Goal: Task Accomplishment & Management: Manage account settings

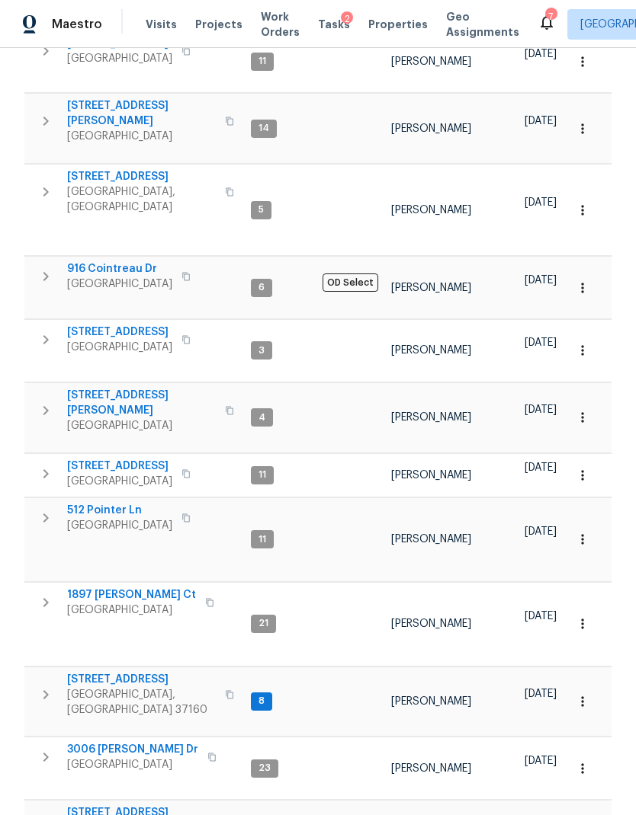
click at [261, 26] on span "Work Orders" at bounding box center [280, 24] width 39 height 30
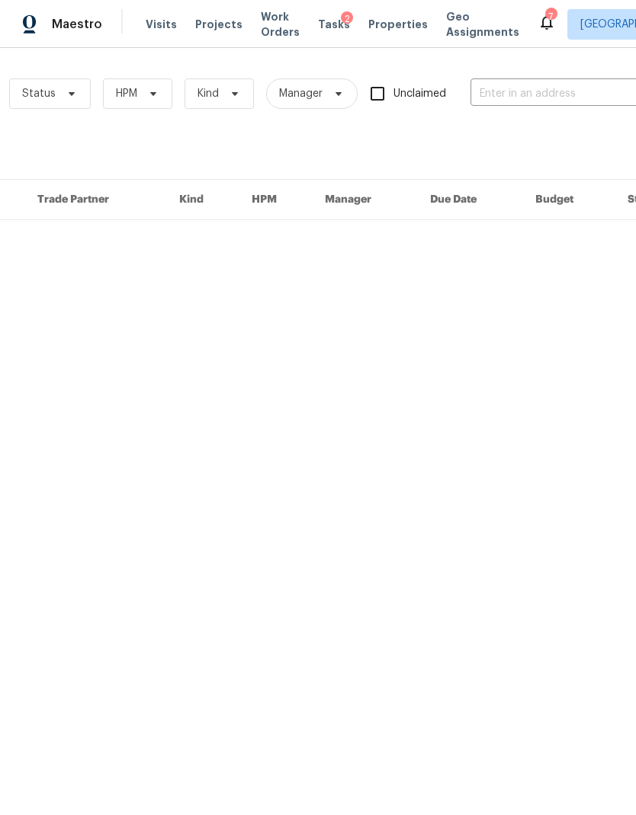
scroll to position [0, 182]
click at [528, 95] on input "text" at bounding box center [538, 94] width 152 height 24
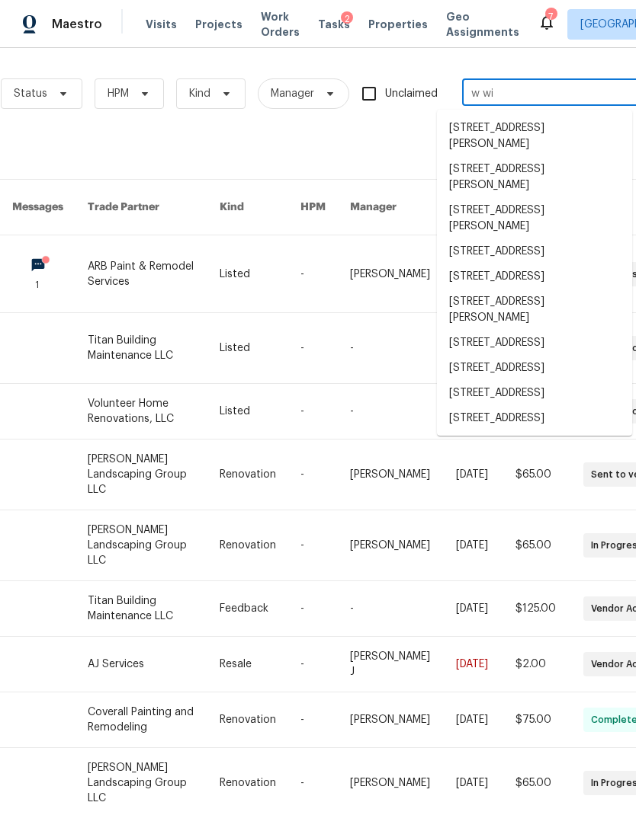
type input "w win"
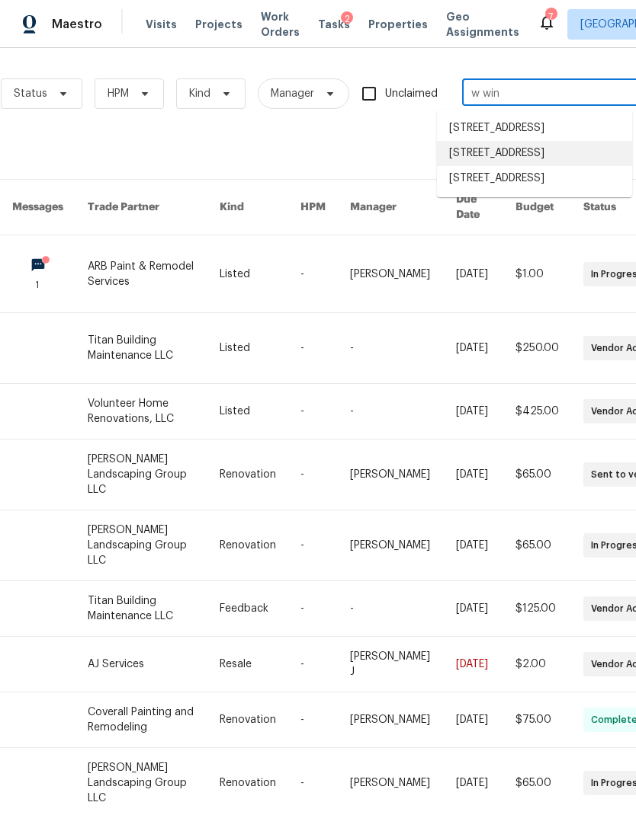
click at [561, 166] on li "7513 W Winchester Dr, Antioch, TN 37013" at bounding box center [534, 153] width 195 height 25
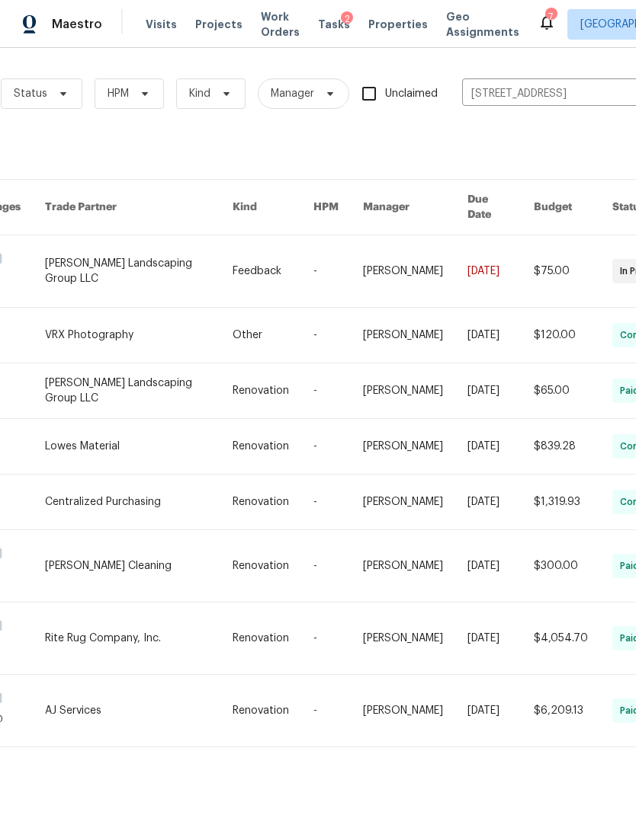
click at [184, 269] on link at bounding box center [138, 271] width 187 height 72
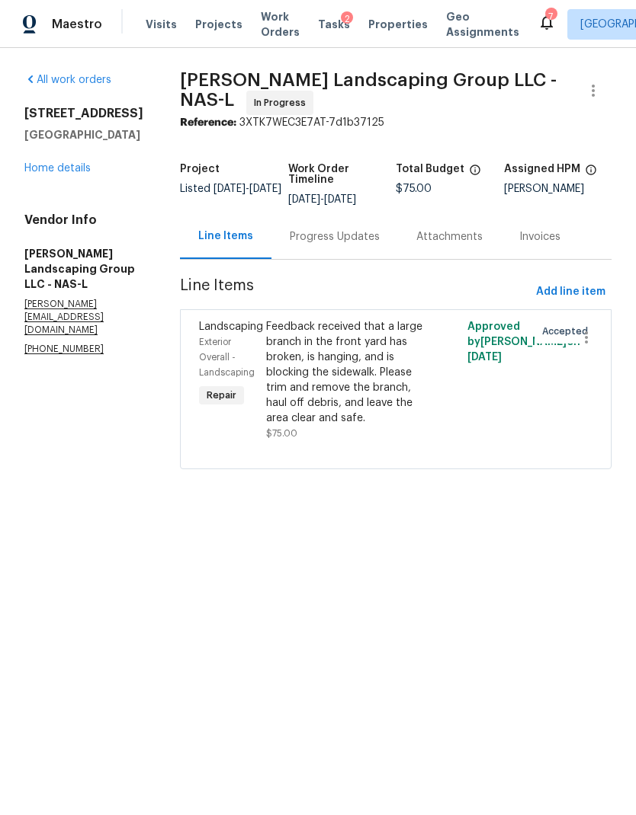
click at [63, 168] on link "Home details" at bounding box center [57, 168] width 66 height 11
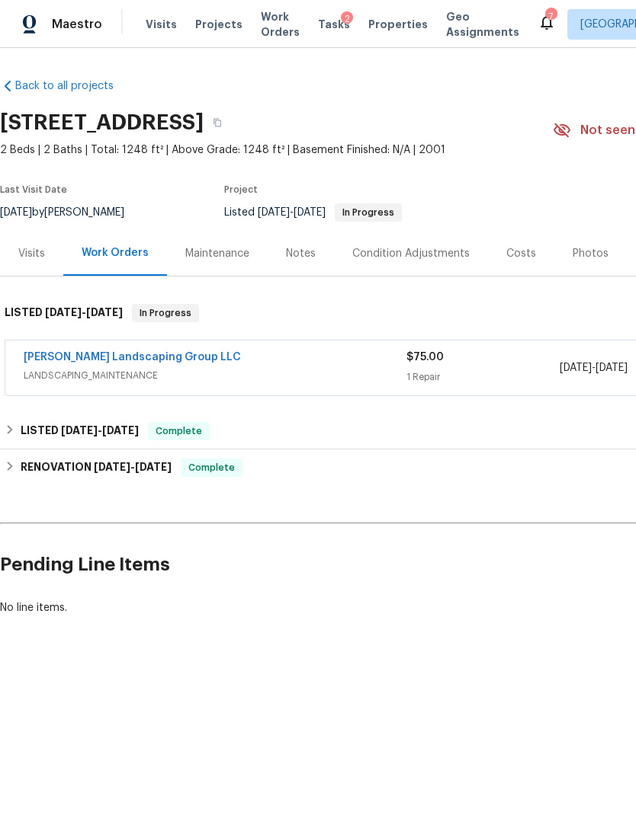
click at [139, 345] on div "Sandoval Landscaping Group LLC LANDSCAPING_MAINTENANCE $75.00 1 Repair 9/29/202…" at bounding box center [430, 368] width 850 height 55
click at [134, 361] on link "[PERSON_NAME] Landscaping Group LLC" at bounding box center [132, 357] width 217 height 11
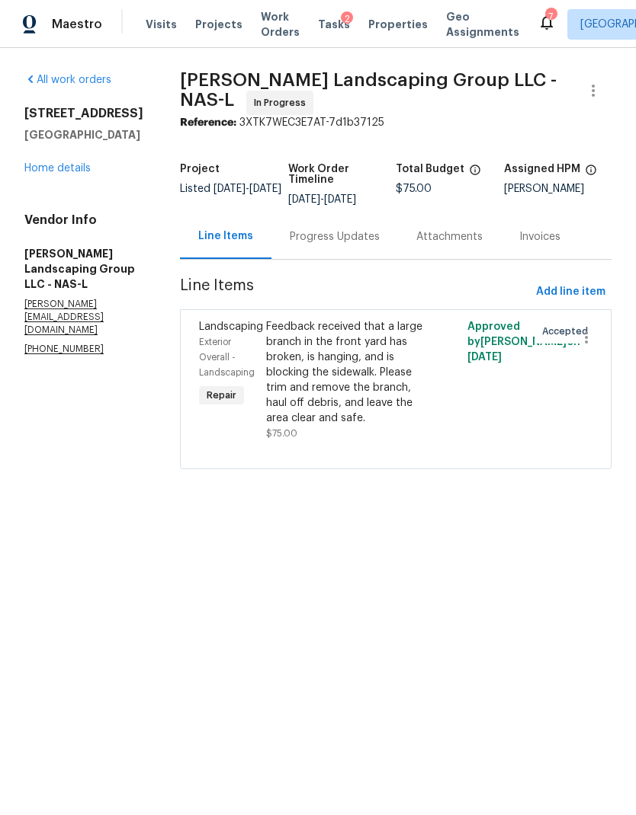
click at [379, 242] on div "Progress Updates" at bounding box center [335, 236] width 90 height 15
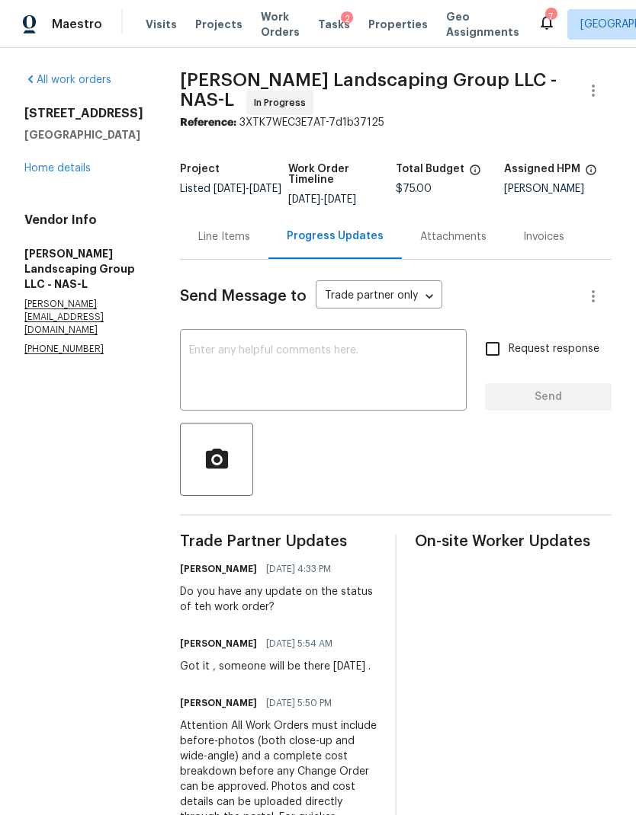
click at [361, 373] on textarea at bounding box center [323, 371] width 268 height 53
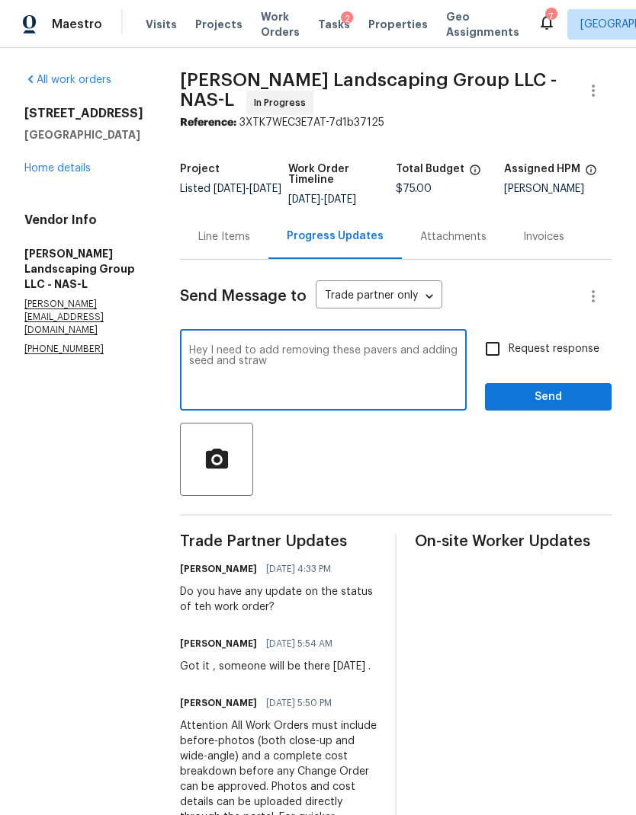
type textarea "Hey I need to add removing these pavers and adding seed and straw"
click at [495, 352] on input "Request response" at bounding box center [492, 349] width 32 height 32
checkbox input "true"
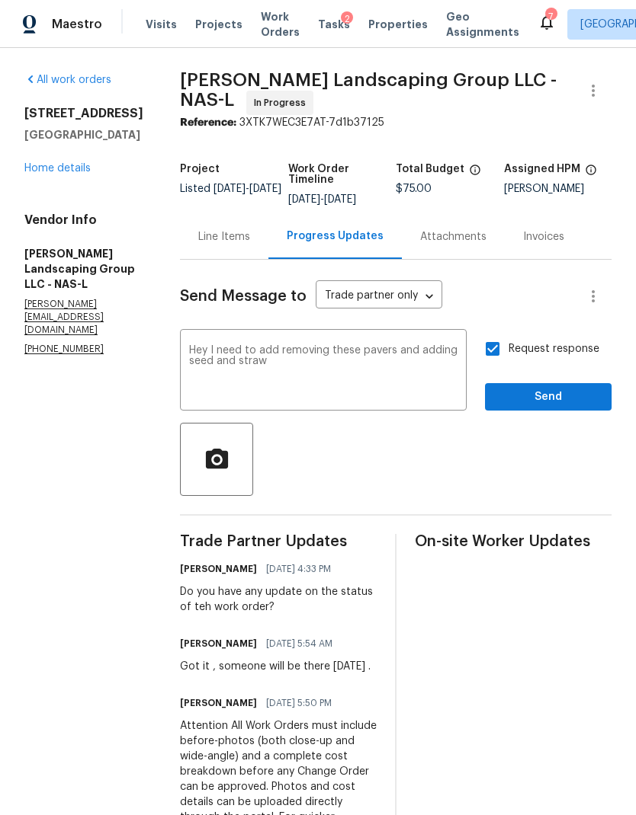
click at [533, 385] on div "Request response Send" at bounding box center [548, 372] width 126 height 78
click at [542, 403] on span "Send" at bounding box center [548, 397] width 102 height 19
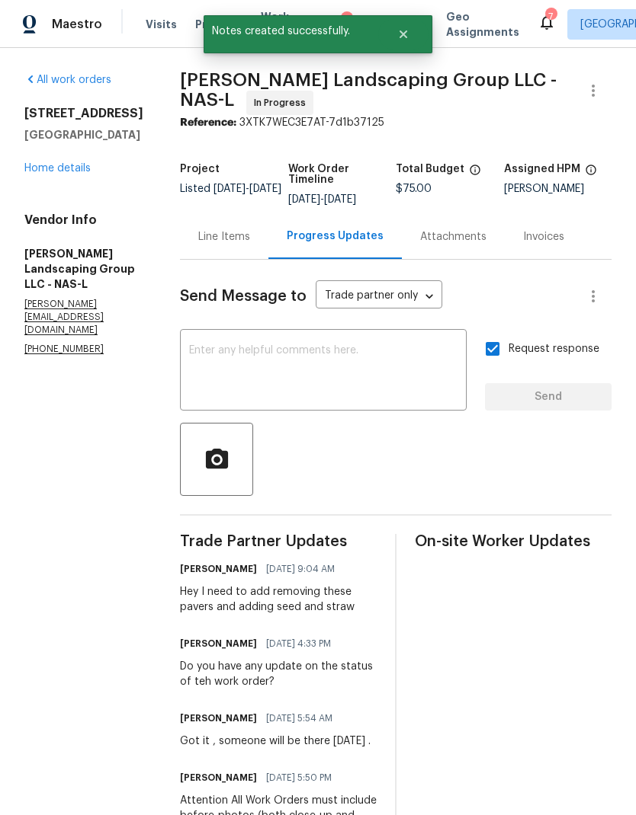
click at [250, 245] on div "Line Items" at bounding box center [224, 236] width 52 height 15
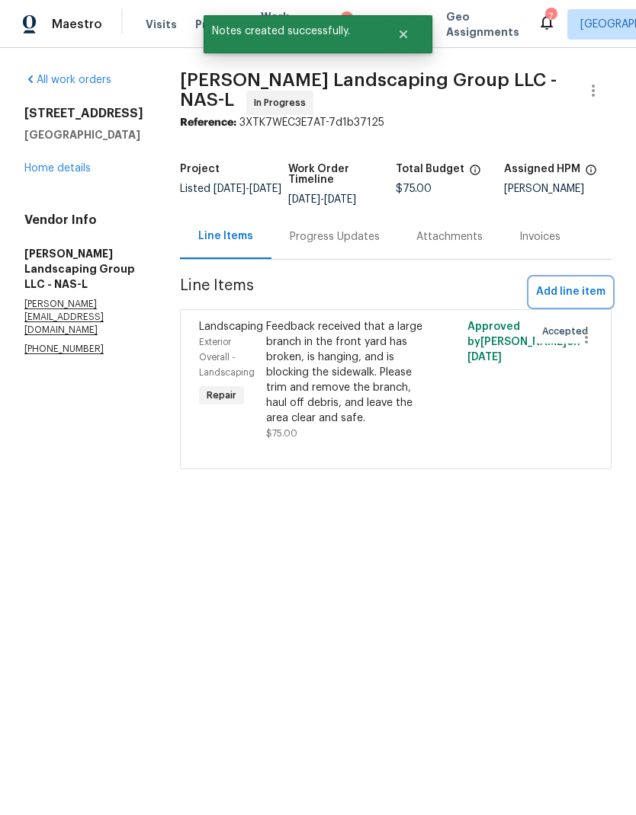
click at [585, 292] on button "Add line item" at bounding box center [571, 292] width 82 height 28
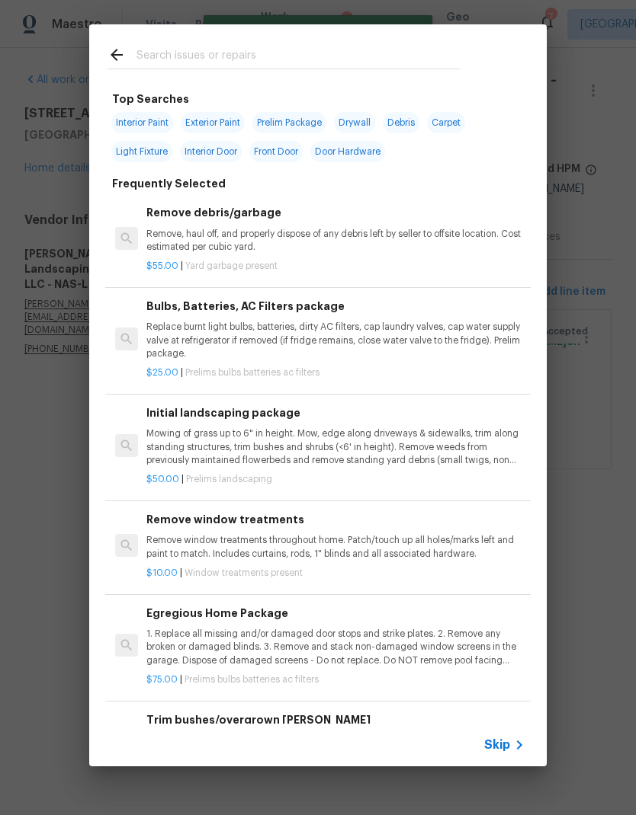
click at [501, 737] on div "Skip" at bounding box center [506, 745] width 44 height 18
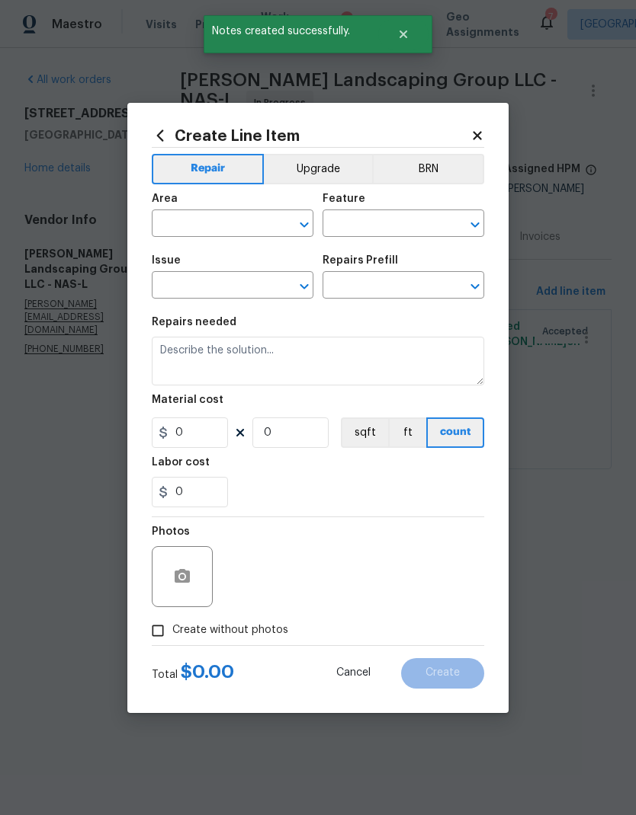
click at [210, 225] on input "text" at bounding box center [211, 225] width 119 height 24
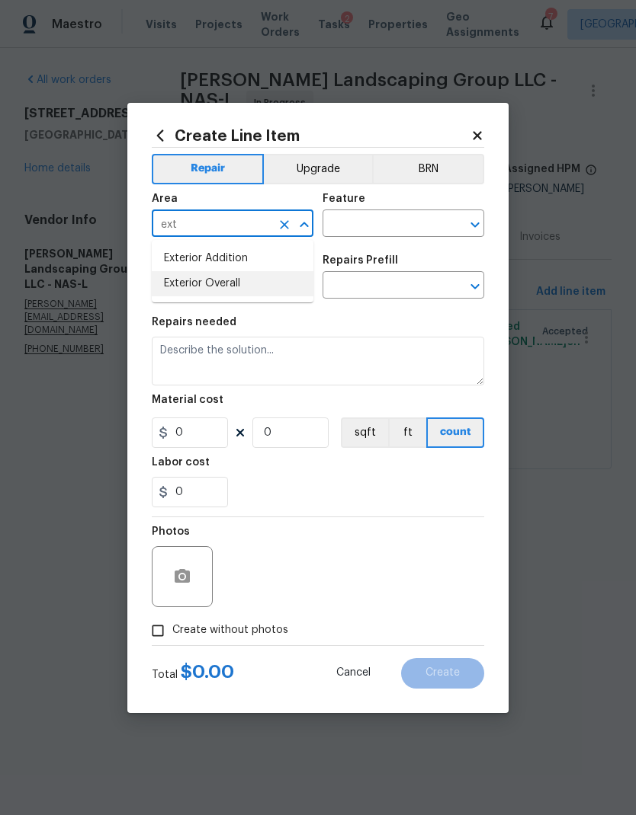
click at [251, 294] on li "Exterior Overall" at bounding box center [233, 283] width 162 height 25
type input "Exterior Overall"
click at [373, 229] on input "text" at bounding box center [381, 225] width 119 height 24
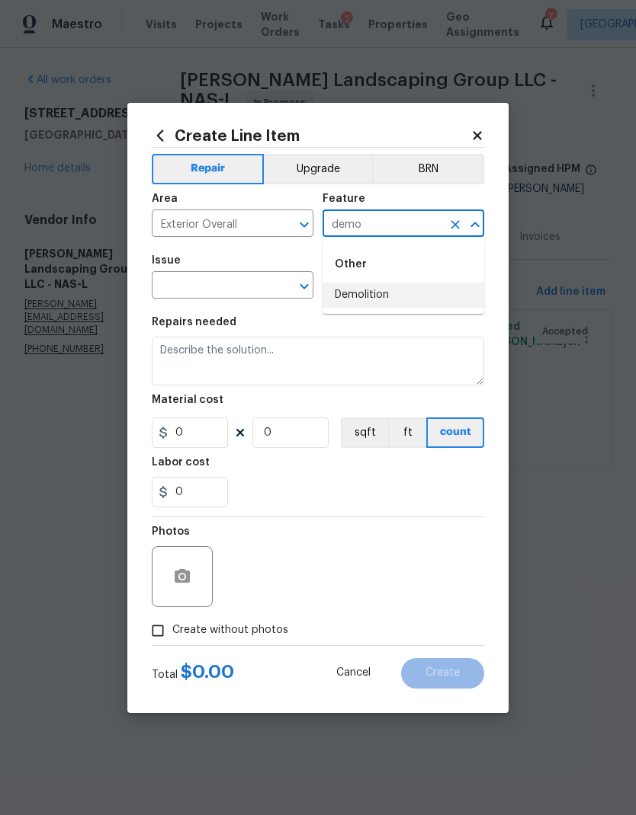
click at [377, 296] on li "Demolition" at bounding box center [403, 295] width 162 height 25
type input "Demolition"
click at [241, 292] on input "text" at bounding box center [211, 287] width 119 height 24
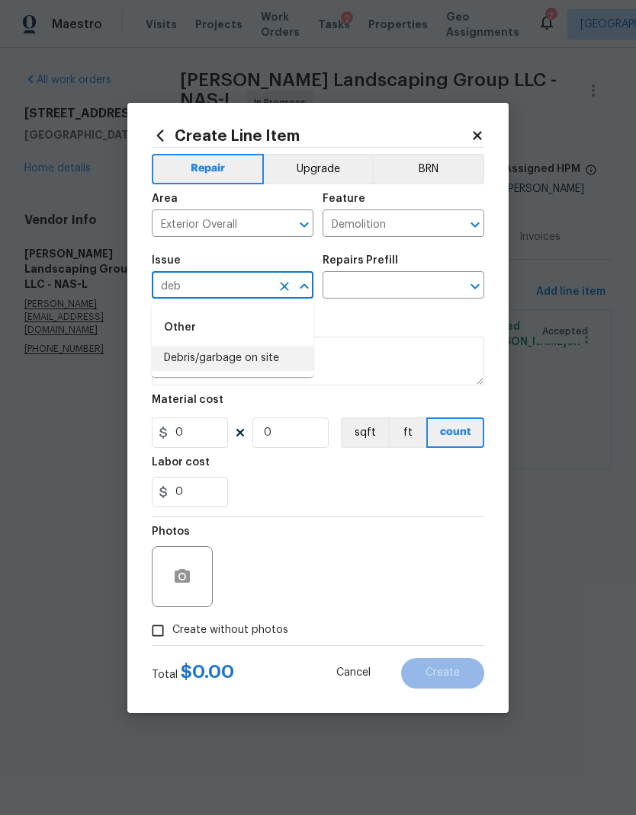
click at [261, 370] on li "Debris/garbage on site" at bounding box center [233, 358] width 162 height 25
type input "Debris/garbage on site"
click at [389, 287] on input "text" at bounding box center [381, 287] width 119 height 24
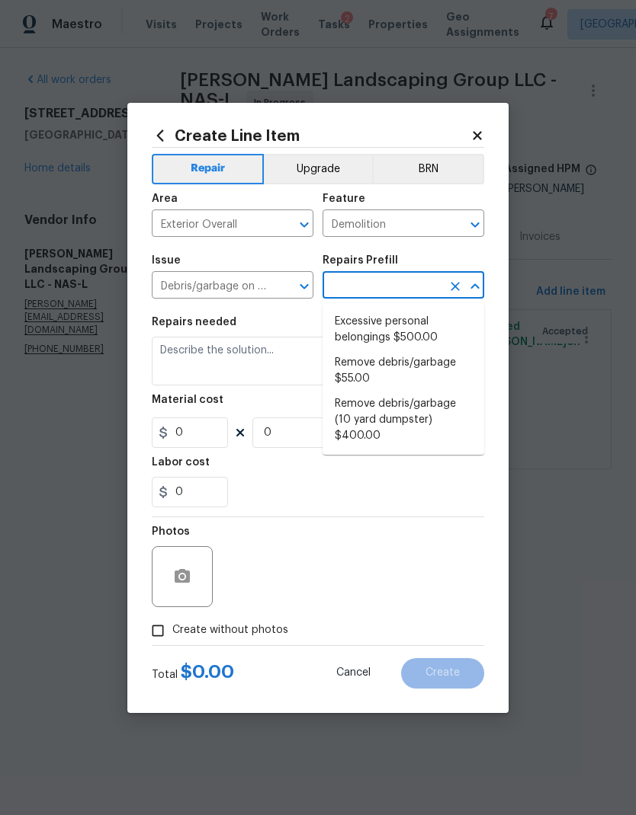
click at [408, 365] on li "Remove debris/garbage $55.00" at bounding box center [403, 371] width 162 height 41
type input "Remove debris/garbage $55.00"
type textarea "Remove, haul off, and properly dispose of any debris left by seller to offsite …"
type input "1"
type input "55"
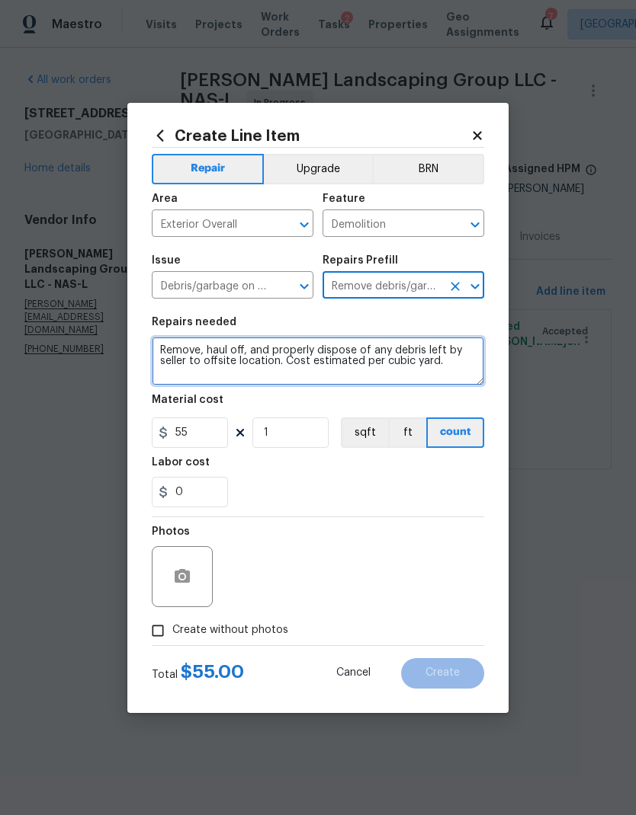
click at [450, 368] on textarea "Remove, haul off, and properly dispose of any debris left by seller to offsite …" at bounding box center [318, 361] width 332 height 49
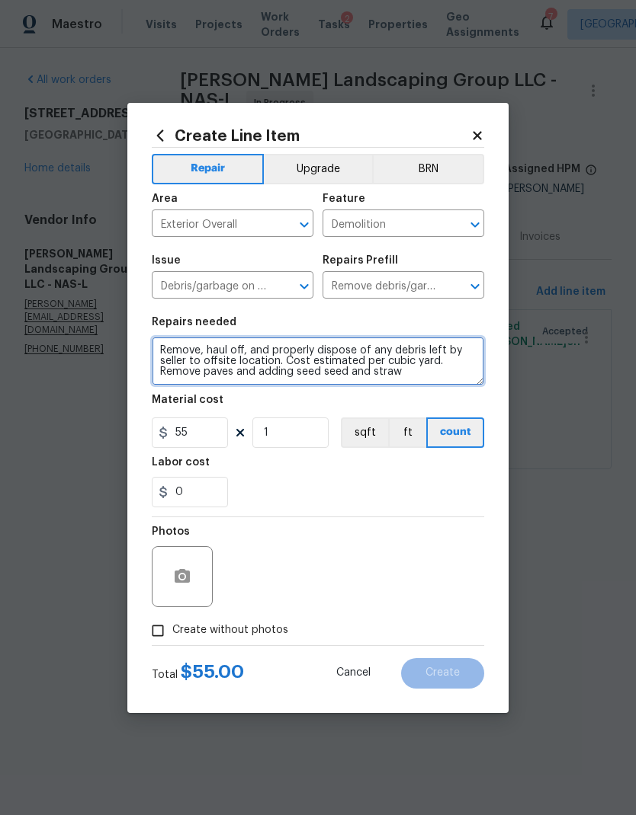
type textarea "Remove, haul off, and properly dispose of any debris left by seller to offsite …"
click at [283, 475] on div "Labor cost" at bounding box center [318, 467] width 332 height 20
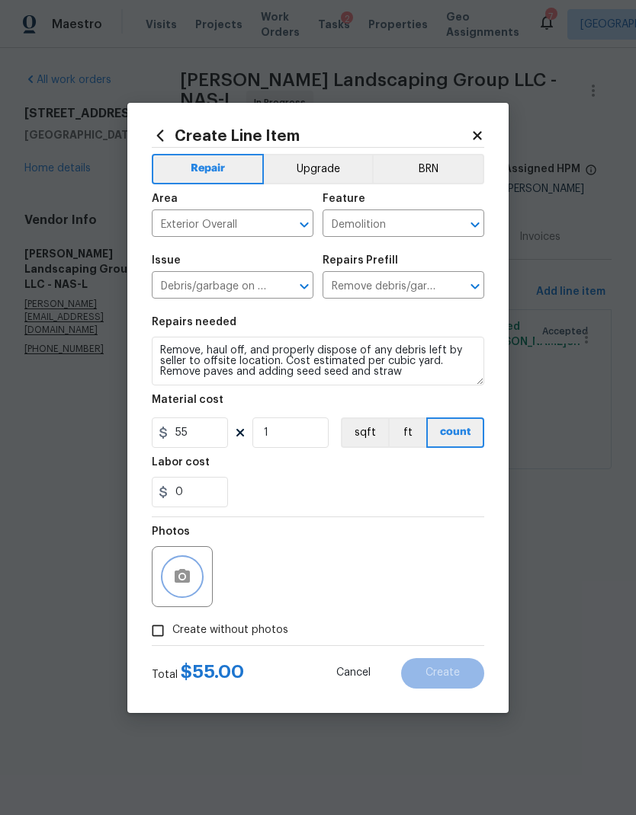
click at [194, 565] on button "button" at bounding box center [182, 577] width 37 height 37
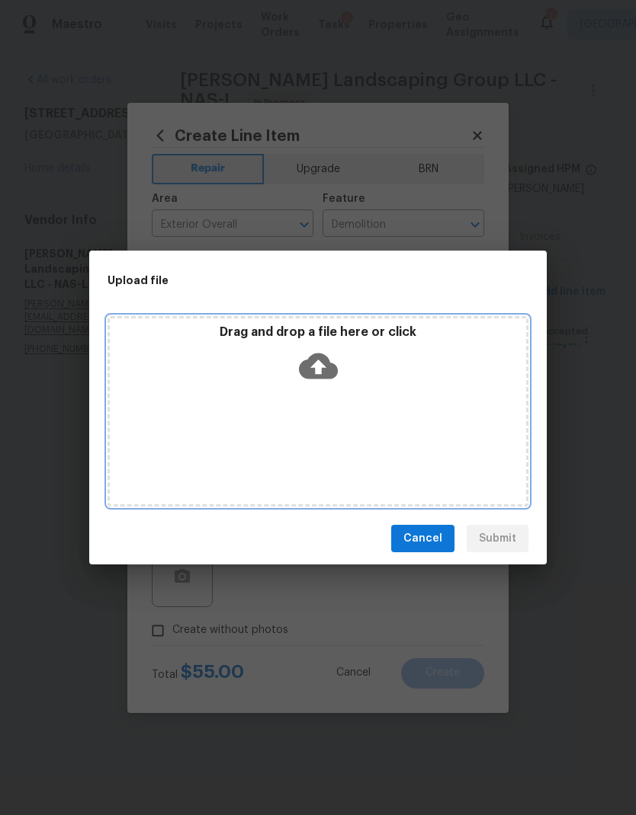
click at [331, 358] on icon at bounding box center [318, 366] width 39 height 39
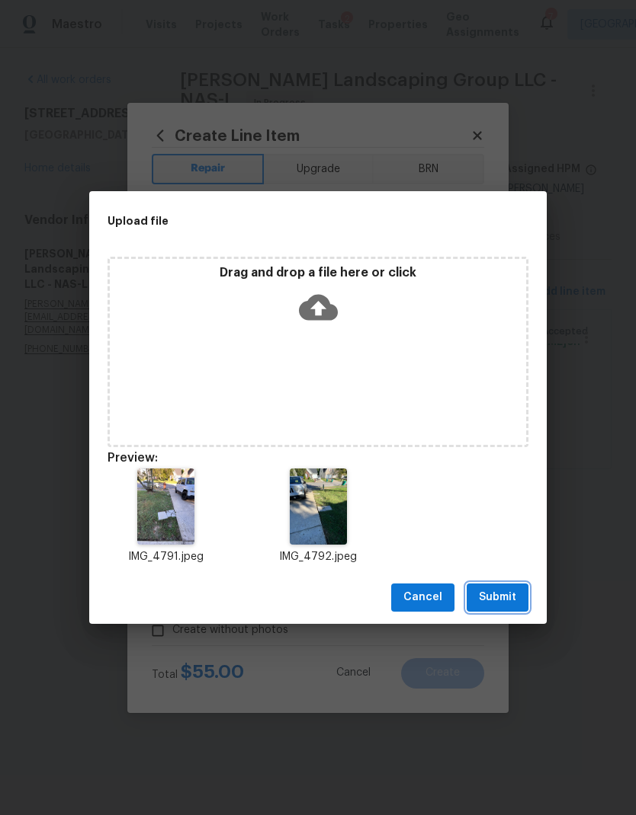
click at [495, 591] on span "Submit" at bounding box center [497, 597] width 37 height 19
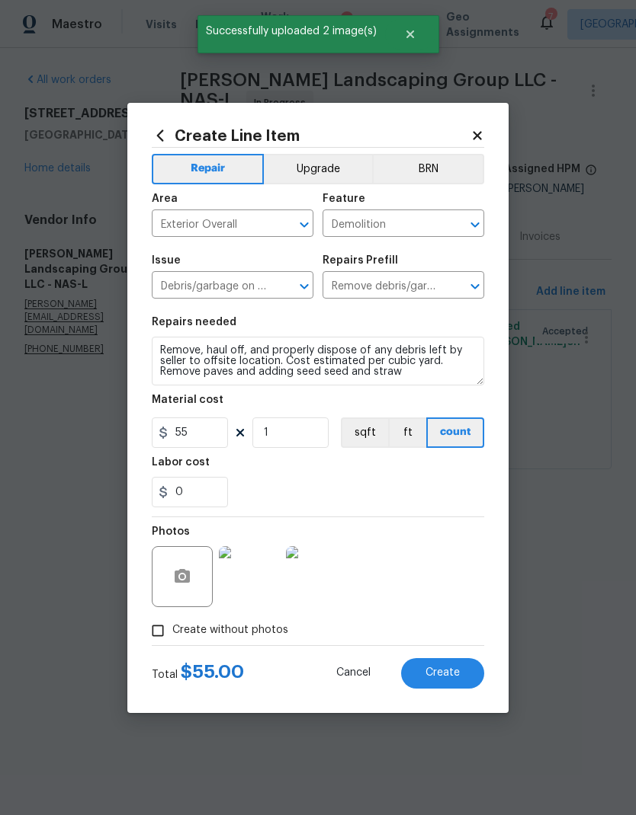
click at [459, 669] on button "Create" at bounding box center [442, 673] width 83 height 30
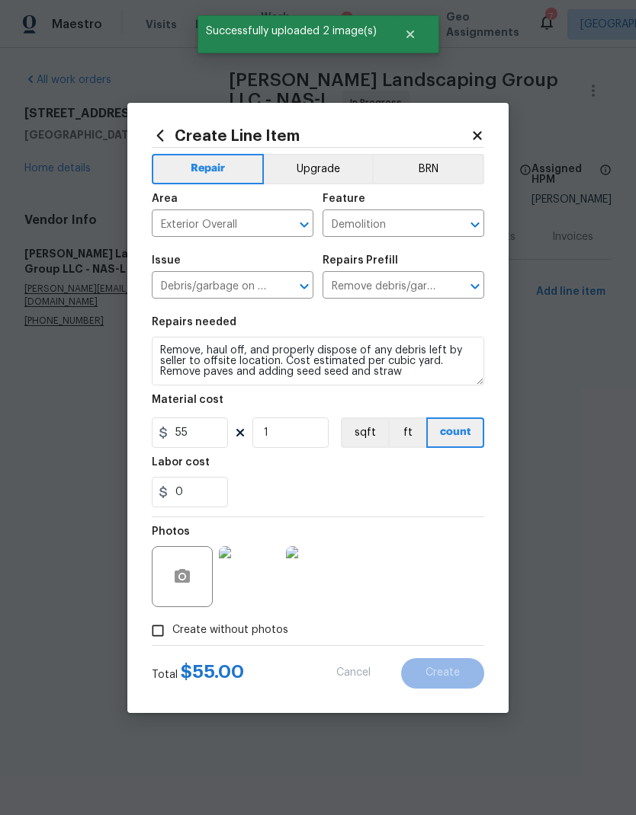
type input "0"
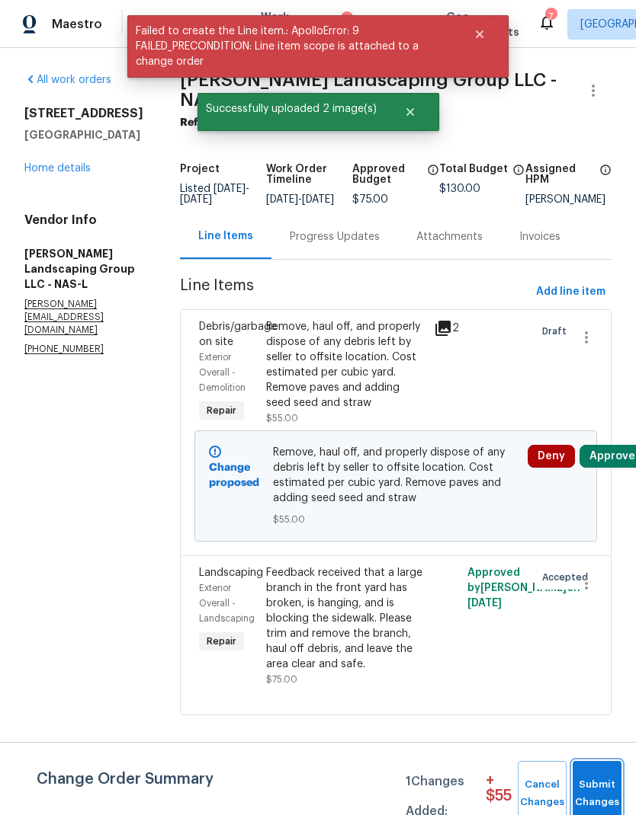
click at [595, 776] on button "Submit Changes" at bounding box center [596, 794] width 49 height 66
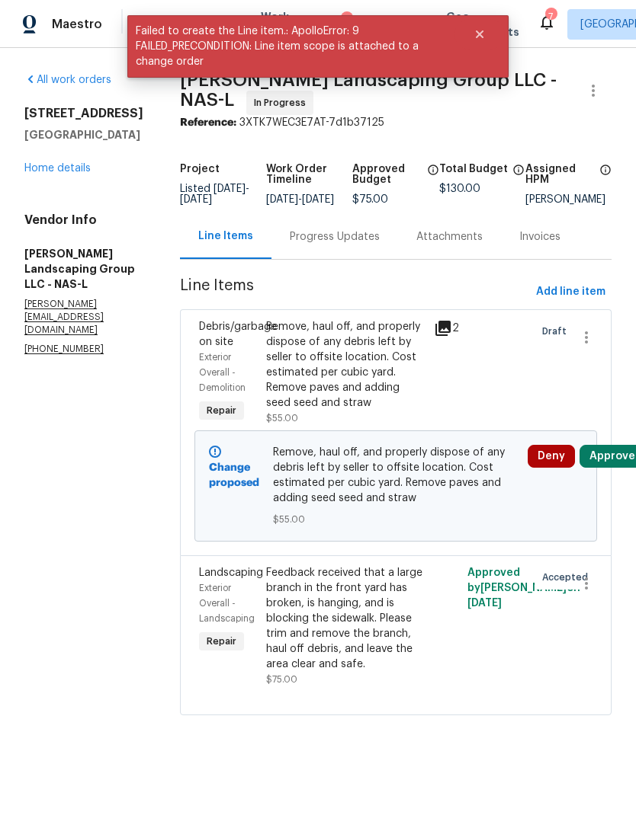
click at [614, 468] on button "Approve" at bounding box center [612, 456] width 66 height 23
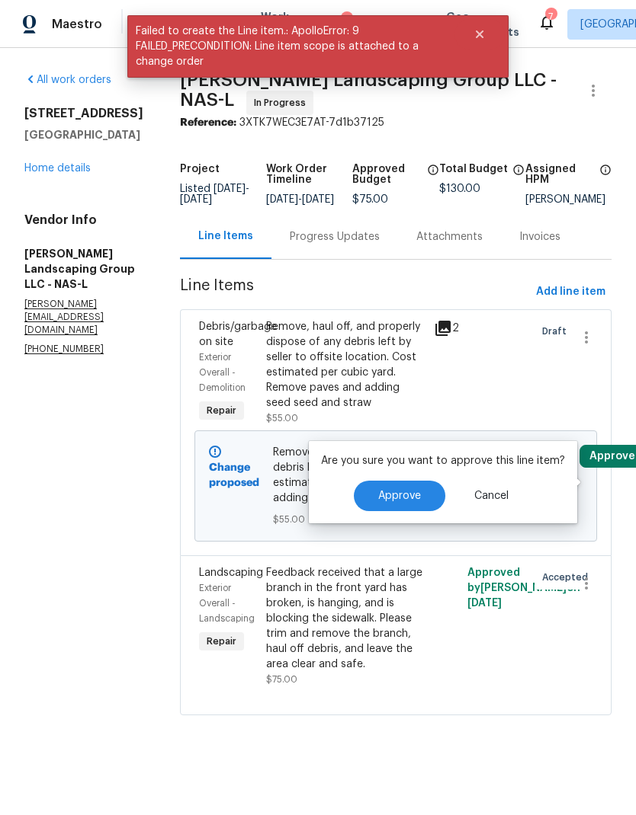
click at [418, 494] on button "Approve" at bounding box center [399, 496] width 91 height 30
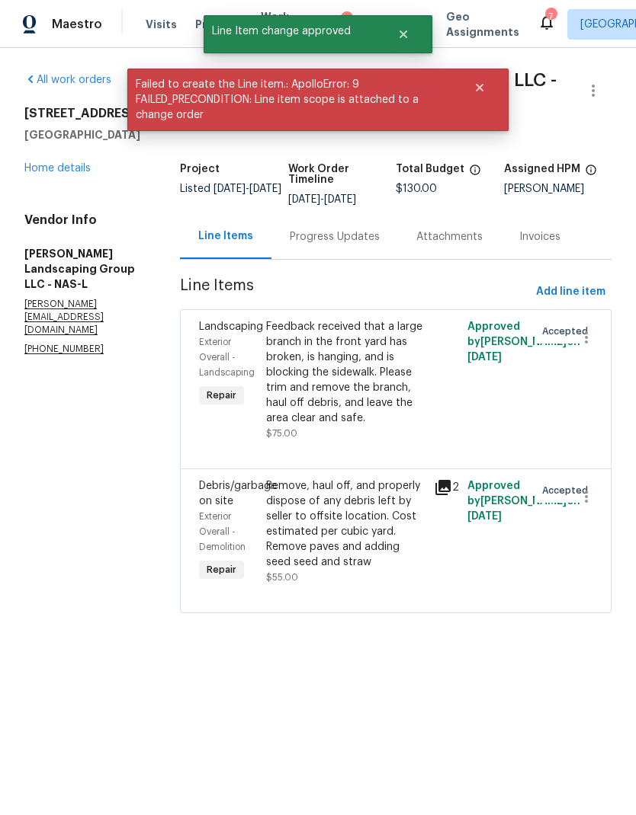
click at [50, 173] on link "Home details" at bounding box center [57, 168] width 66 height 11
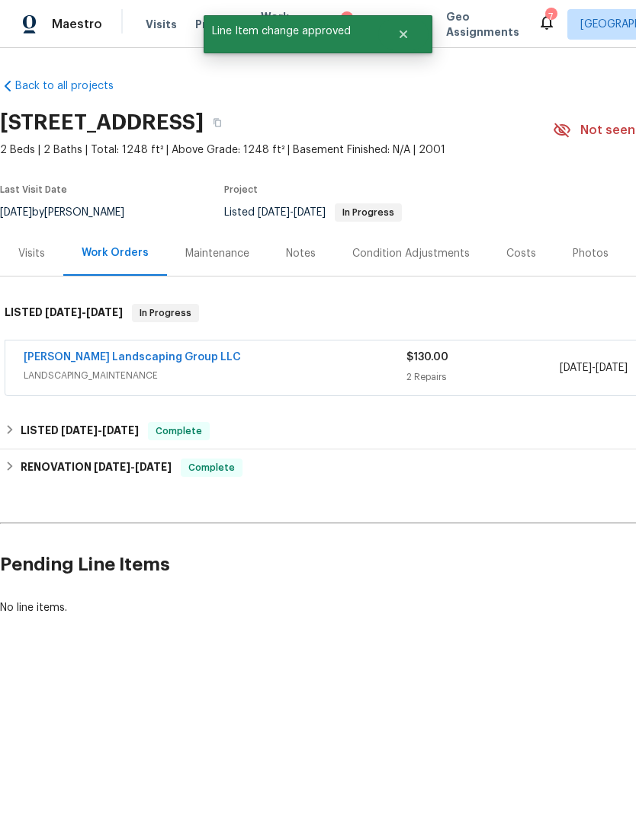
click at [305, 246] on div "Notes" at bounding box center [301, 253] width 30 height 15
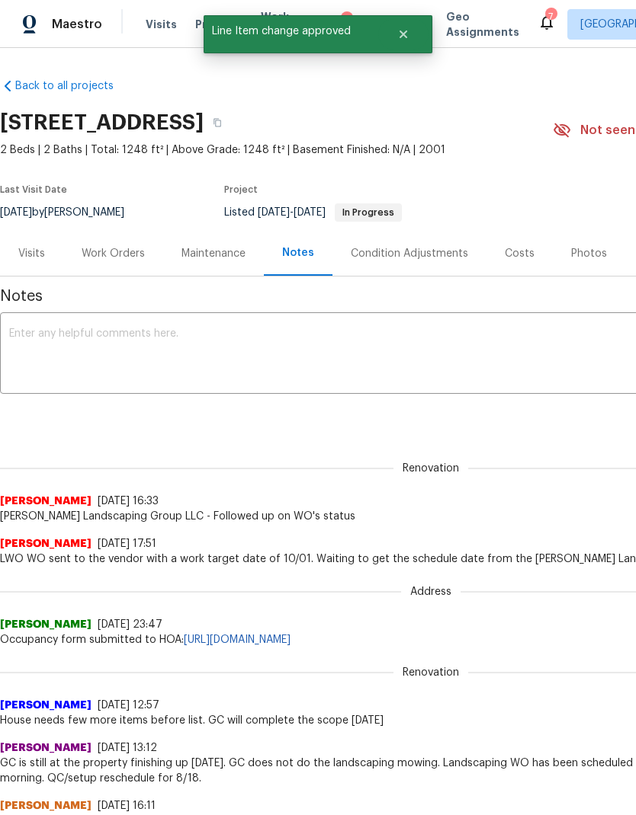
click at [301, 362] on textarea at bounding box center [430, 354] width 843 height 53
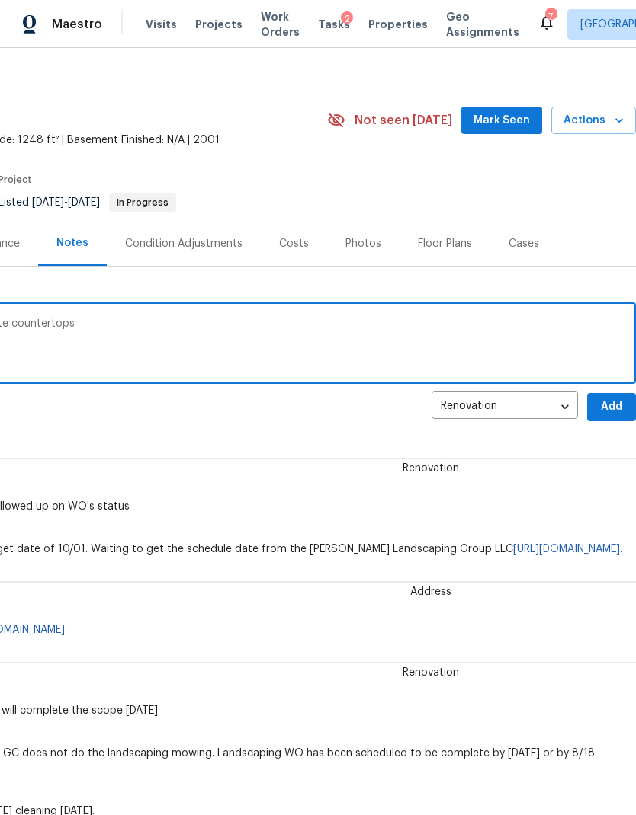
scroll to position [10, 226]
type textarea "Lids completed, suggested installing granite countertops"
click at [605, 405] on span "Add" at bounding box center [611, 407] width 24 height 19
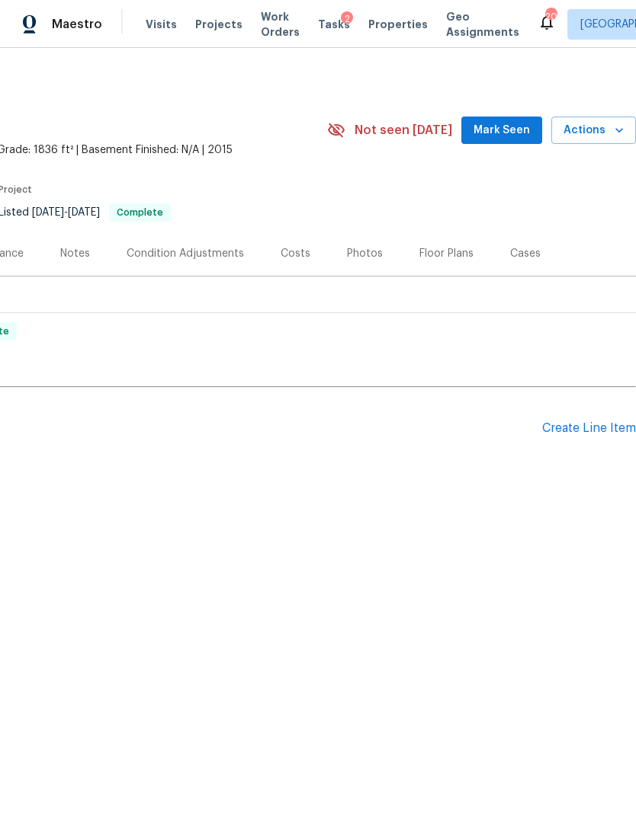
scroll to position [0, 226]
click at [581, 434] on div "Create Line Item" at bounding box center [589, 428] width 94 height 14
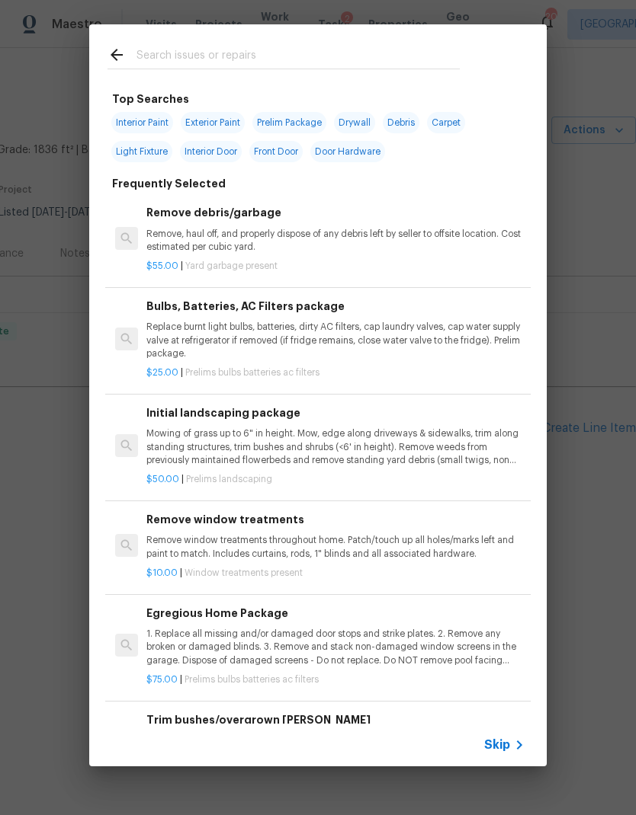
click at [505, 741] on span "Skip" at bounding box center [497, 745] width 26 height 15
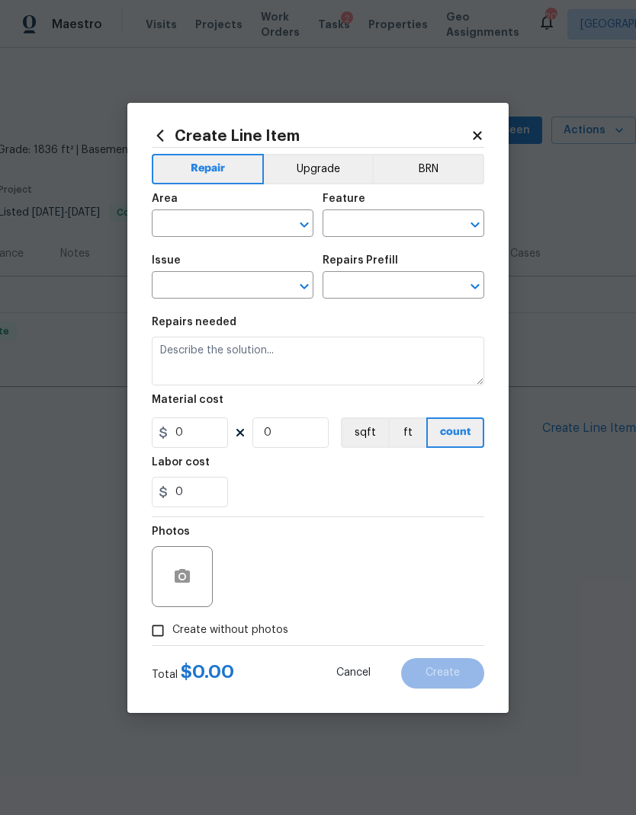
click at [226, 215] on input "text" at bounding box center [211, 225] width 119 height 24
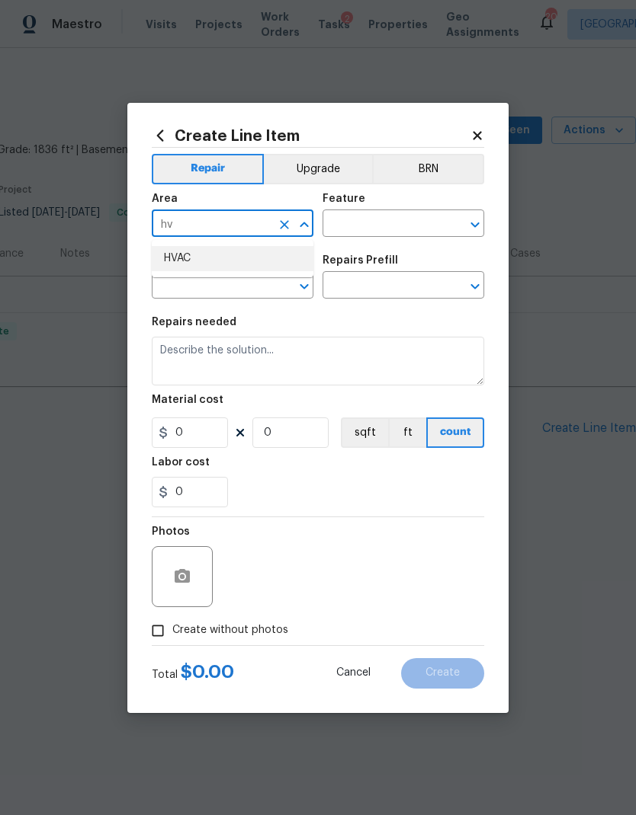
click at [264, 254] on li "HVAC" at bounding box center [233, 258] width 162 height 25
type input "HVAC"
click at [396, 225] on input "text" at bounding box center [381, 225] width 119 height 24
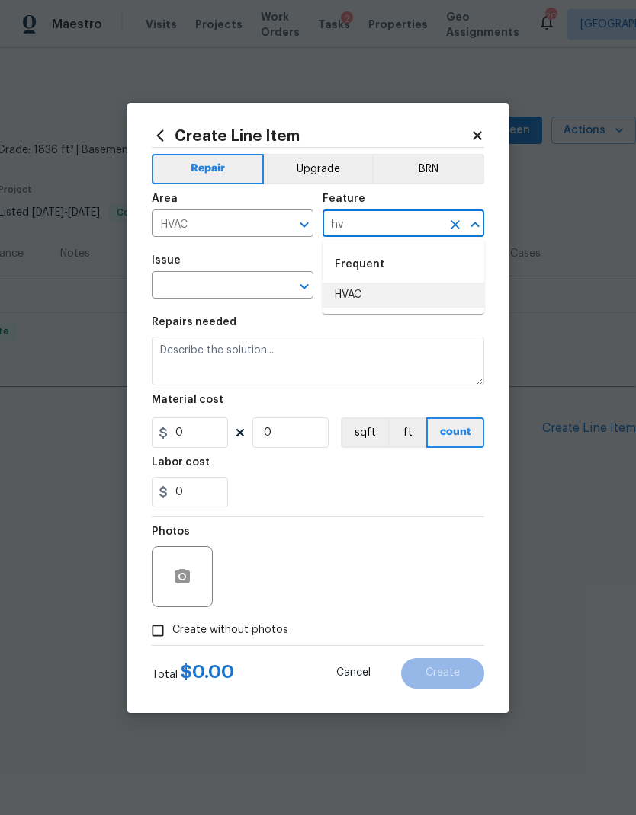
click at [394, 287] on li "HVAC" at bounding box center [403, 295] width 162 height 25
type input "HVAC"
click at [259, 277] on input "text" at bounding box center [211, 287] width 119 height 24
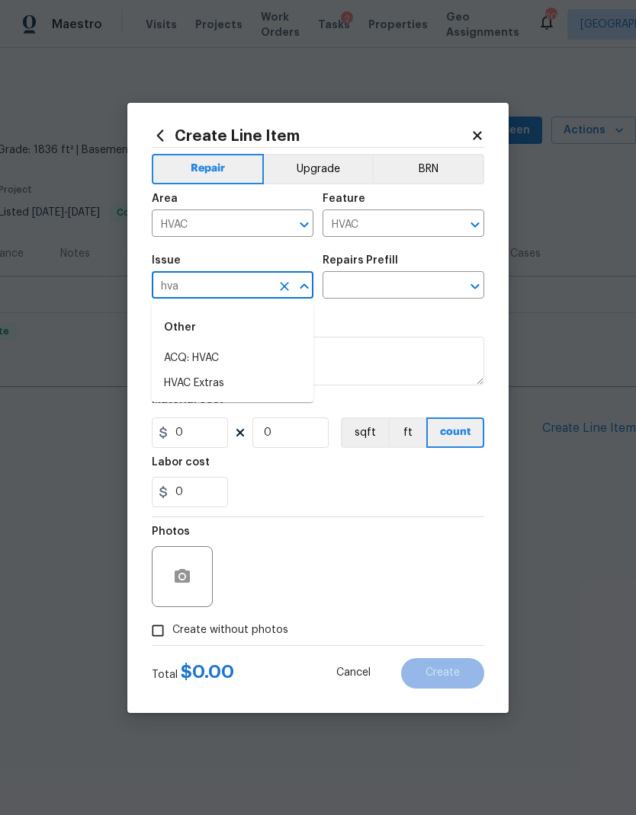
click at [224, 383] on li "HVAC Extras" at bounding box center [233, 383] width 162 height 25
type input "HVAC Extras"
click at [386, 284] on input "text" at bounding box center [381, 287] width 119 height 24
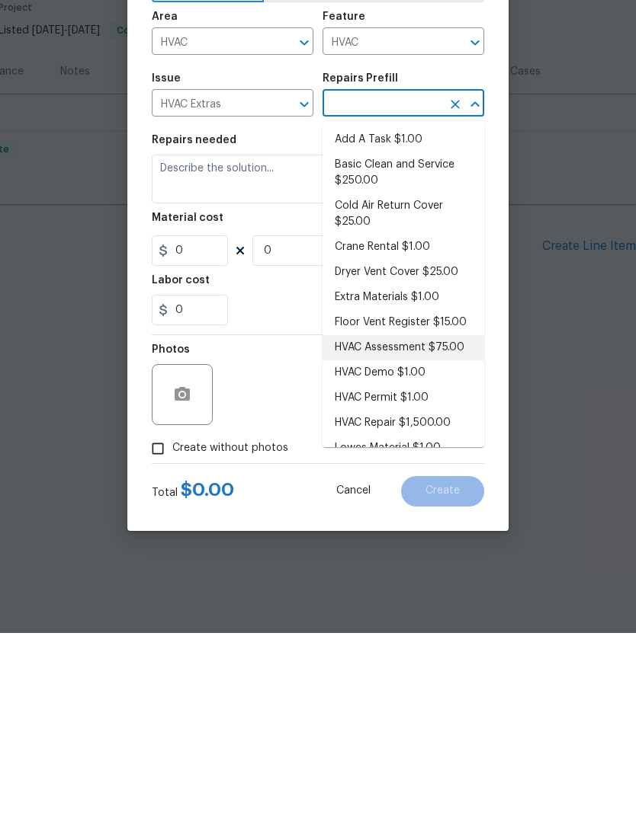
click at [431, 517] on li "HVAC Assessment $75.00" at bounding box center [403, 529] width 162 height 25
type input "HVAC Assessment $75.00"
type textarea "HVAC not working properly. Inspect system and diagnose problem."
type input "1"
type input "HVAC Assessment $75.00"
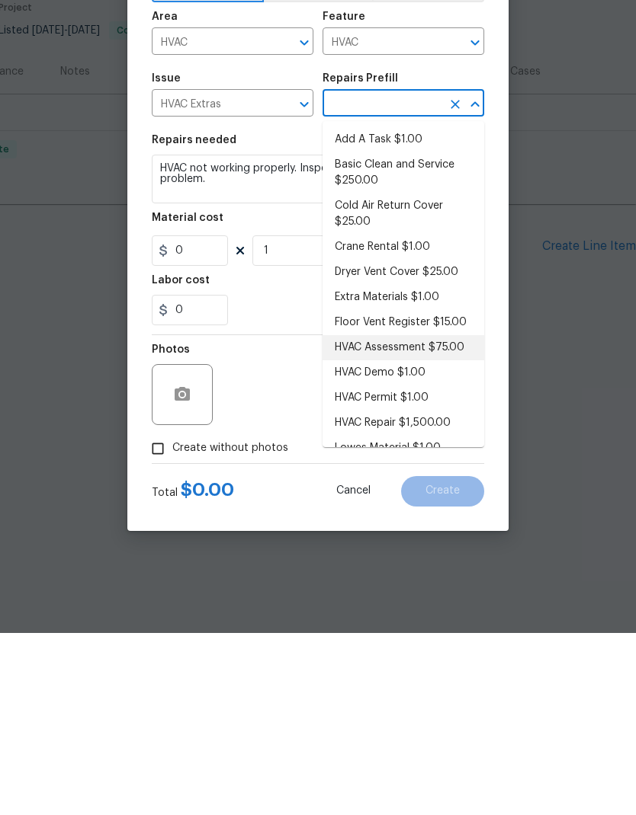
type input "75"
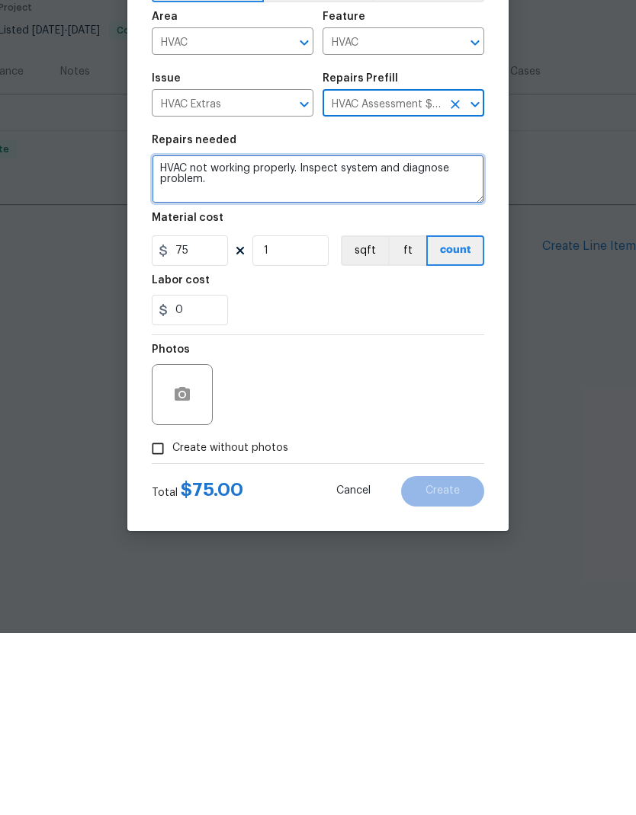
click at [304, 337] on textarea "HVAC not working properly. Inspect system and diagnose problem." at bounding box center [318, 361] width 332 height 49
click at [248, 337] on textarea "HVAC not working properly. Inspect system and diagnose problem." at bounding box center [318, 361] width 332 height 49
type textarea "HVAC not working properly. Inspect system and diagnose problem. HVAC not working"
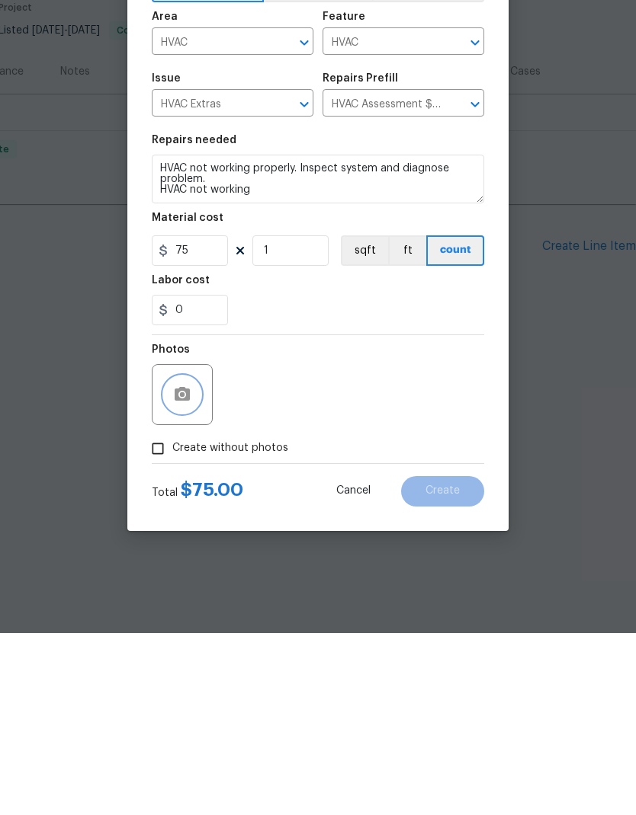
click at [197, 559] on button "button" at bounding box center [182, 577] width 37 height 37
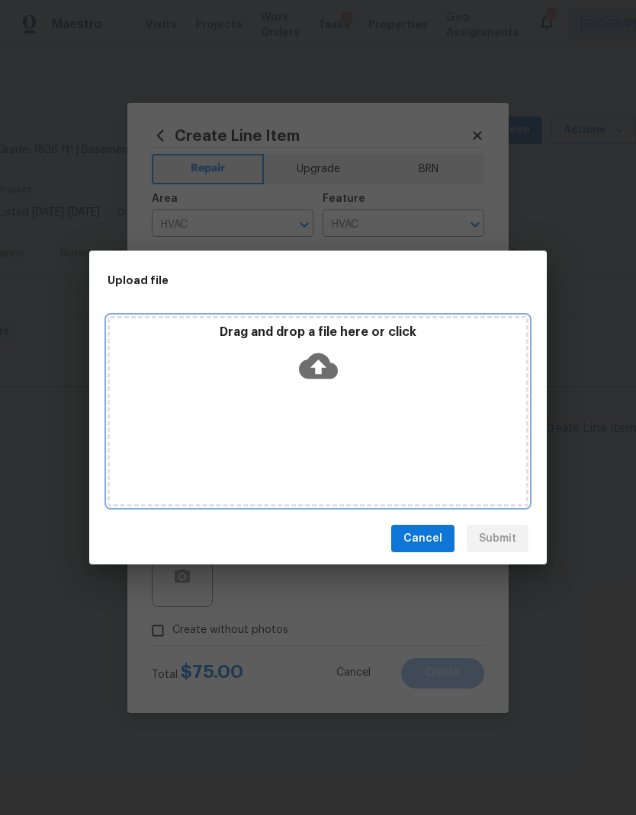
click at [331, 373] on icon at bounding box center [318, 367] width 39 height 26
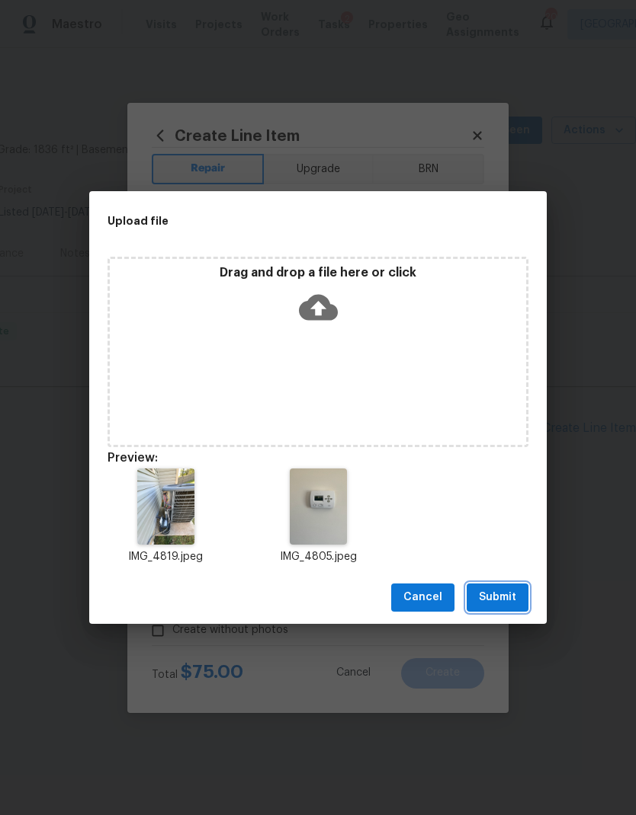
click at [491, 587] on button "Submit" at bounding box center [497, 598] width 62 height 28
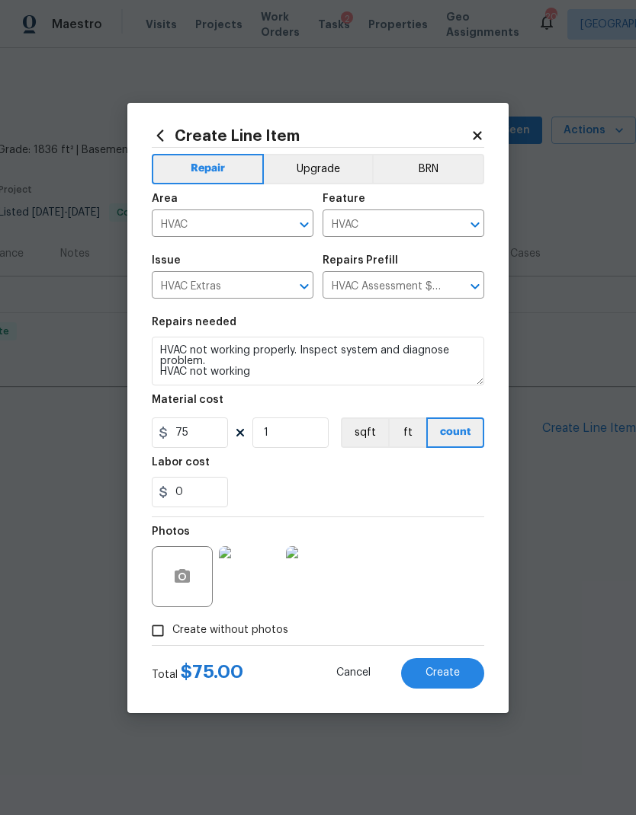
click at [452, 682] on button "Create" at bounding box center [442, 673] width 83 height 30
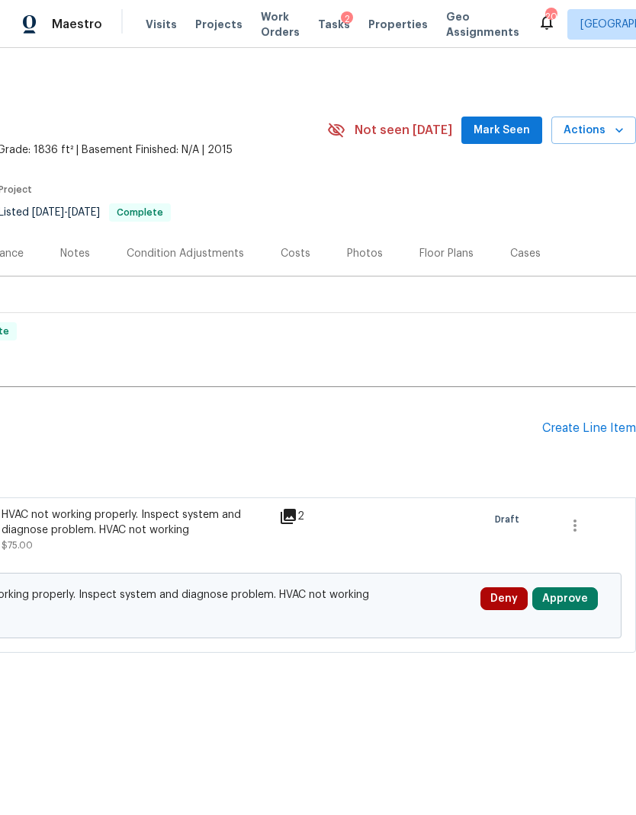
click at [563, 618] on div "Deny Approve" at bounding box center [544, 606] width 136 height 46
click at [572, 605] on button "Approve" at bounding box center [565, 599] width 66 height 23
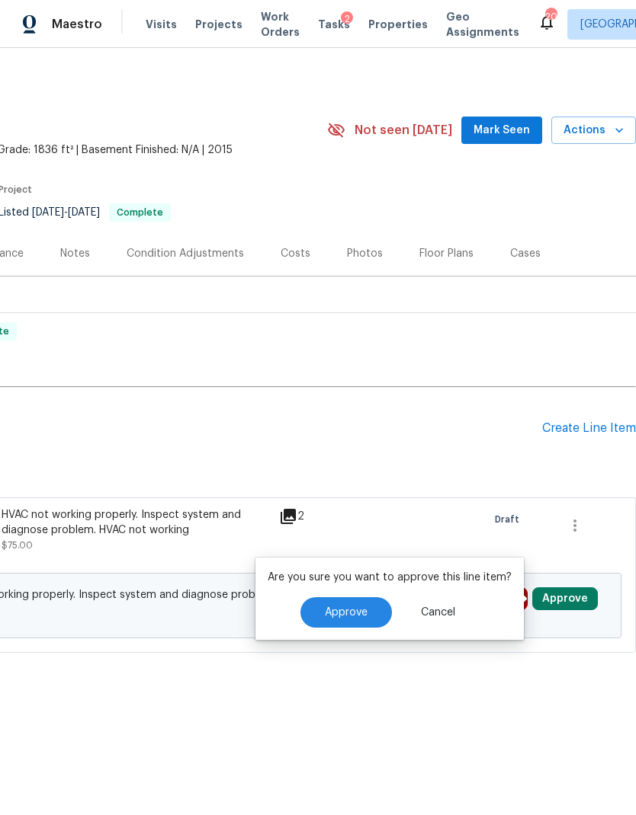
click at [374, 617] on button "Approve" at bounding box center [345, 612] width 91 height 30
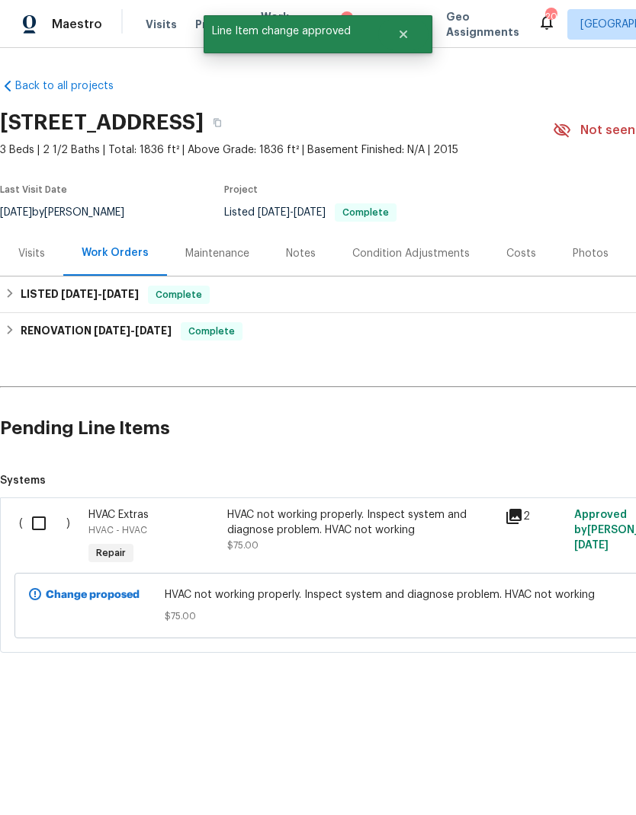
scroll to position [0, 0]
click at [56, 530] on input "checkbox" at bounding box center [44, 524] width 43 height 32
checkbox input "true"
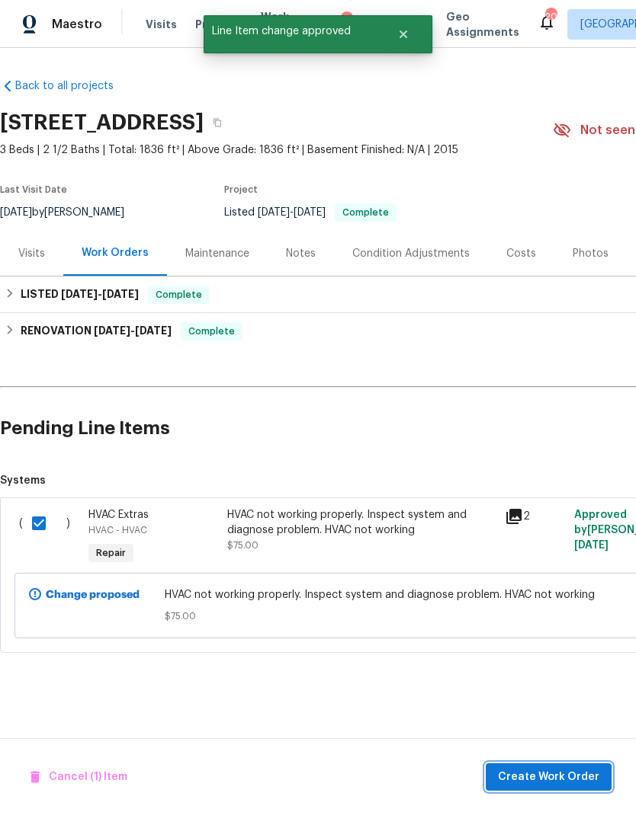
click at [568, 786] on span "Create Work Order" at bounding box center [548, 777] width 101 height 19
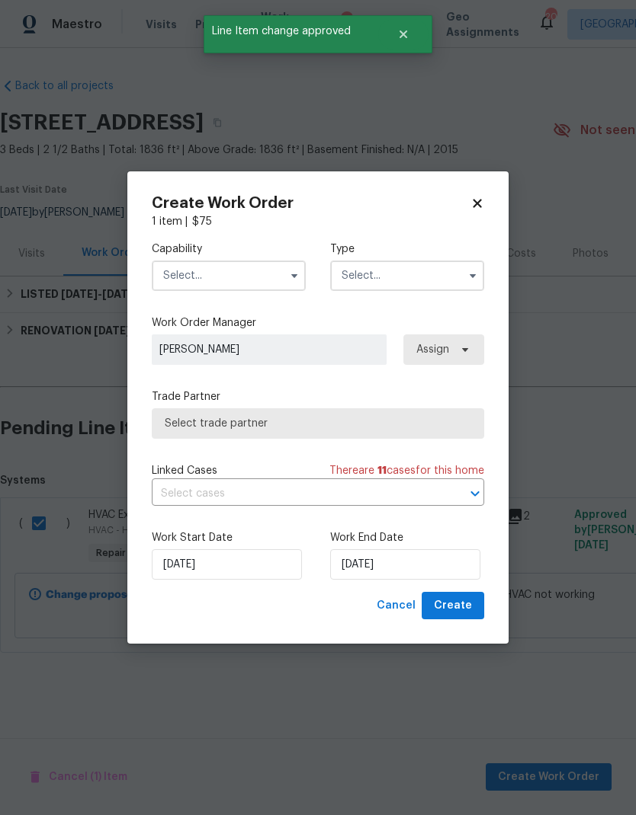
click at [233, 288] on input "text" at bounding box center [229, 276] width 154 height 30
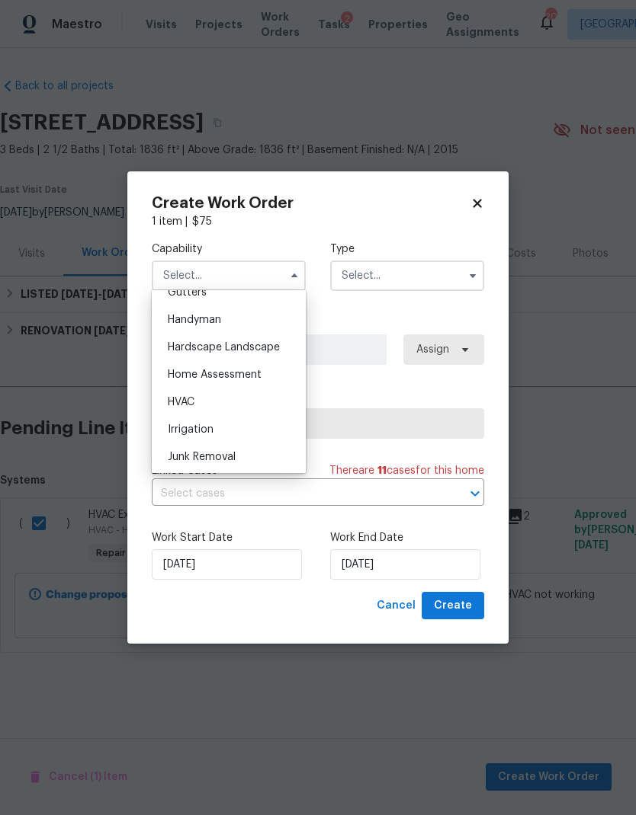
scroll to position [825, 0]
click at [228, 405] on div "HVAC" at bounding box center [228, 403] width 146 height 27
type input "HVAC"
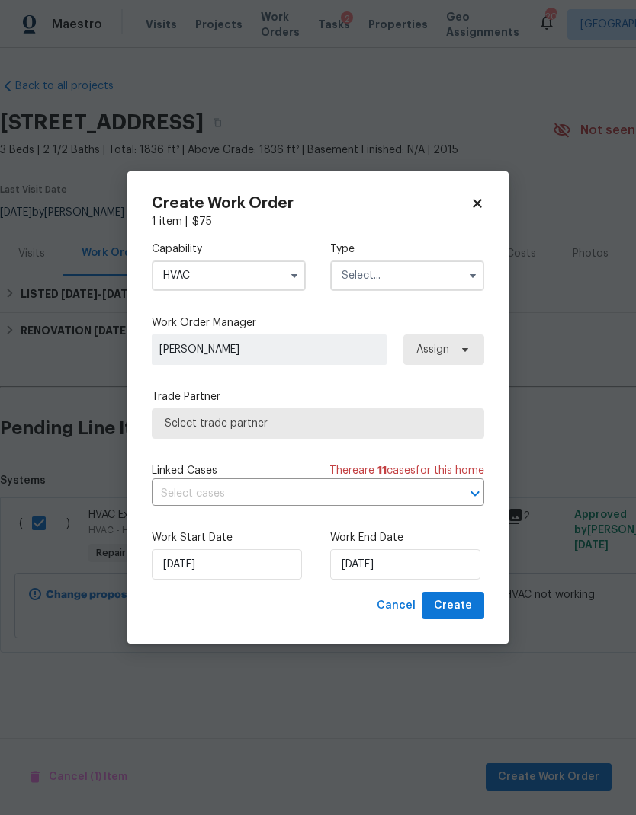
click at [400, 275] on input "text" at bounding box center [407, 276] width 154 height 30
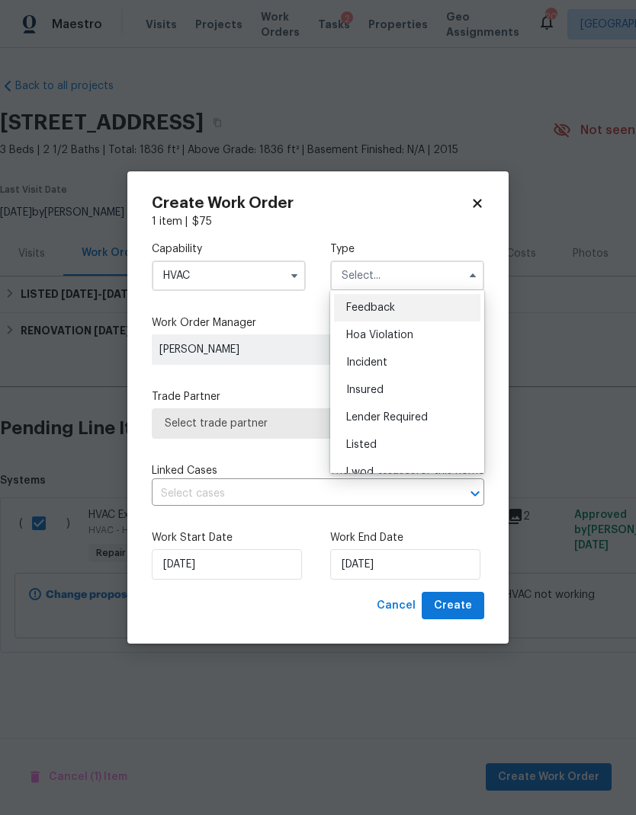
click at [411, 438] on div "Listed" at bounding box center [407, 444] width 146 height 27
type input "Listed"
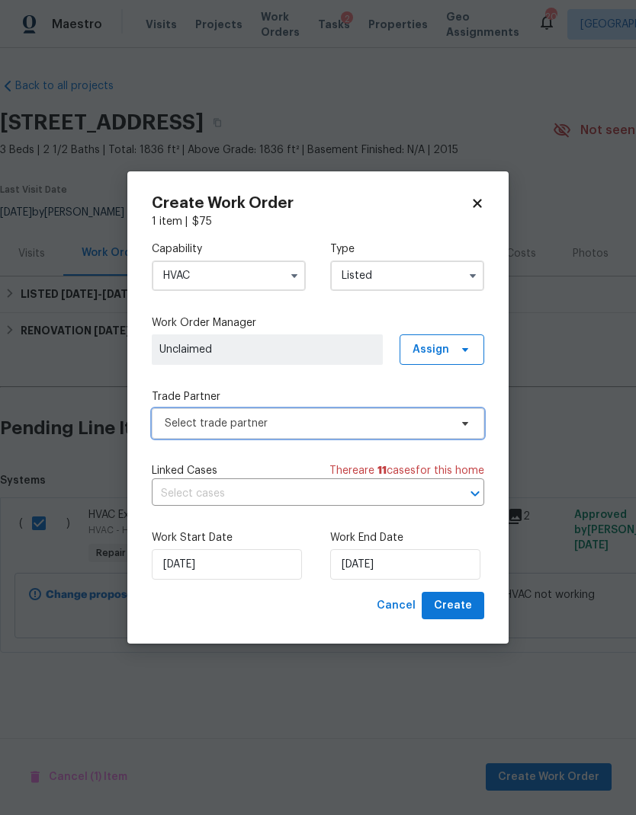
click at [423, 423] on span "Select trade partner" at bounding box center [307, 423] width 284 height 15
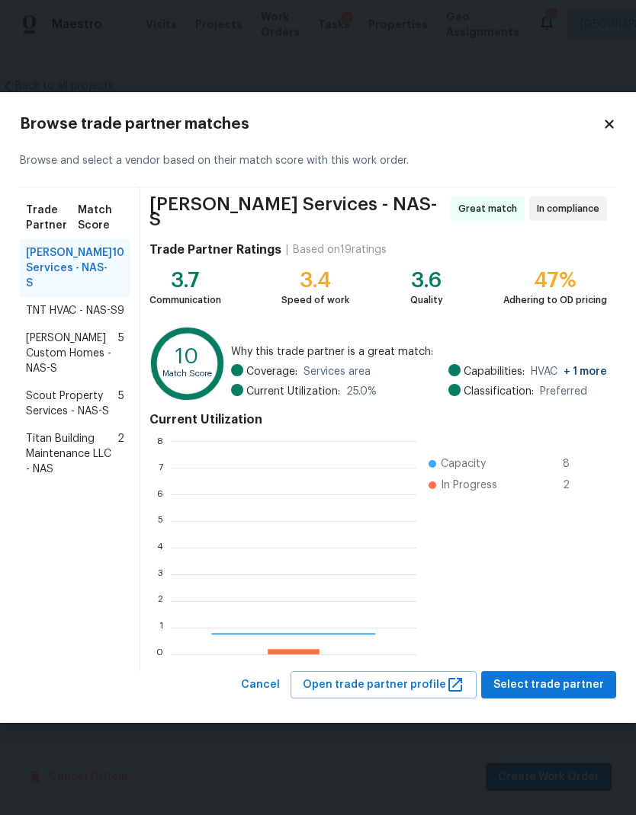
scroll to position [213, 245]
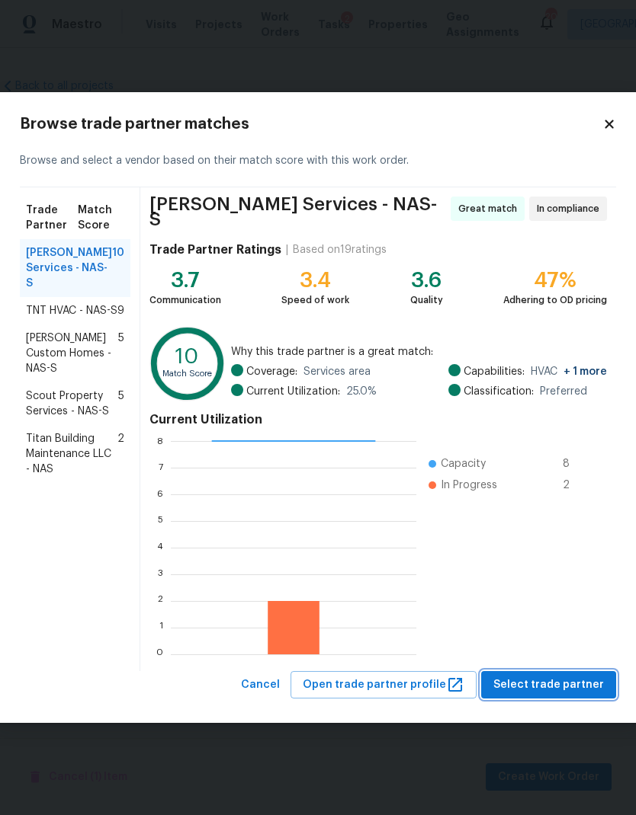
click at [548, 671] on button "Select trade partner" at bounding box center [548, 685] width 135 height 28
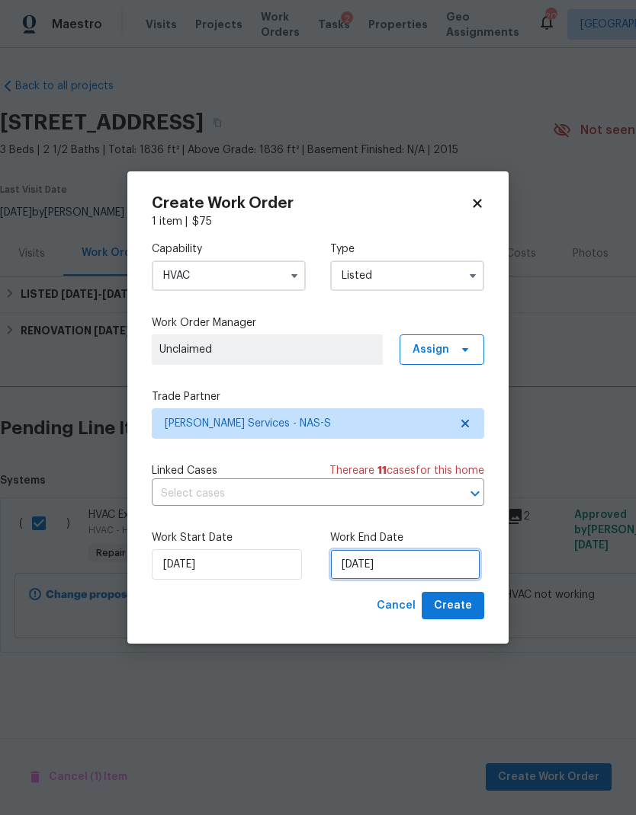
click at [397, 568] on input "[DATE]" at bounding box center [405, 564] width 150 height 30
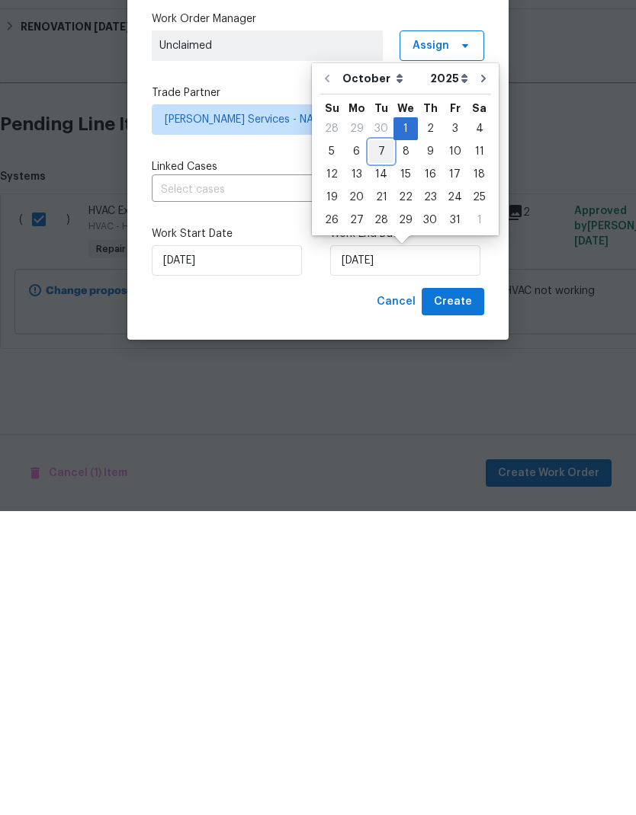
click at [378, 445] on div "7" at bounding box center [381, 455] width 24 height 21
type input "[DATE]"
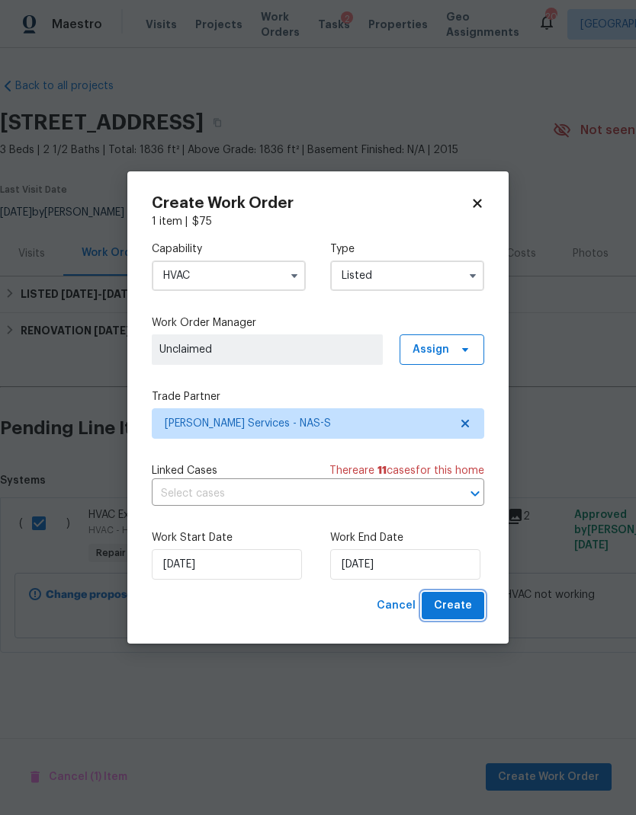
click at [459, 616] on button "Create" at bounding box center [452, 606] width 62 height 28
checkbox input "false"
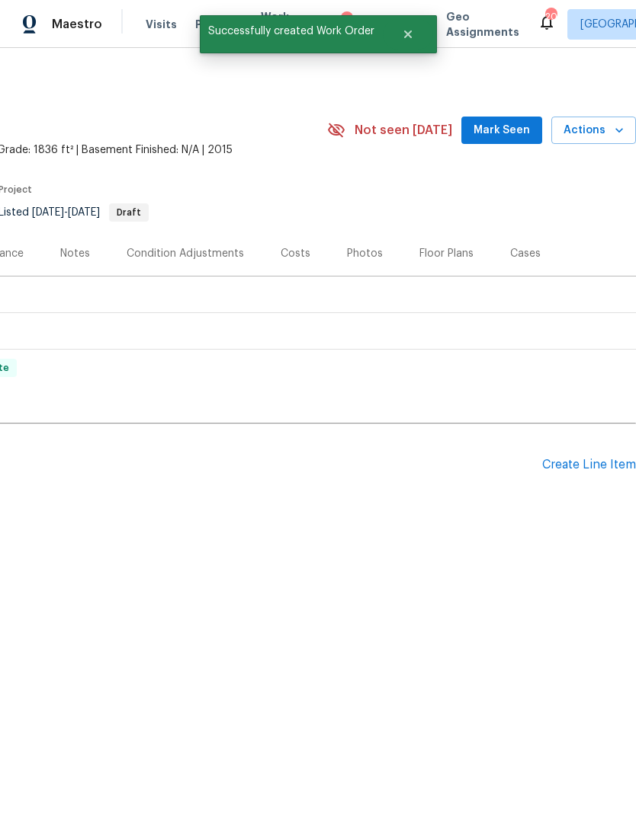
scroll to position [0, 226]
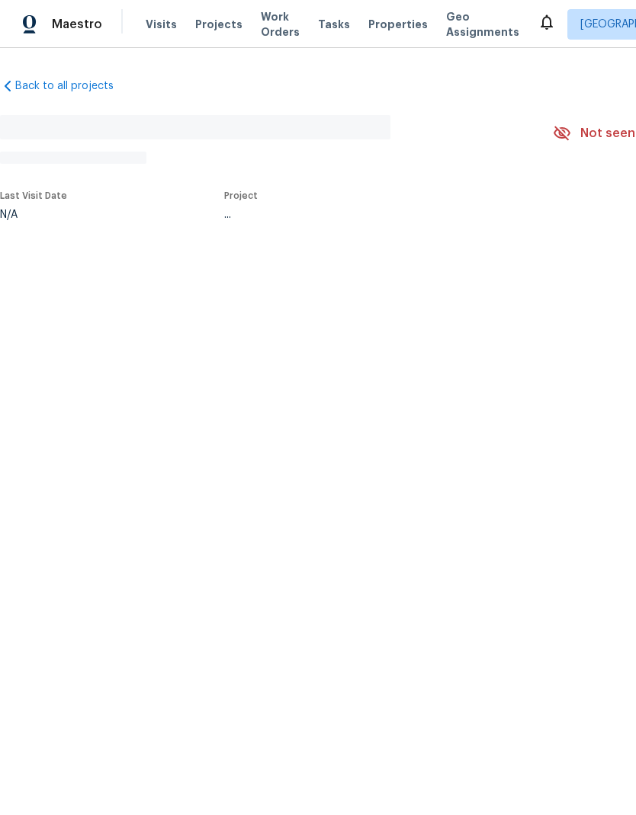
click at [489, 321] on html "Maestro Visits Projects Work Orders Tasks Properties Geo Assignments [GEOGRAPHI…" at bounding box center [318, 160] width 636 height 321
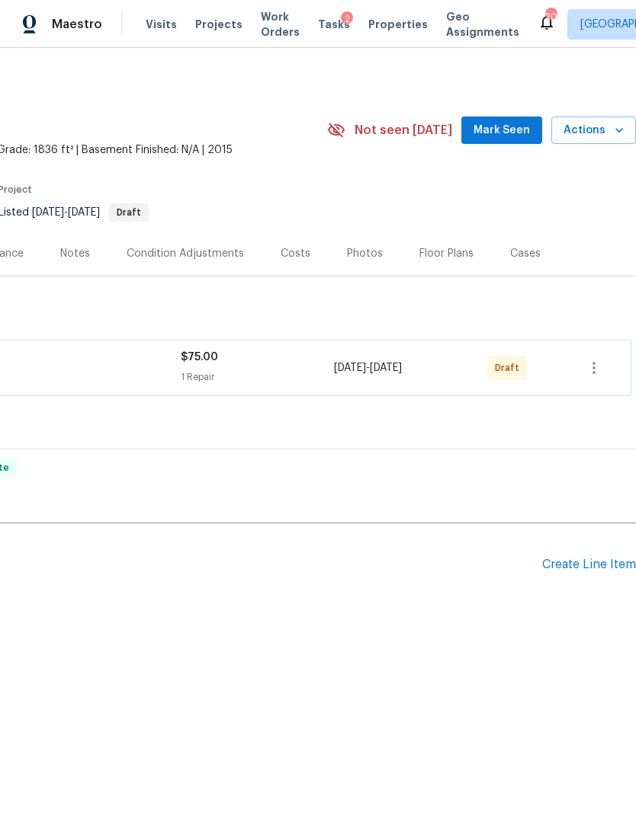
scroll to position [0, 226]
click at [597, 367] on icon "button" at bounding box center [593, 368] width 18 height 18
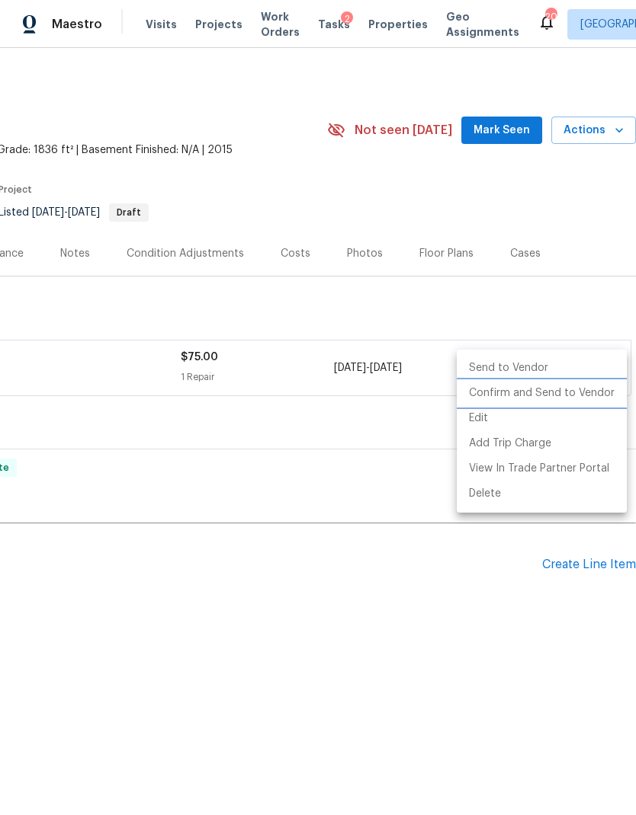
click at [579, 403] on li "Confirm and Send to Vendor" at bounding box center [541, 393] width 170 height 25
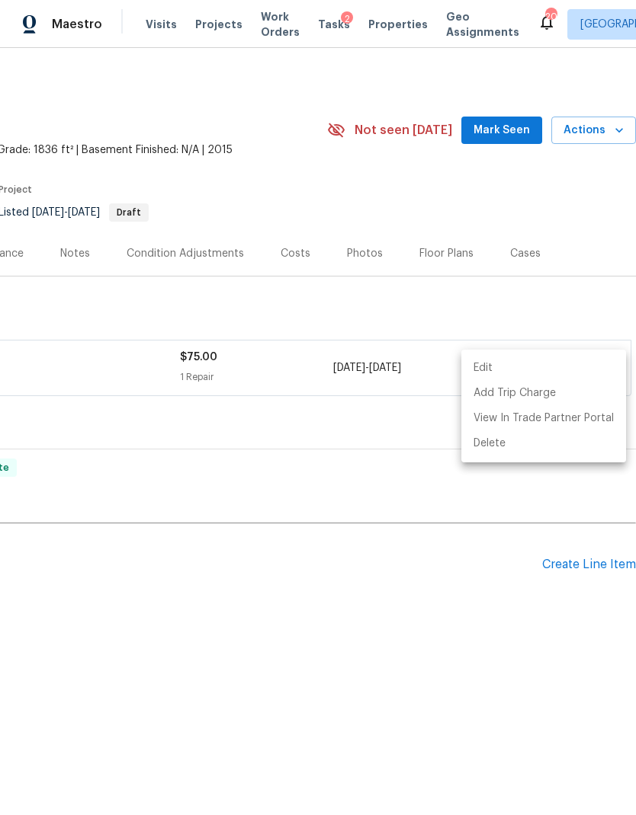
click at [77, 247] on div at bounding box center [318, 407] width 636 height 815
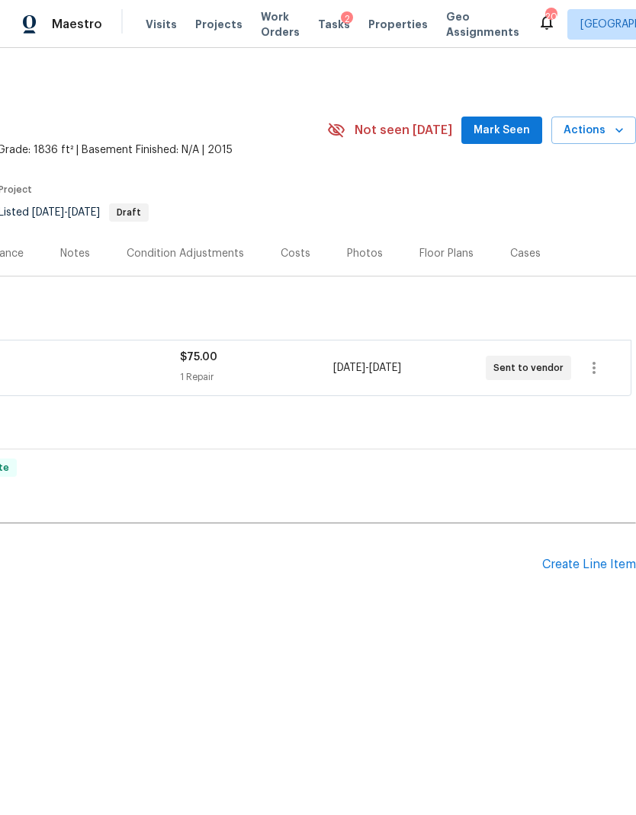
click at [74, 253] on div "Notes" at bounding box center [75, 253] width 30 height 15
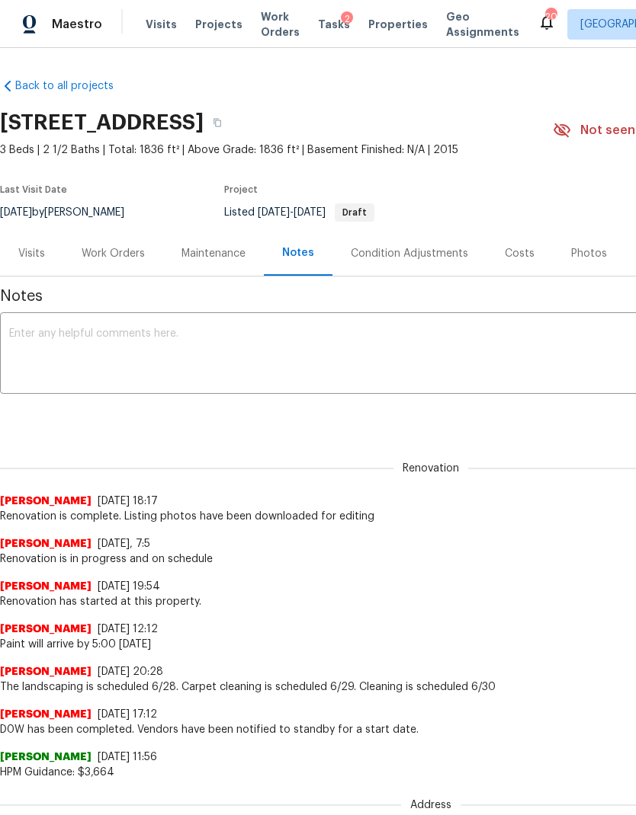
click at [374, 379] on textarea at bounding box center [430, 354] width 843 height 53
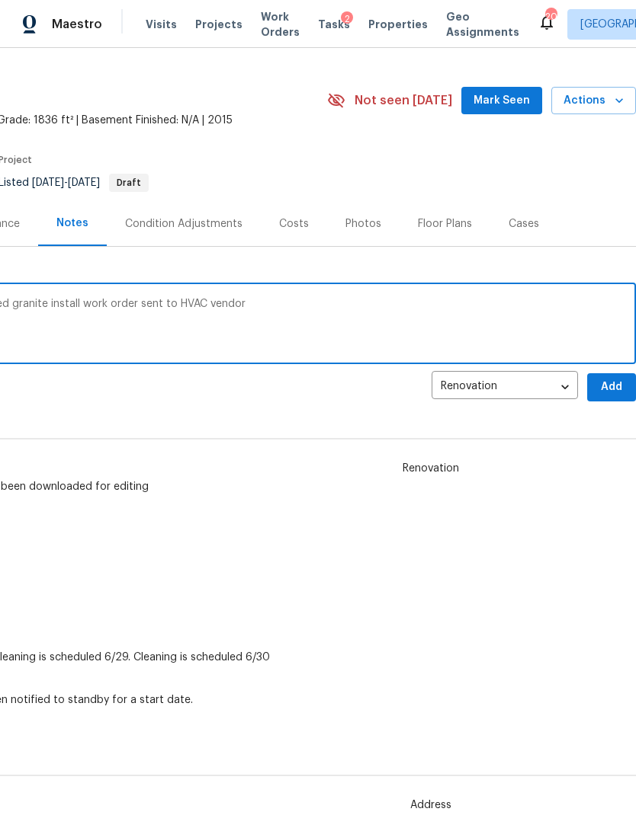
scroll to position [30, 226]
type textarea "HVAC not working lids completed suggested granite install work order sent to HV…"
click at [613, 388] on span "Add" at bounding box center [611, 387] width 24 height 19
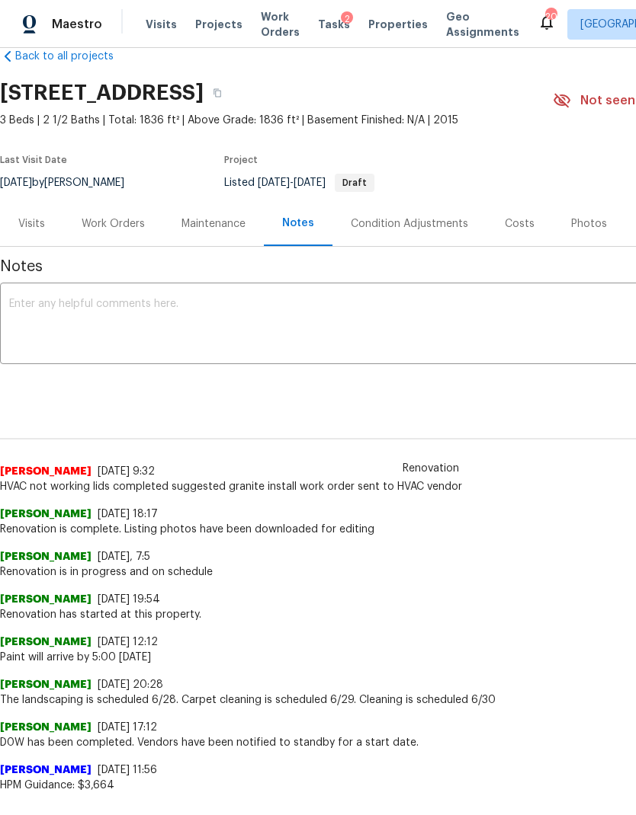
scroll to position [30, 0]
click at [34, 223] on div "Visits" at bounding box center [31, 223] width 27 height 15
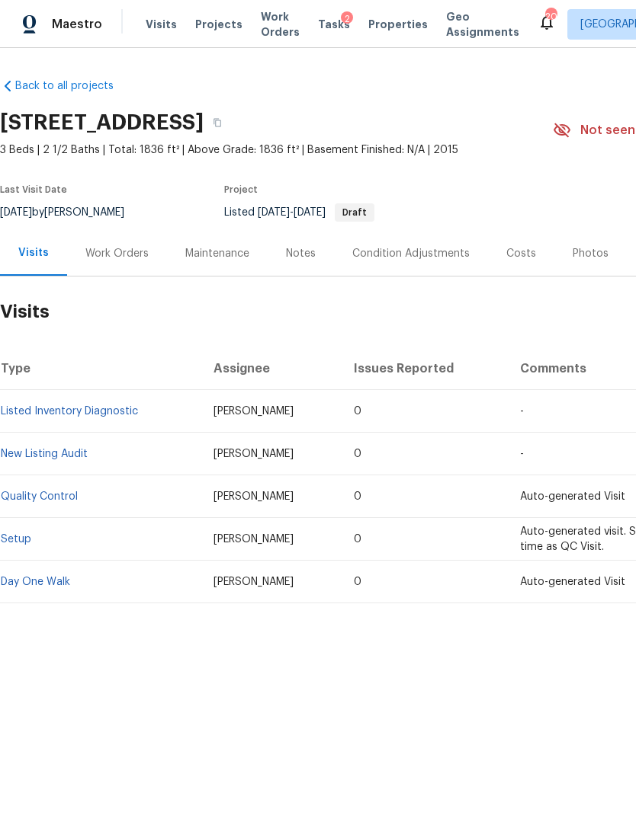
click at [140, 248] on div "Work Orders" at bounding box center [116, 253] width 63 height 15
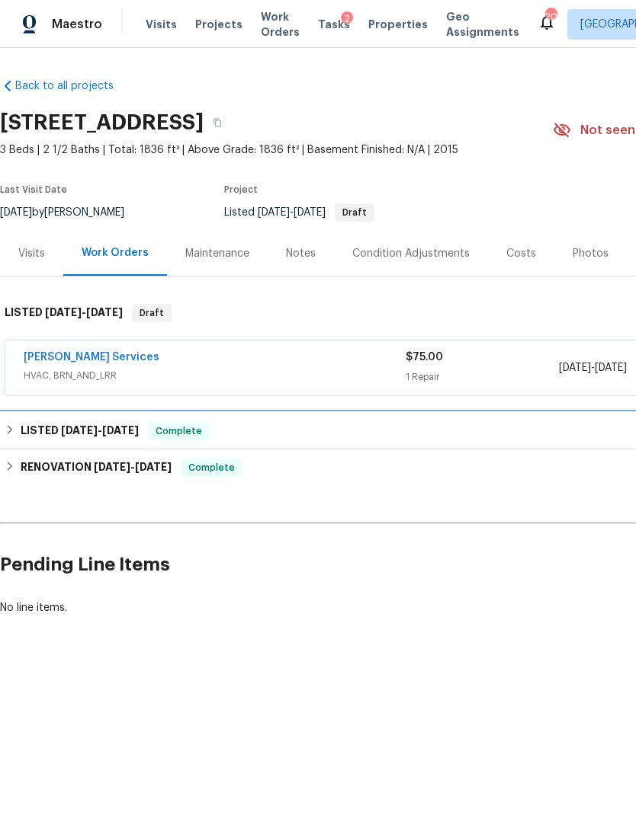
click at [381, 426] on div "LISTED 7/2/25 - 7/3/25 Complete" at bounding box center [431, 431] width 852 height 18
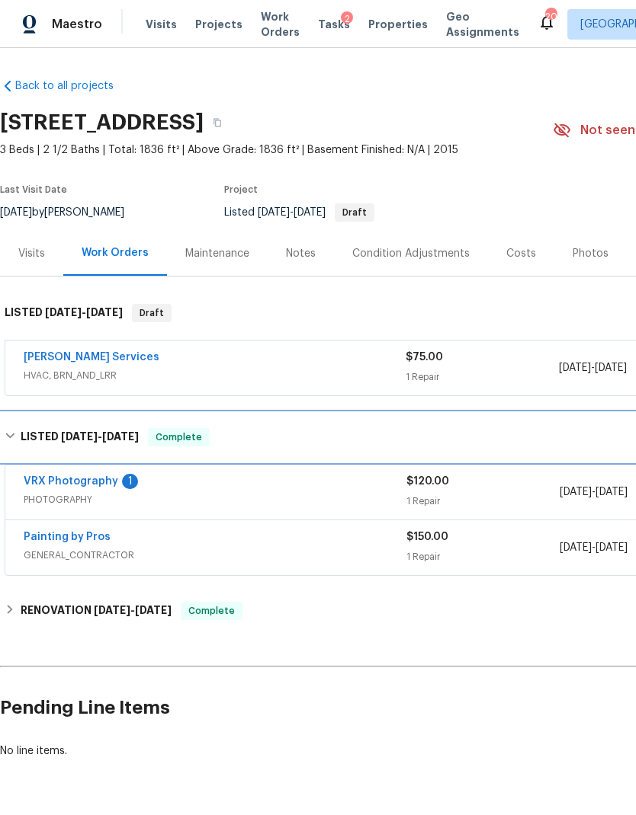
click at [386, 616] on div "RENOVATION 6/26/25 - 6/30/25 Complete" at bounding box center [431, 611] width 852 height 18
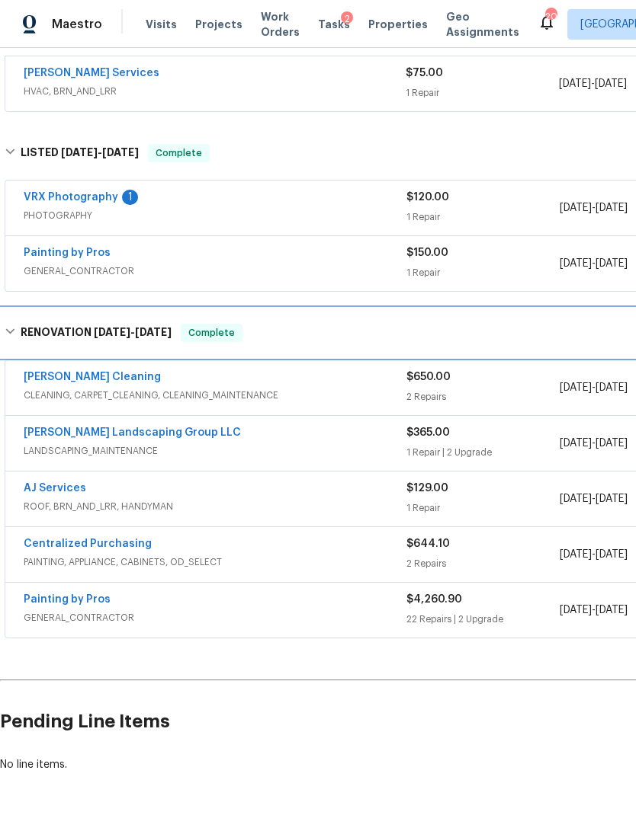
scroll to position [283, 0]
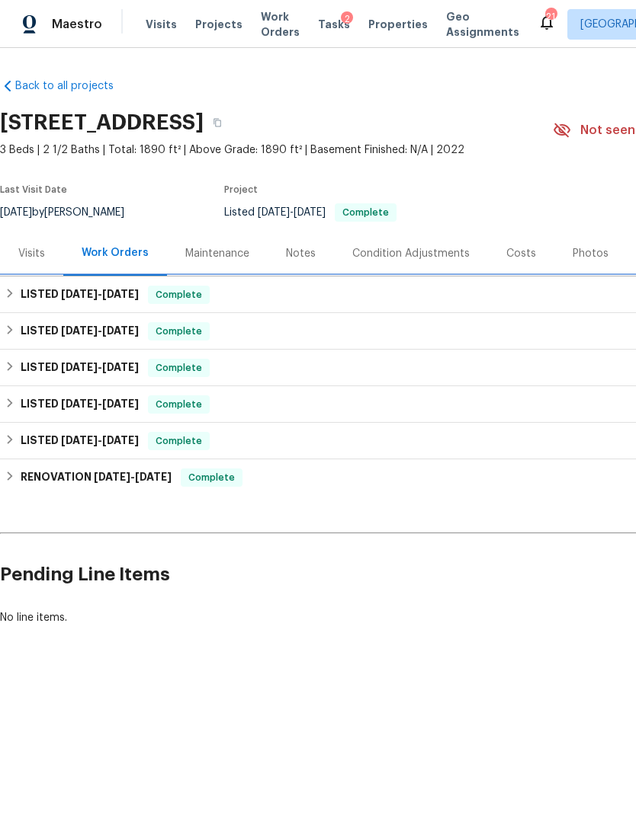
click at [70, 292] on span "9/26/25" at bounding box center [79, 294] width 37 height 11
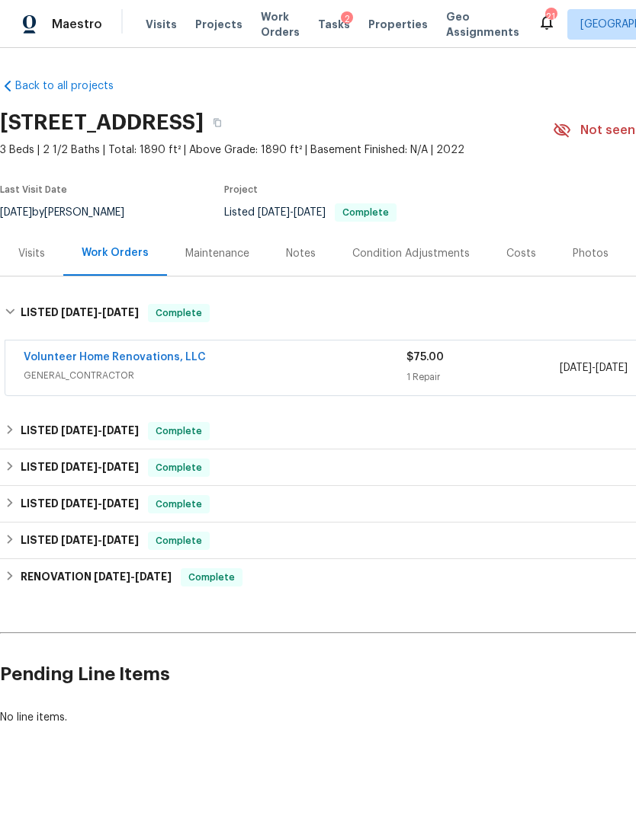
click at [69, 353] on link "Volunteer Home Renovations, LLC" at bounding box center [115, 357] width 182 height 11
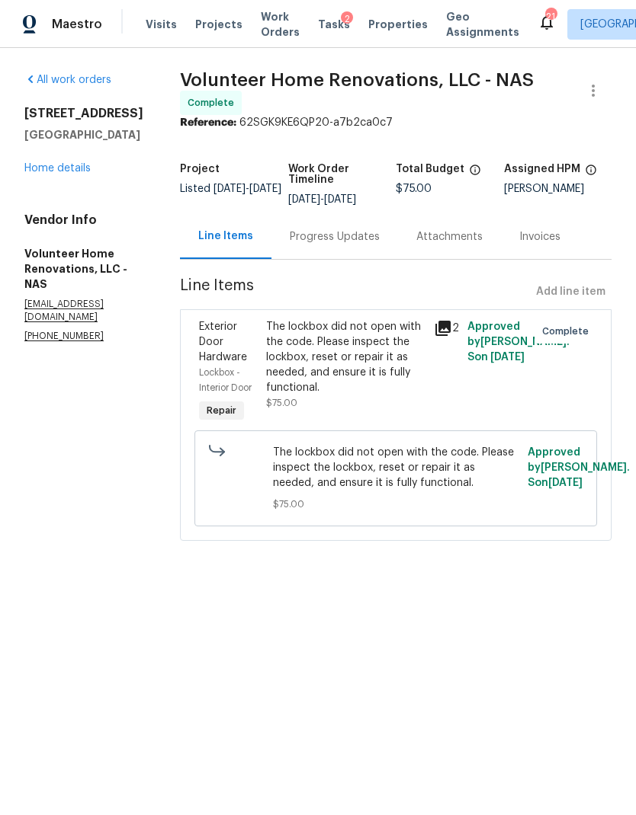
click at [54, 167] on link "Home details" at bounding box center [57, 168] width 66 height 11
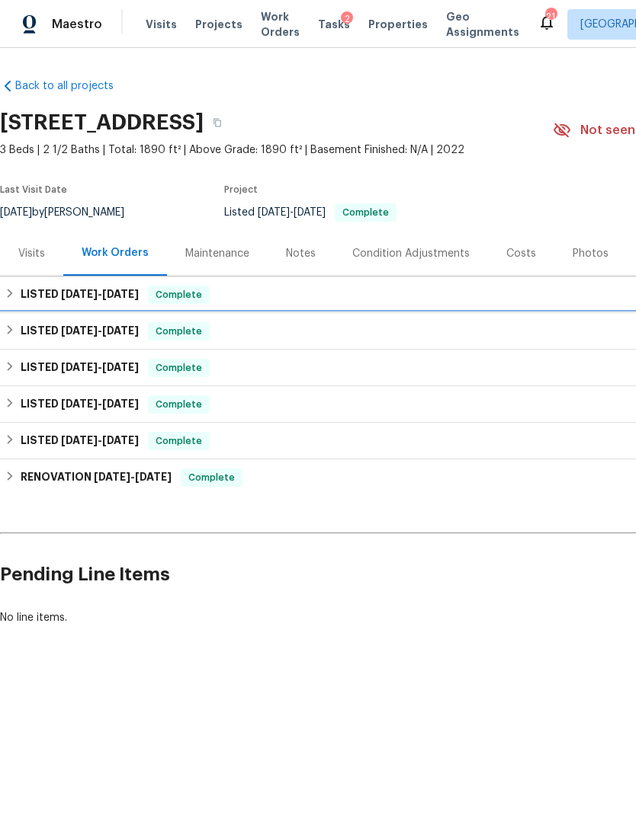
click at [111, 333] on span "7/2/25" at bounding box center [120, 330] width 37 height 11
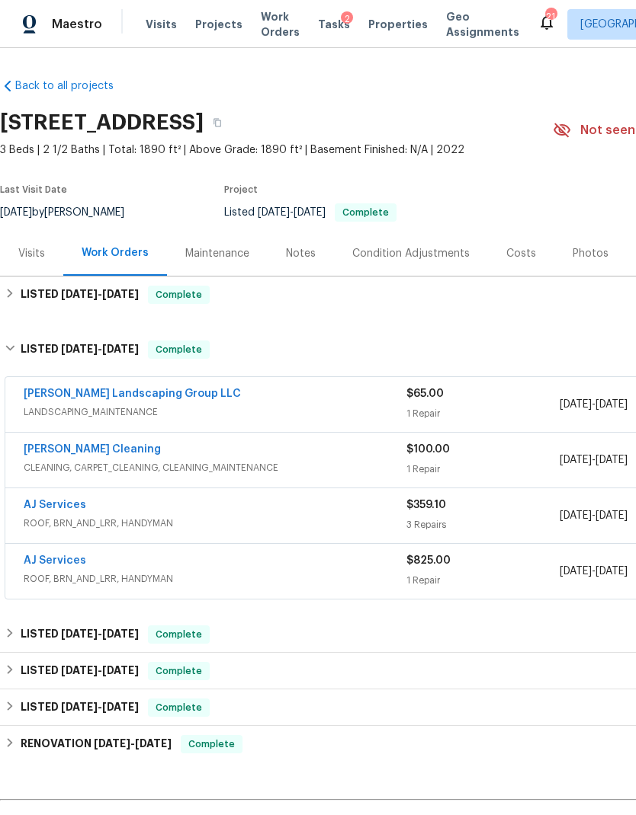
click at [251, 514] on div "AJ Services" at bounding box center [215, 507] width 383 height 18
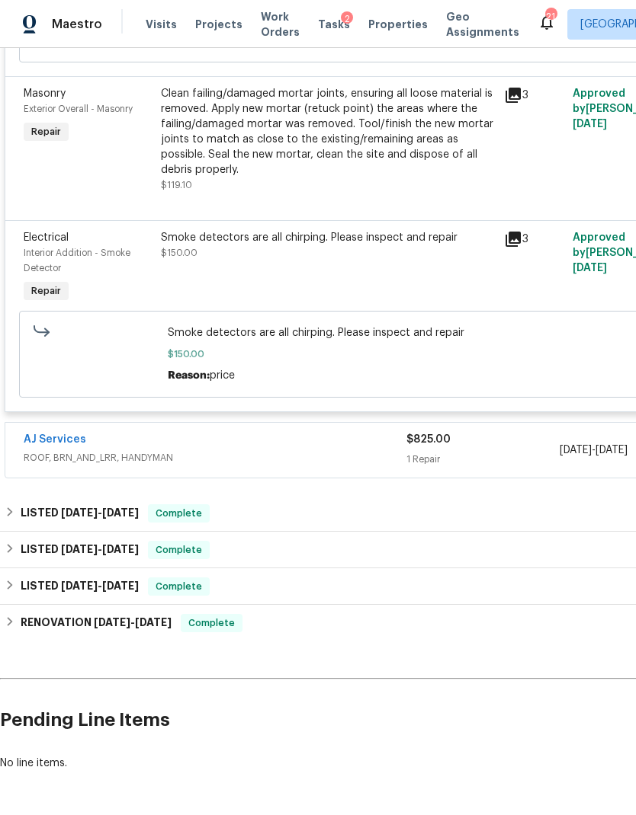
scroll to position [682, 0]
click at [374, 466] on span "ROOF, BRN_AND_LRR, HANDYMAN" at bounding box center [215, 457] width 383 height 15
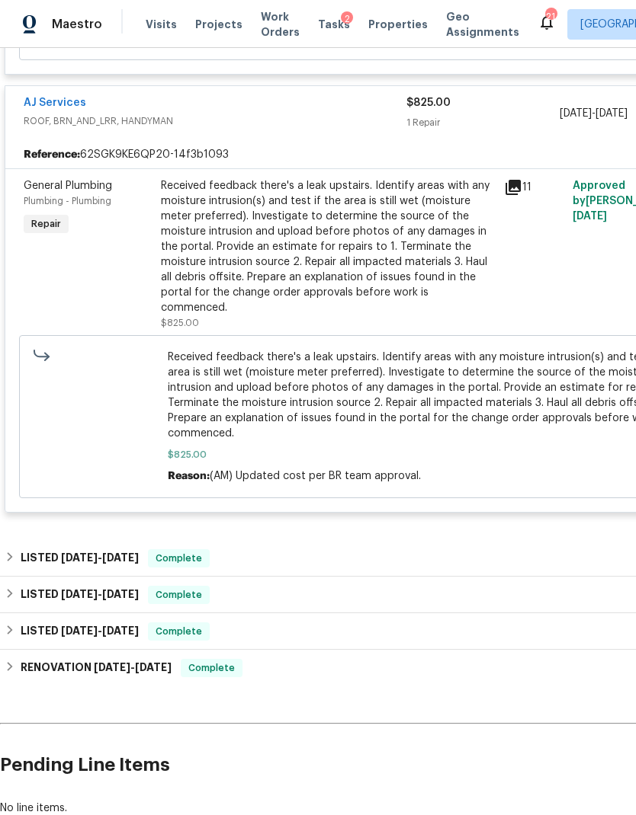
scroll to position [1021, 0]
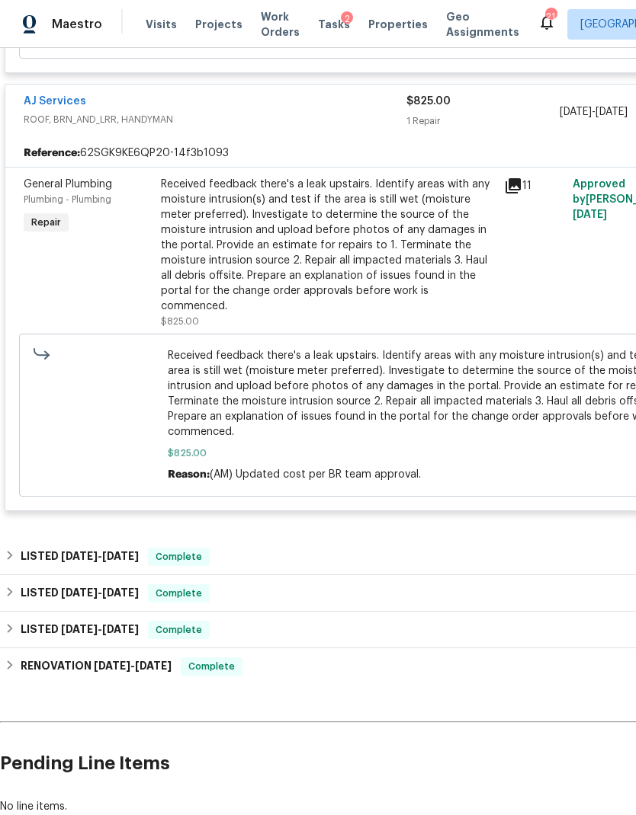
click at [344, 252] on div "Received feedback there's a leak upstairs. Identify areas with any moisture int…" at bounding box center [328, 245] width 334 height 137
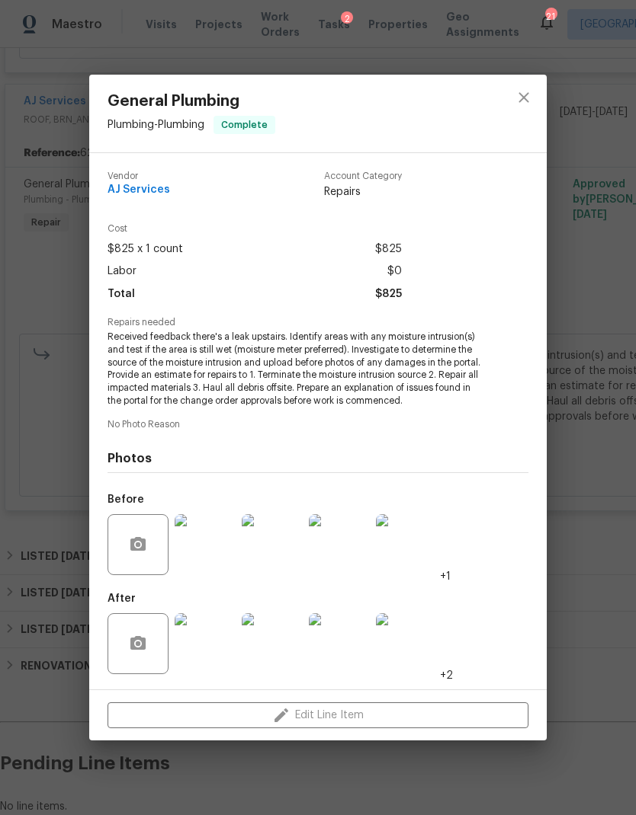
click at [589, 533] on div "General Plumbing Plumbing - Plumbing Complete Vendor AJ Services Account Catego…" at bounding box center [318, 407] width 636 height 815
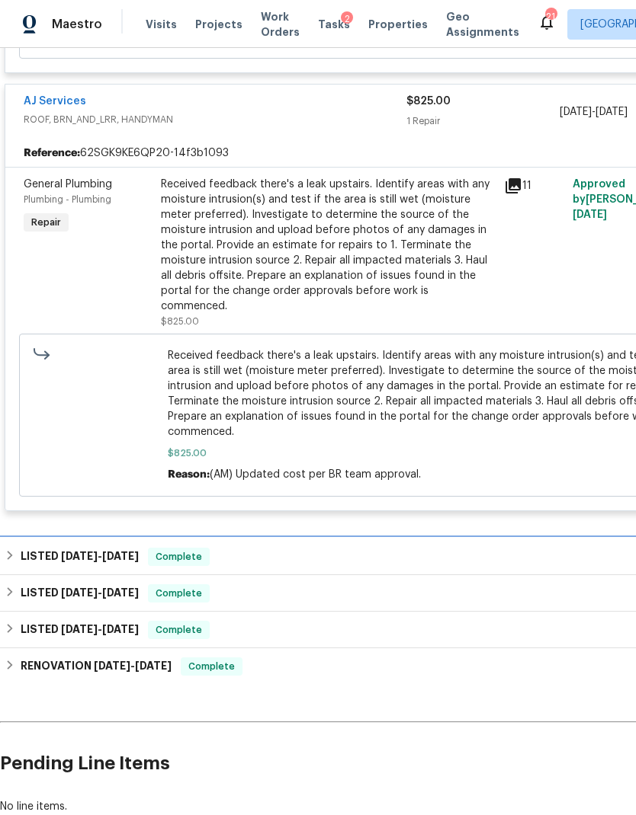
click at [321, 557] on div "LISTED 5/22/25 - 5/24/25 Complete" at bounding box center [431, 557] width 852 height 18
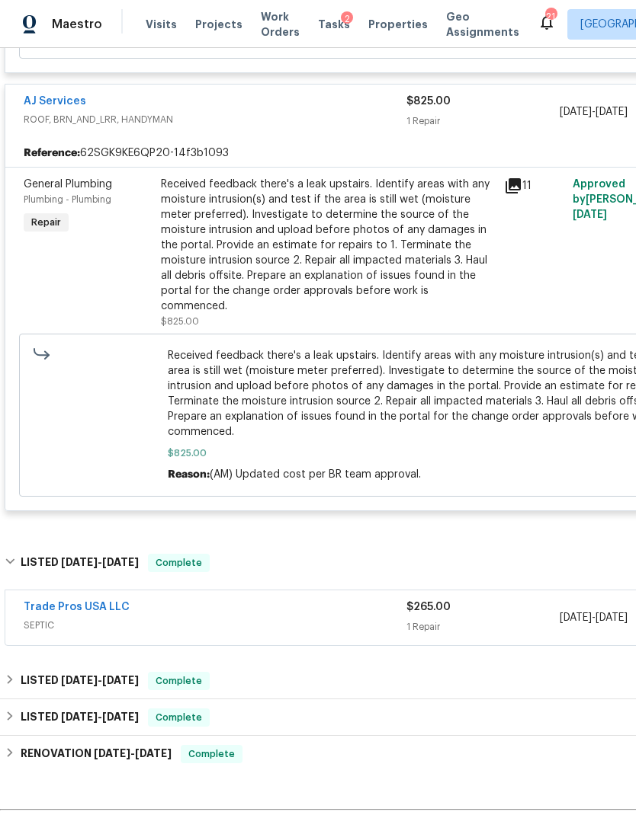
click at [360, 618] on span "SEPTIC" at bounding box center [215, 625] width 383 height 15
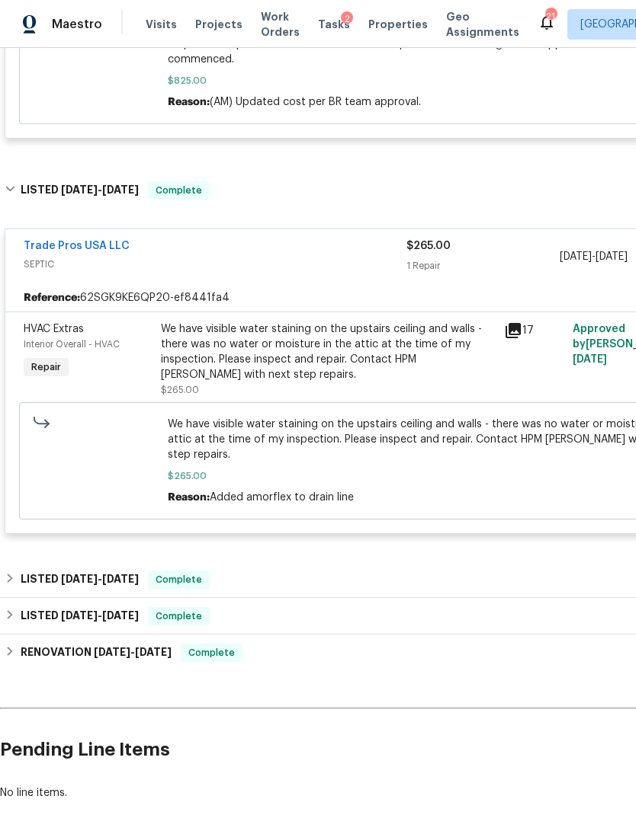
scroll to position [1395, 0]
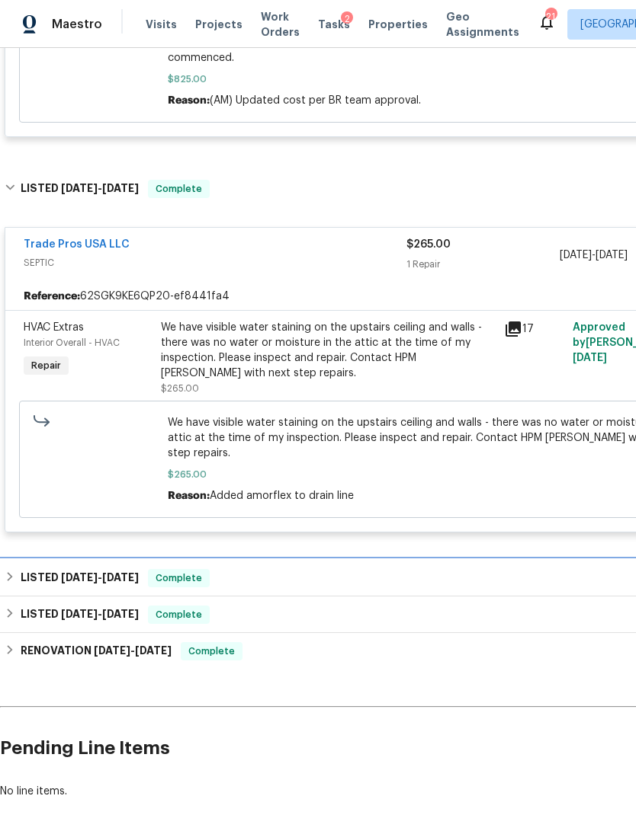
click at [381, 569] on div "LISTED 5/22/25 - 5/31/25 Complete" at bounding box center [431, 578] width 852 height 18
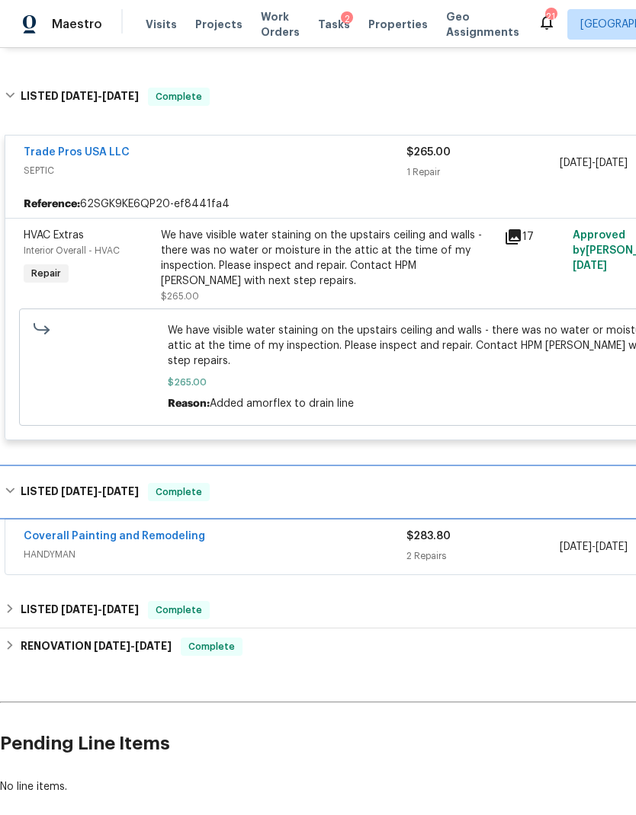
scroll to position [1487, 0]
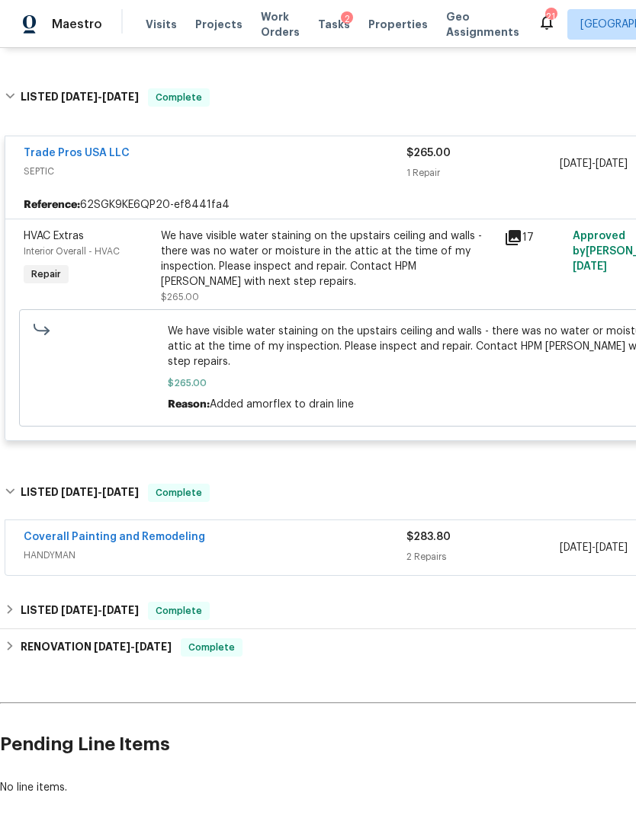
click at [344, 548] on span "HANDYMAN" at bounding box center [215, 555] width 383 height 15
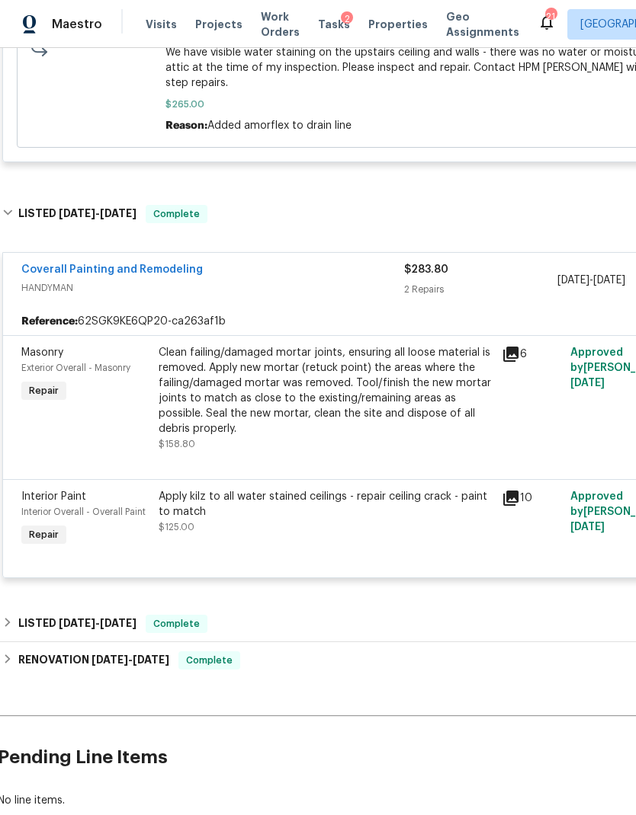
scroll to position [1776, 2]
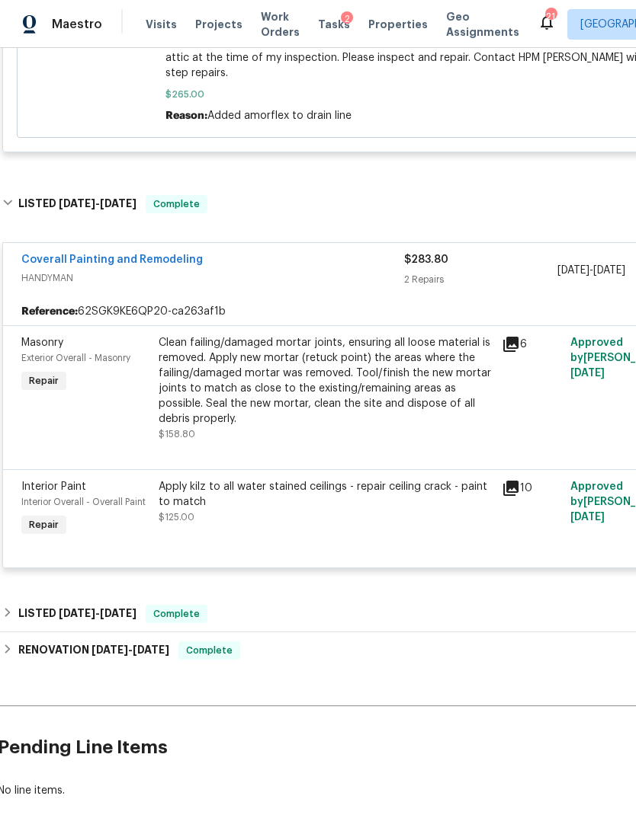
click at [514, 481] on icon at bounding box center [510, 488] width 15 height 15
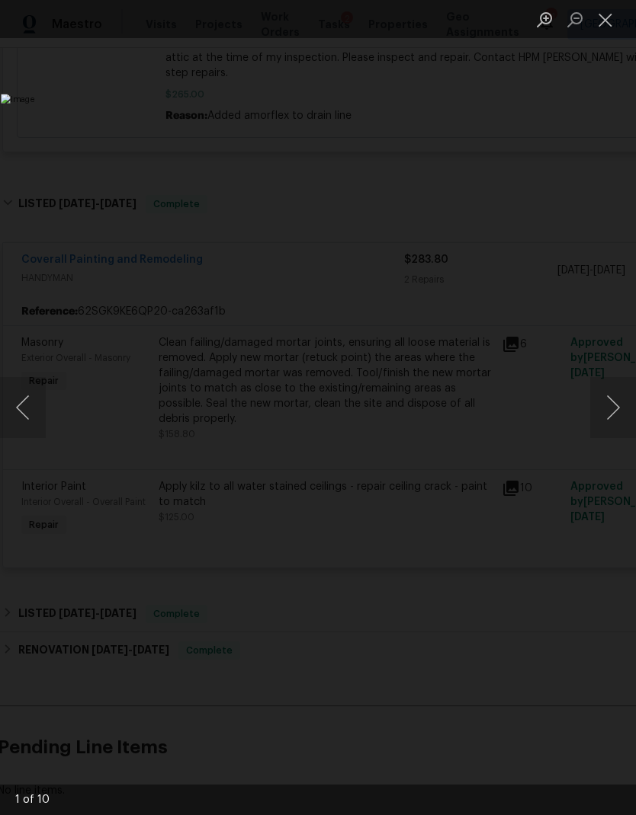
click at [597, 409] on button "Next image" at bounding box center [613, 407] width 46 height 61
click at [598, 408] on button "Next image" at bounding box center [613, 407] width 46 height 61
click at [604, 16] on button "Close lightbox" at bounding box center [605, 19] width 30 height 27
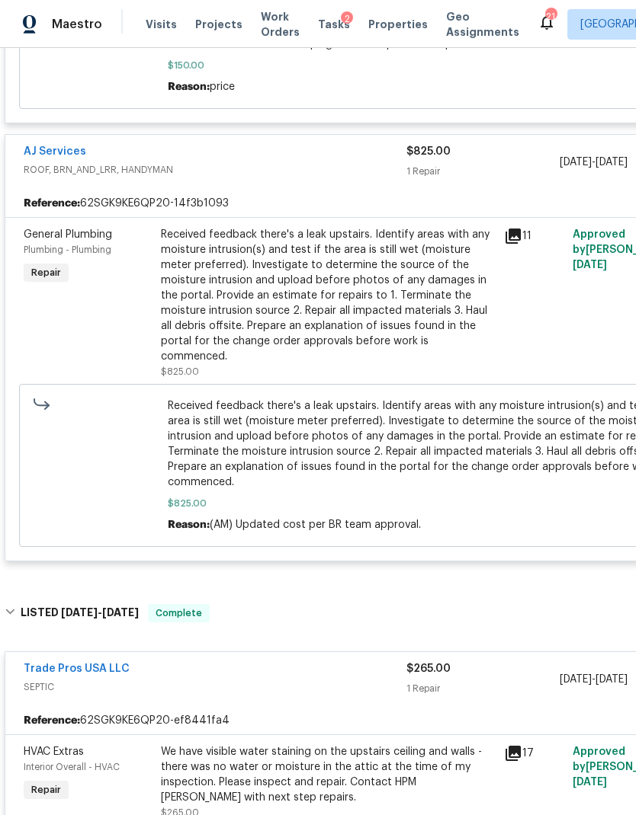
scroll to position [971, 0]
click at [57, 157] on link "AJ Services" at bounding box center [55, 151] width 62 height 11
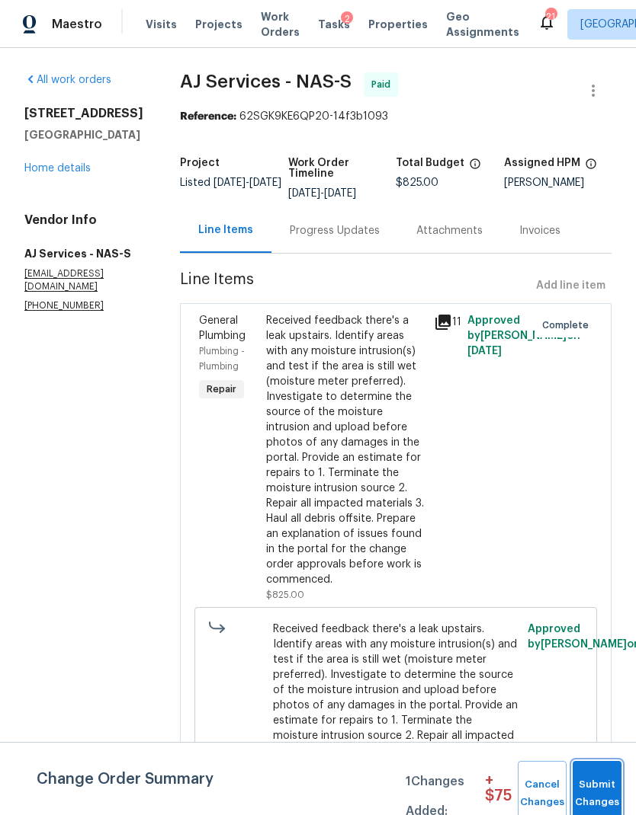
click at [587, 793] on span "Submit Changes" at bounding box center [597, 793] width 34 height 35
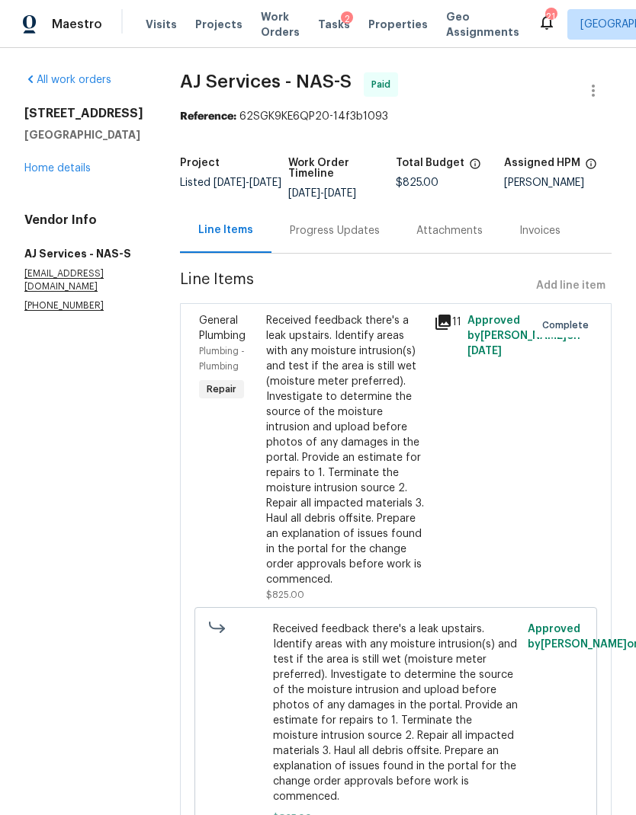
click at [331, 239] on div "Progress Updates" at bounding box center [334, 230] width 126 height 45
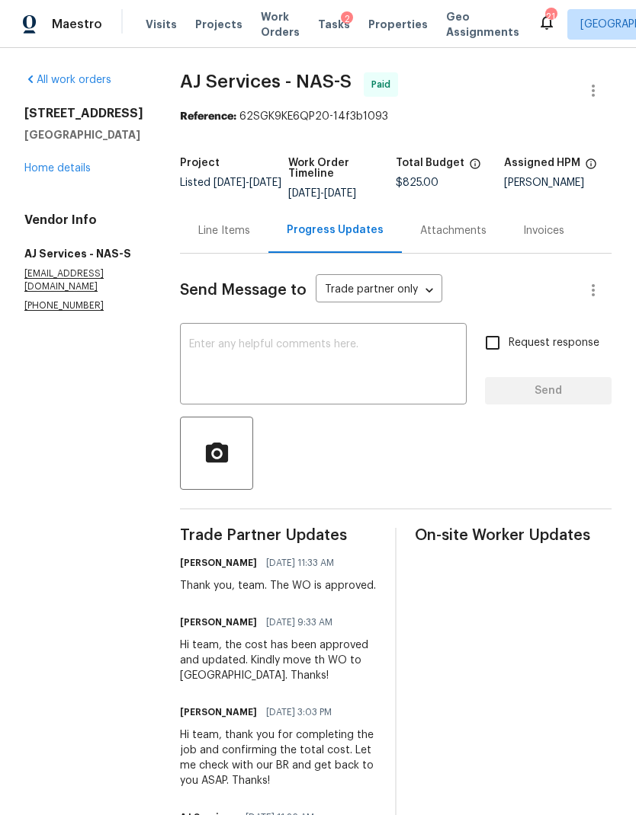
click at [74, 174] on link "Home details" at bounding box center [57, 168] width 66 height 11
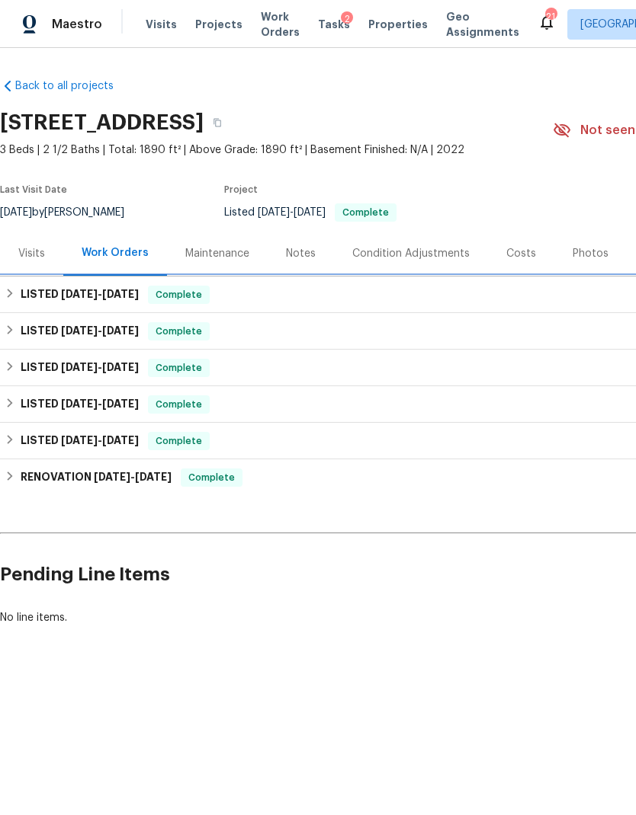
click at [267, 294] on div "LISTED 9/26/25 - 9/29/25 Complete" at bounding box center [431, 295] width 852 height 18
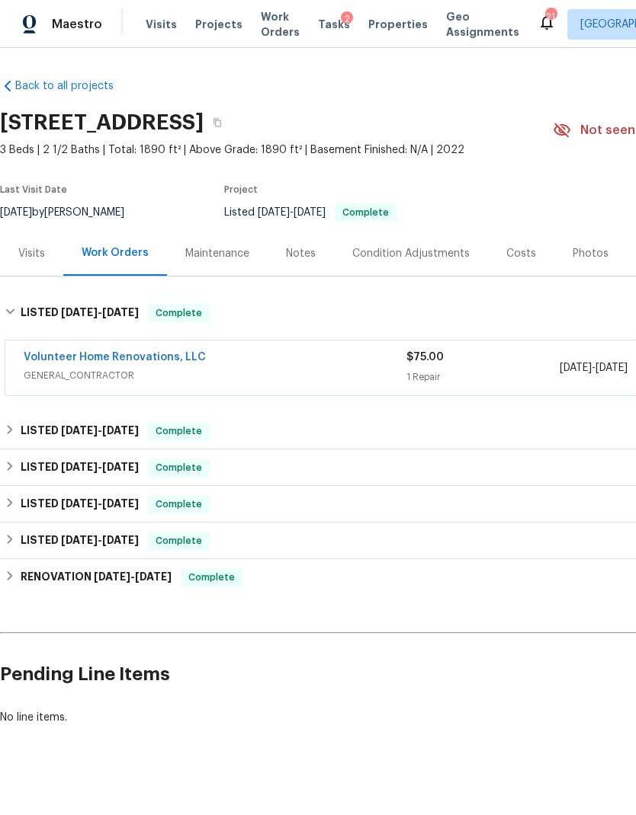
click at [325, 374] on span "GENERAL_CONTRACTOR" at bounding box center [215, 375] width 383 height 15
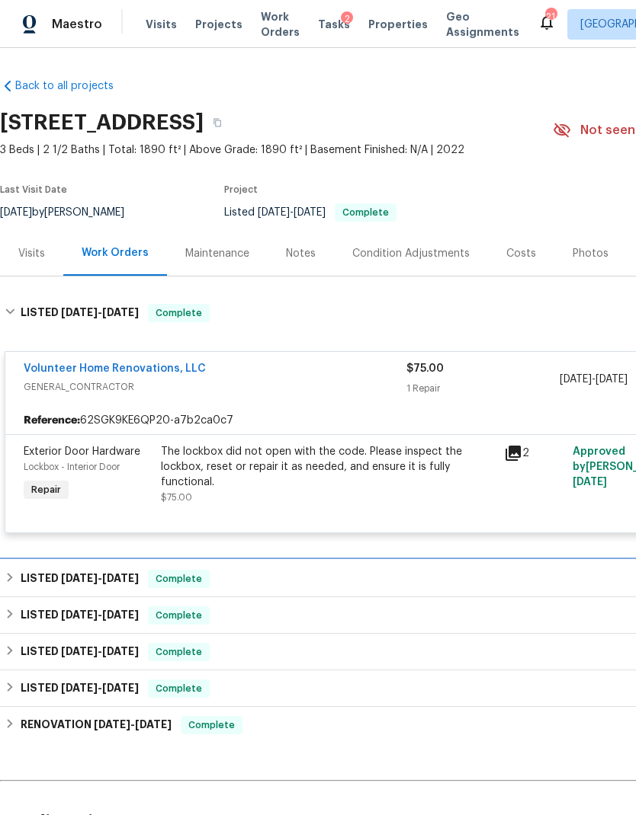
click at [378, 567] on div "LISTED 6/24/25 - 7/2/25 Complete" at bounding box center [430, 579] width 861 height 37
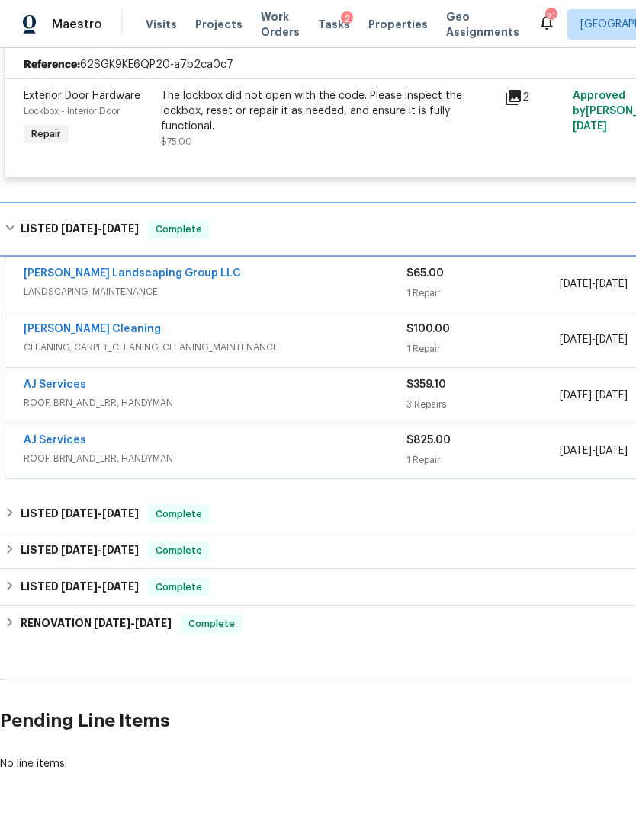
scroll to position [355, 0]
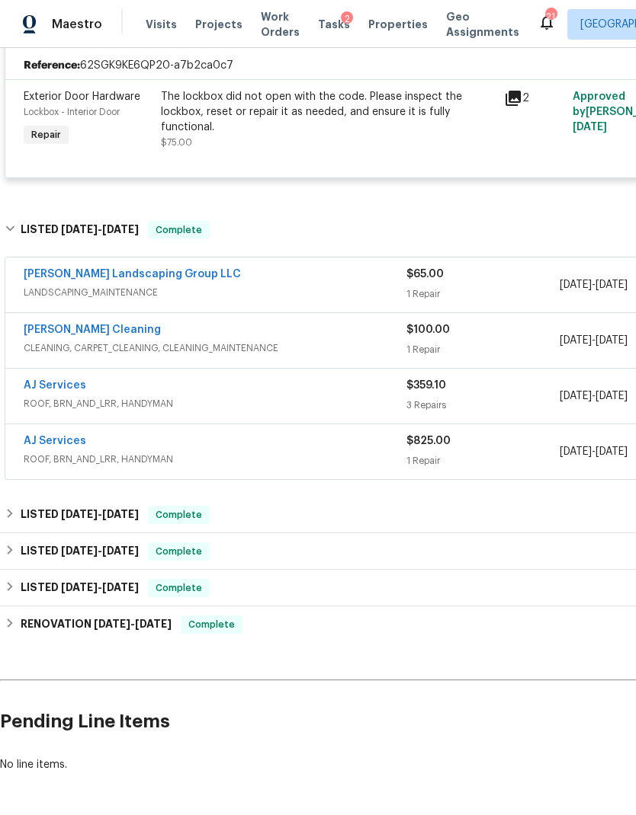
click at [71, 386] on link "AJ Services" at bounding box center [55, 385] width 62 height 11
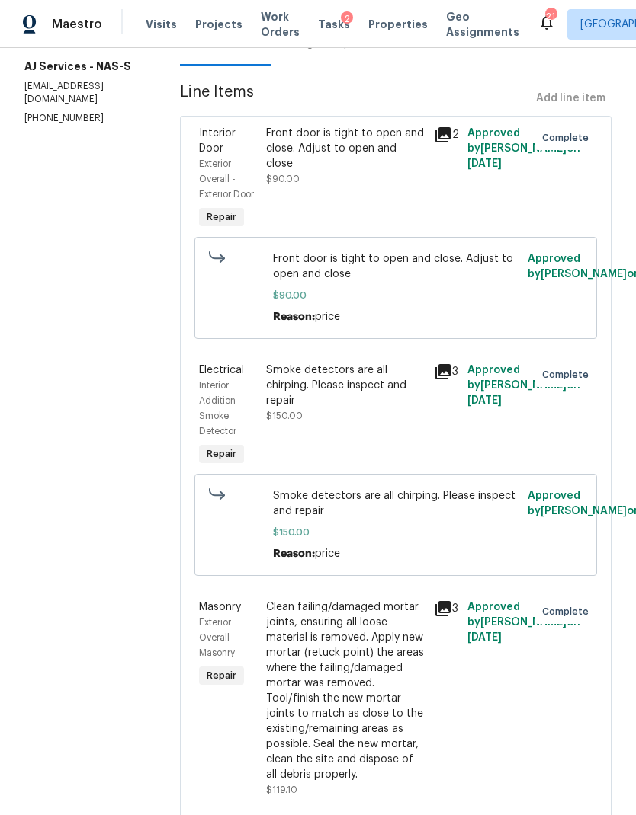
scroll to position [61, 0]
click at [357, 601] on div "Clean failing/damaged mortar joints, ensuring all loose material is removed. Ap…" at bounding box center [345, 691] width 159 height 183
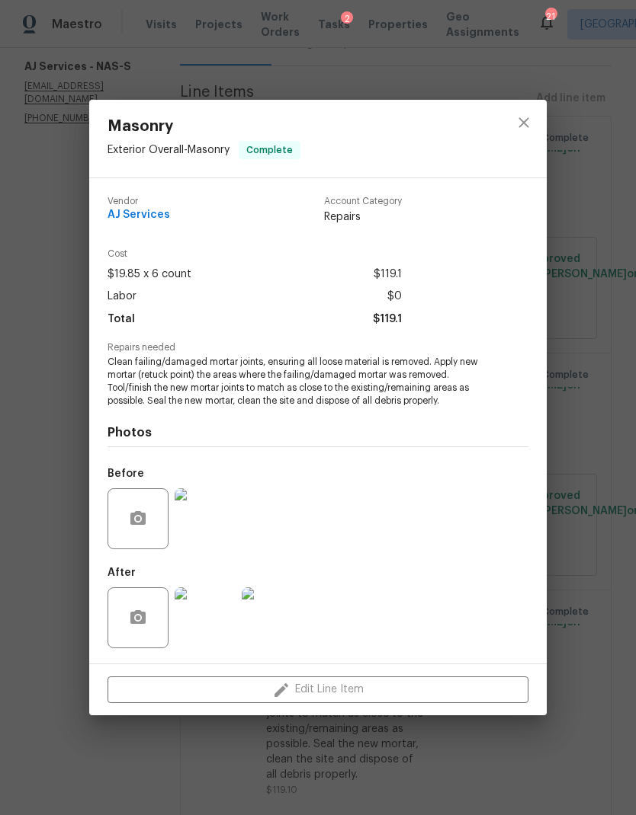
click at [584, 512] on div "Masonry Exterior Overall - Masonry Complete Vendor AJ Services Account Category…" at bounding box center [318, 407] width 636 height 815
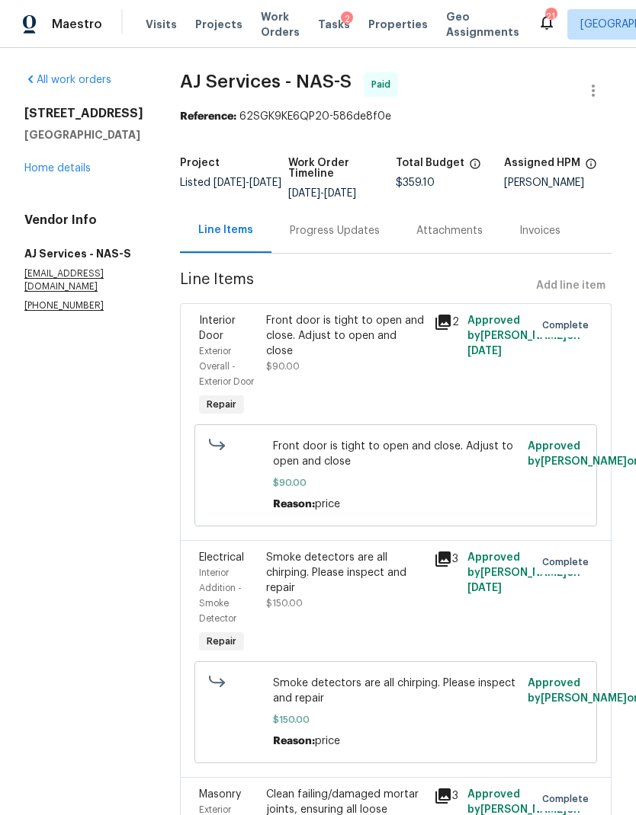
scroll to position [0, 0]
click at [67, 163] on link "Home details" at bounding box center [57, 168] width 66 height 11
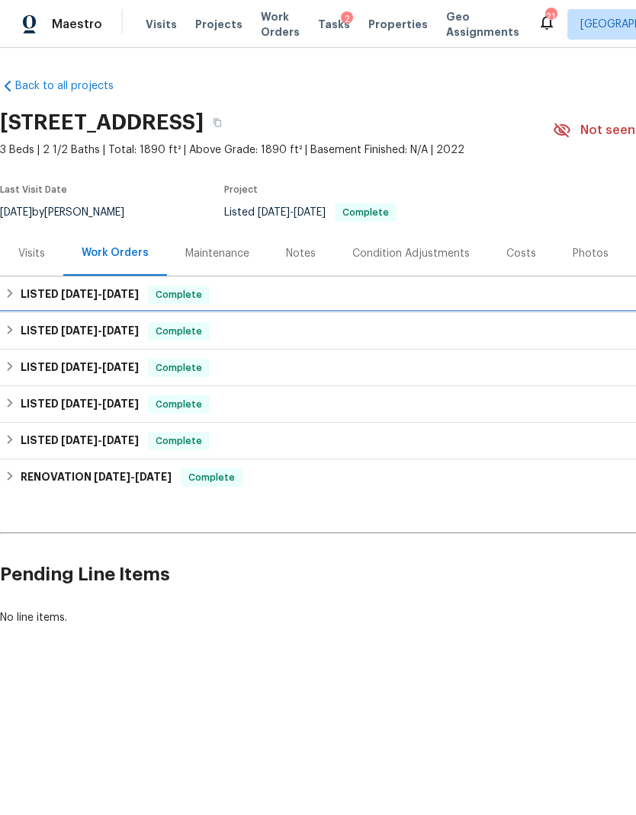
click at [317, 335] on div "LISTED 6/24/25 - 7/2/25 Complete" at bounding box center [431, 331] width 852 height 18
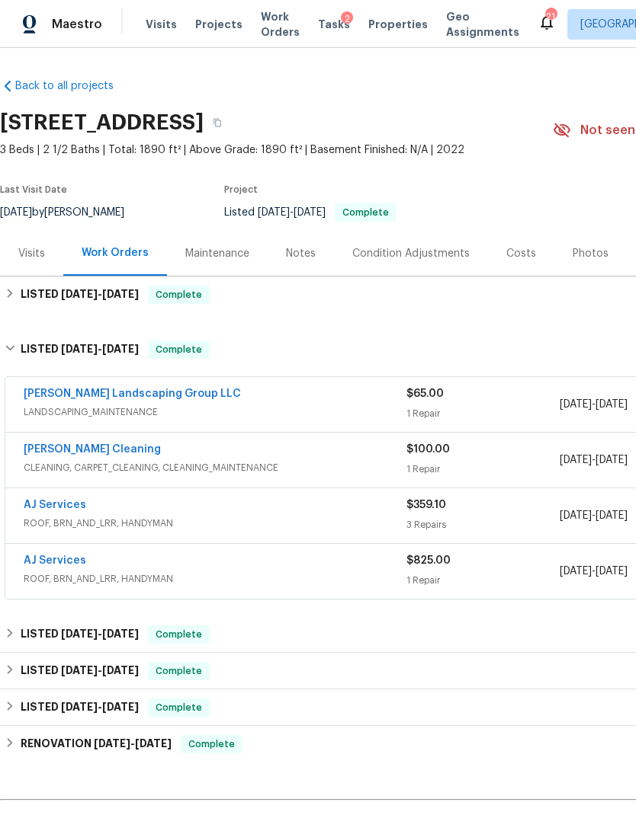
click at [53, 504] on link "AJ Services" at bounding box center [55, 505] width 62 height 11
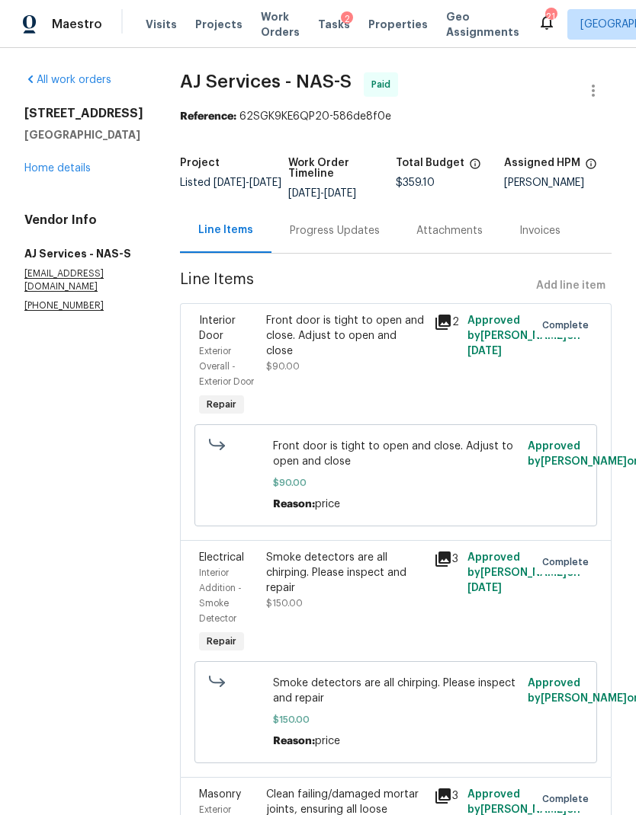
click at [69, 174] on link "Home details" at bounding box center [57, 168] width 66 height 11
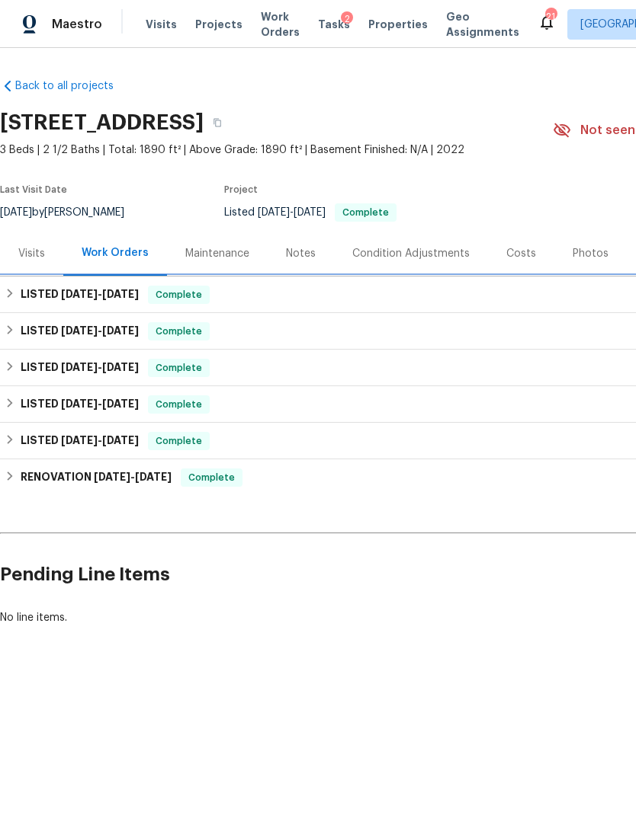
click at [304, 302] on div "LISTED 9/26/25 - 9/29/25 Complete" at bounding box center [431, 295] width 852 height 18
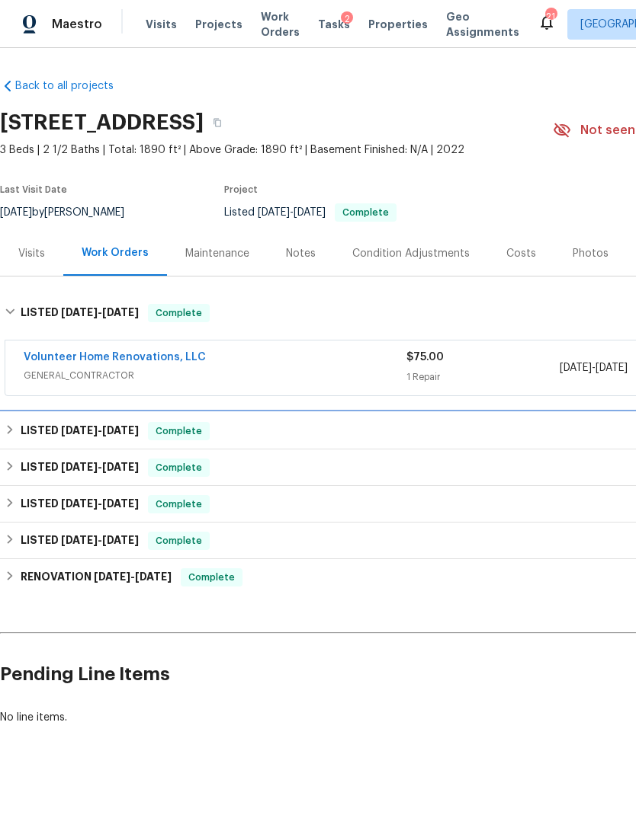
click at [369, 434] on div "LISTED 6/24/25 - 7/2/25 Complete" at bounding box center [431, 431] width 852 height 18
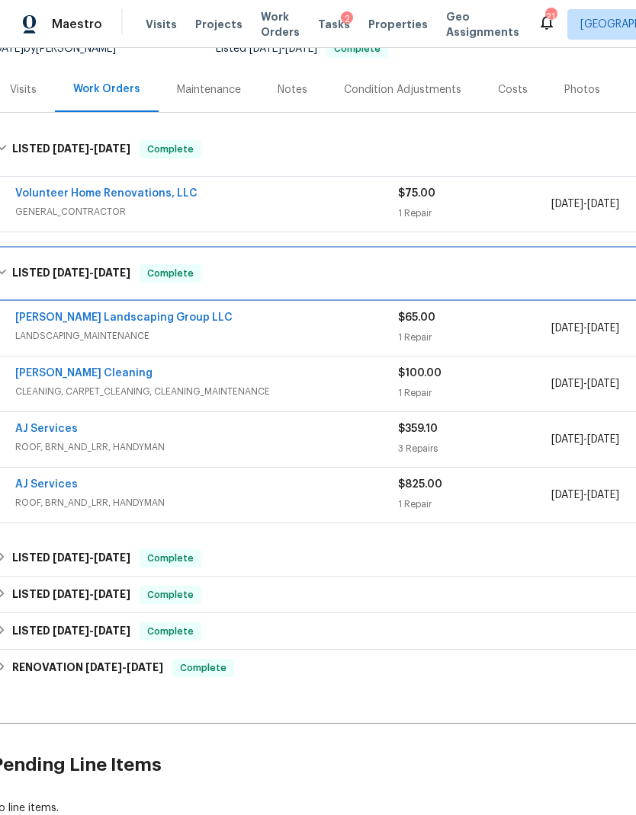
scroll to position [169, 11]
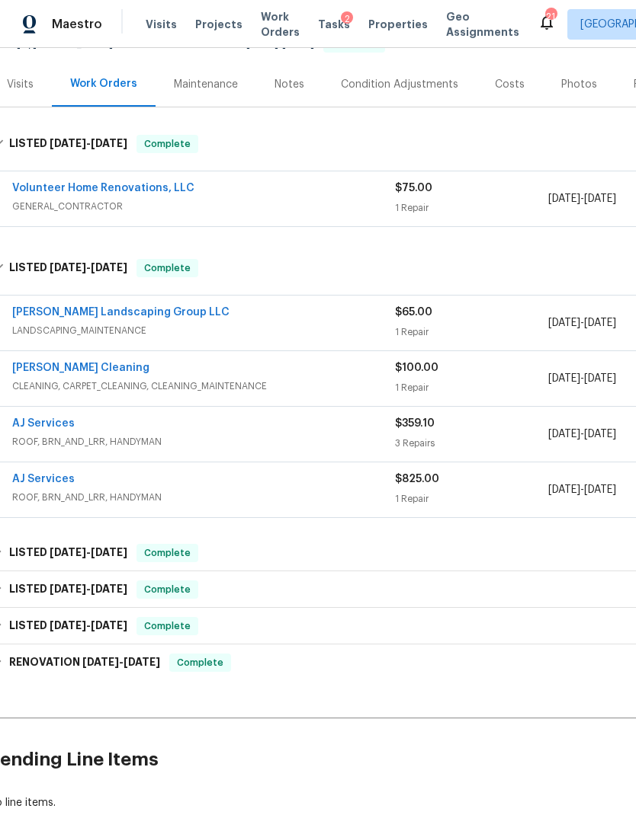
click at [39, 476] on link "AJ Services" at bounding box center [43, 479] width 62 height 11
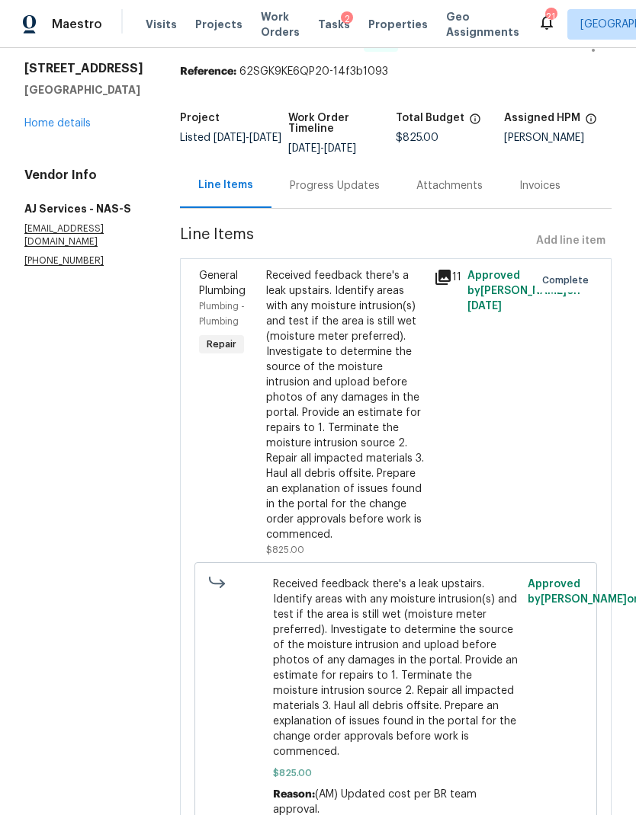
scroll to position [44, 0]
click at [347, 194] on div "Progress Updates" at bounding box center [335, 186] width 90 height 15
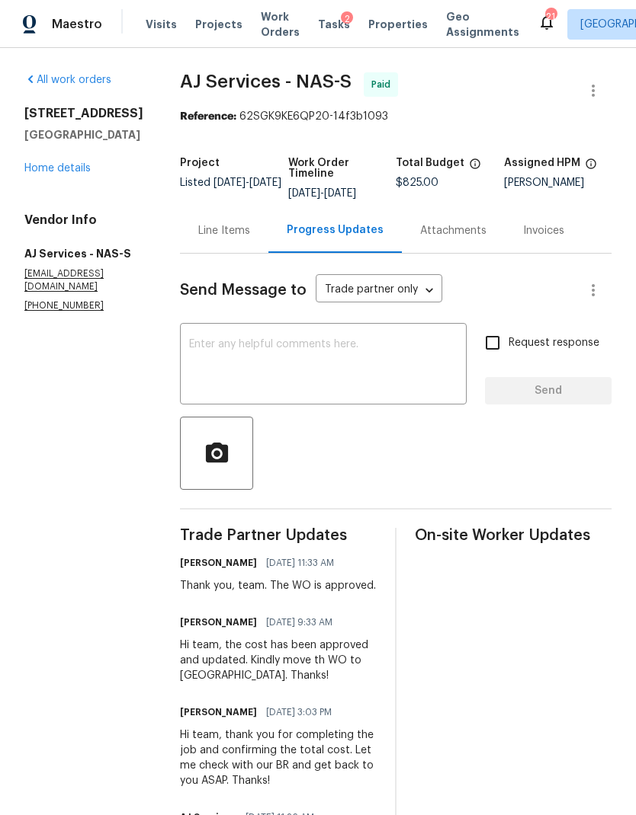
click at [68, 174] on link "Home details" at bounding box center [57, 168] width 66 height 11
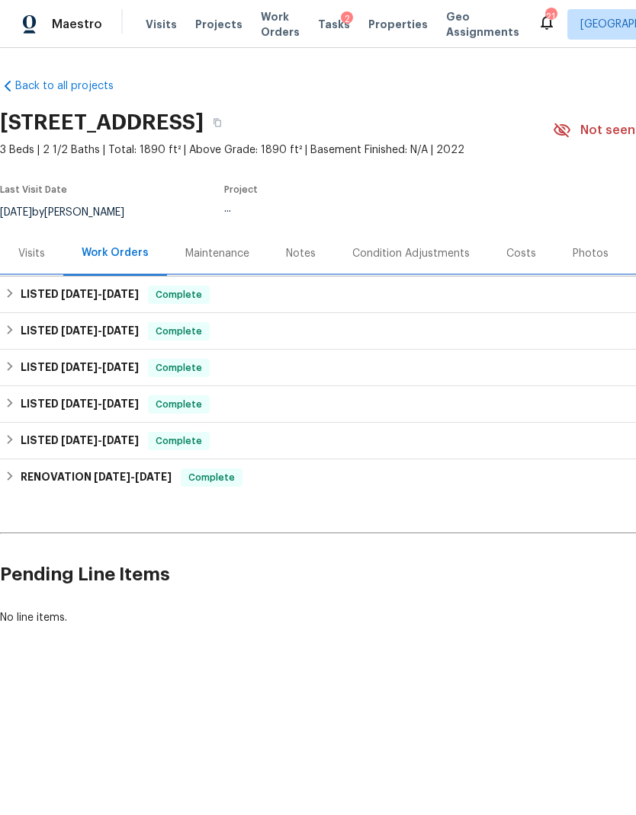
click at [329, 311] on div "LISTED 9/26/25 - 9/29/25 Complete" at bounding box center [430, 295] width 861 height 37
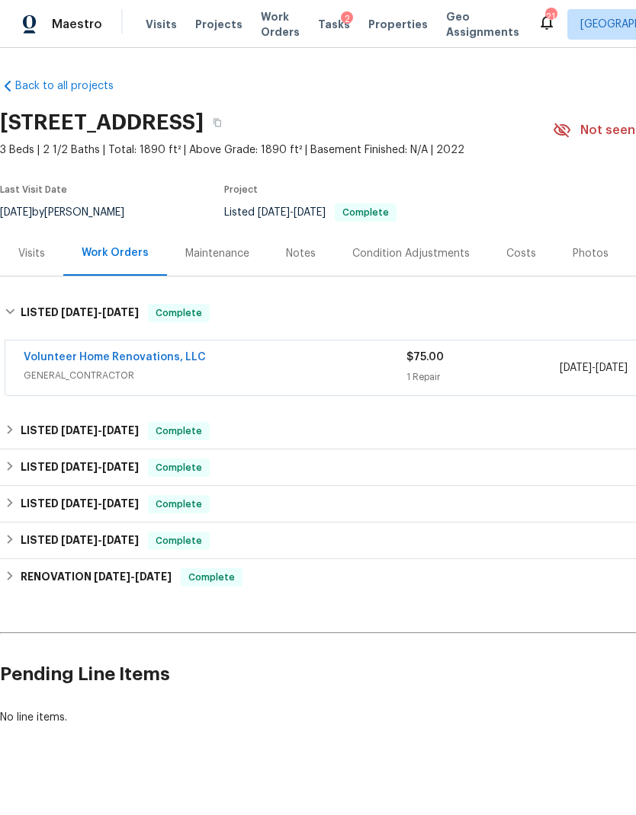
click at [165, 354] on link "Volunteer Home Renovations, LLC" at bounding box center [115, 357] width 182 height 11
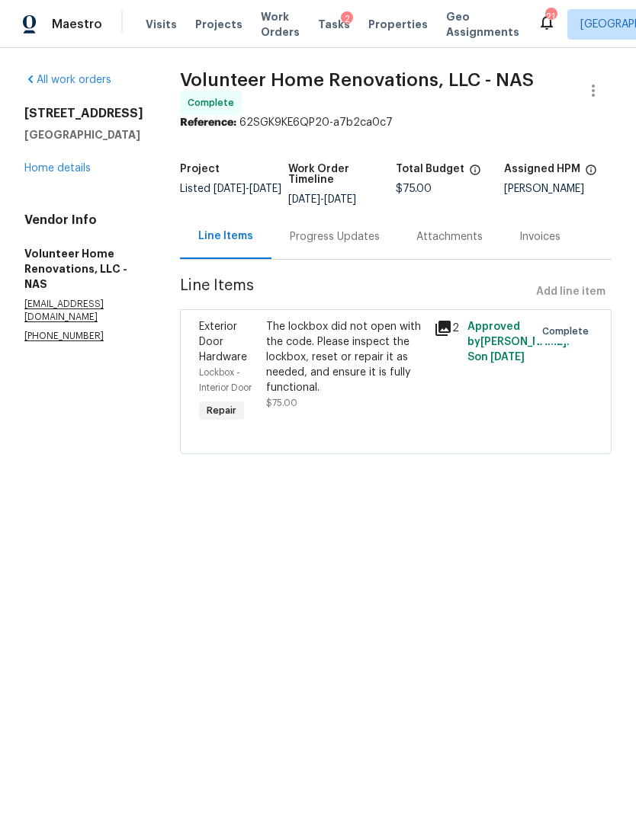
click at [59, 165] on link "Home details" at bounding box center [57, 168] width 66 height 11
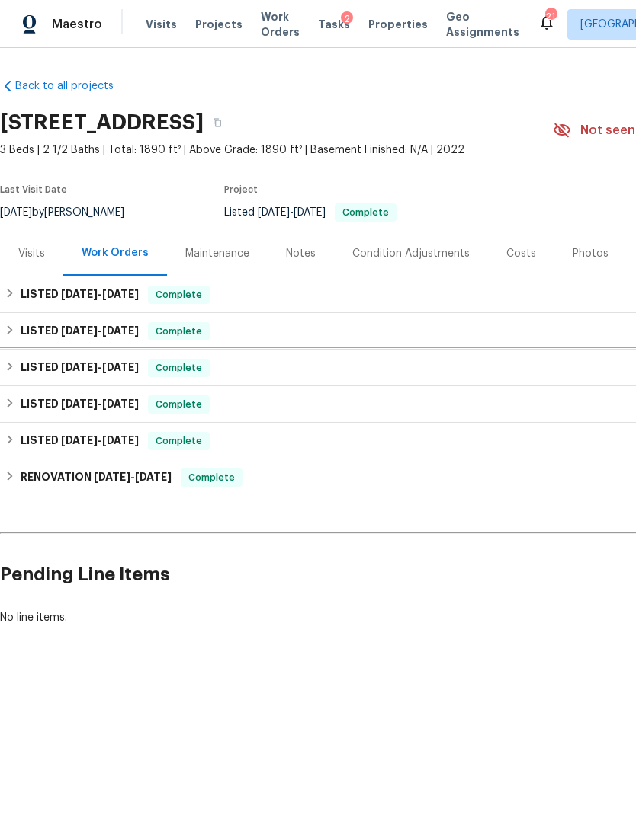
click at [309, 368] on div "LISTED 5/22/25 - 5/24/25 Complete" at bounding box center [431, 368] width 852 height 18
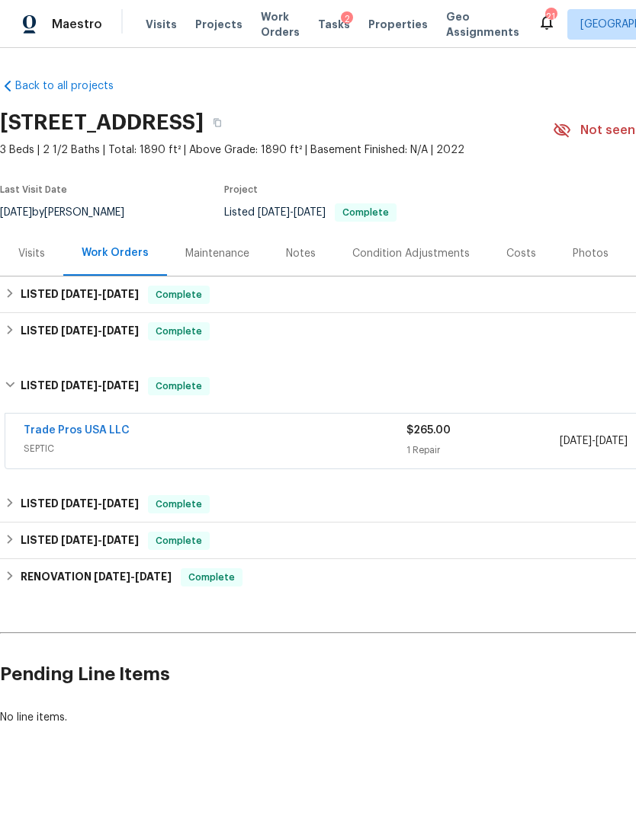
click at [359, 452] on span "SEPTIC" at bounding box center [215, 448] width 383 height 15
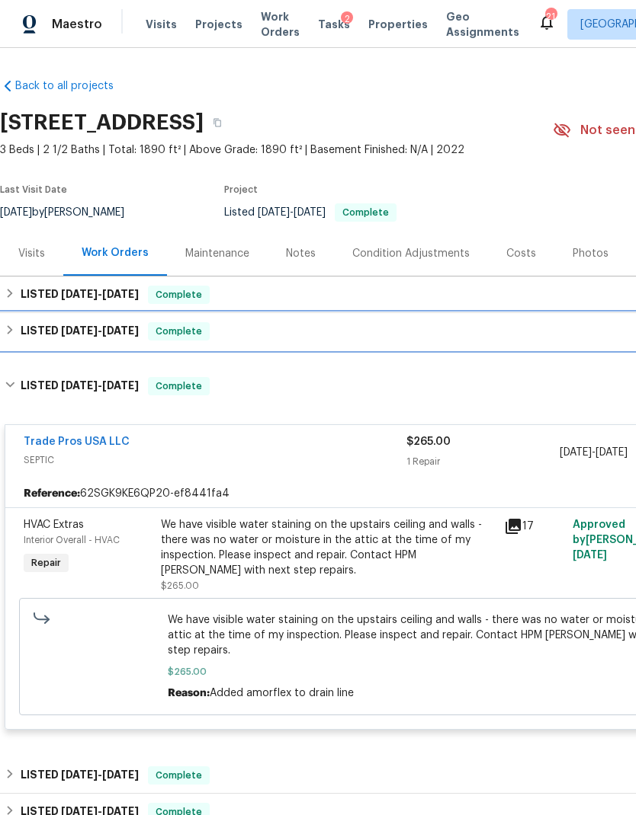
click at [440, 322] on div "LISTED 6/24/25 - 7/2/25 Complete" at bounding box center [431, 331] width 852 height 18
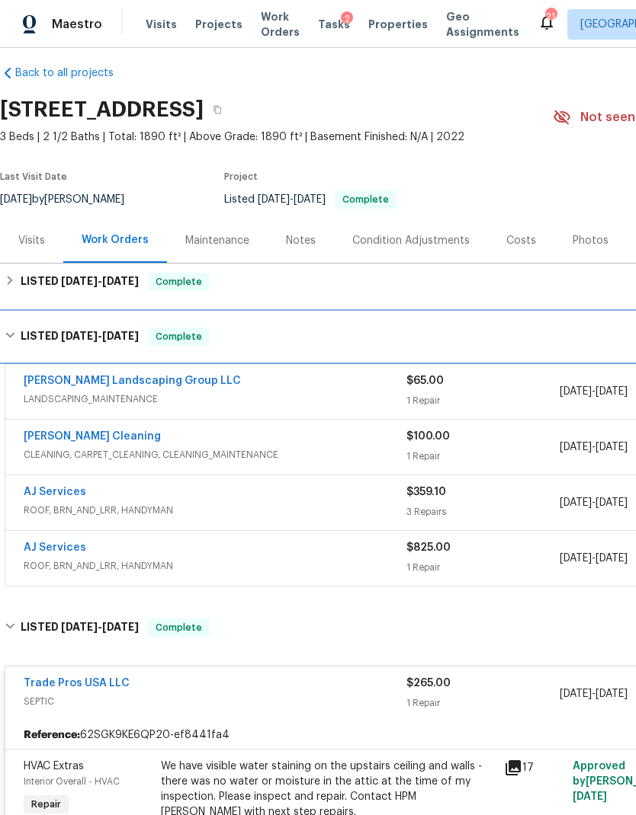
scroll to position [13, 0]
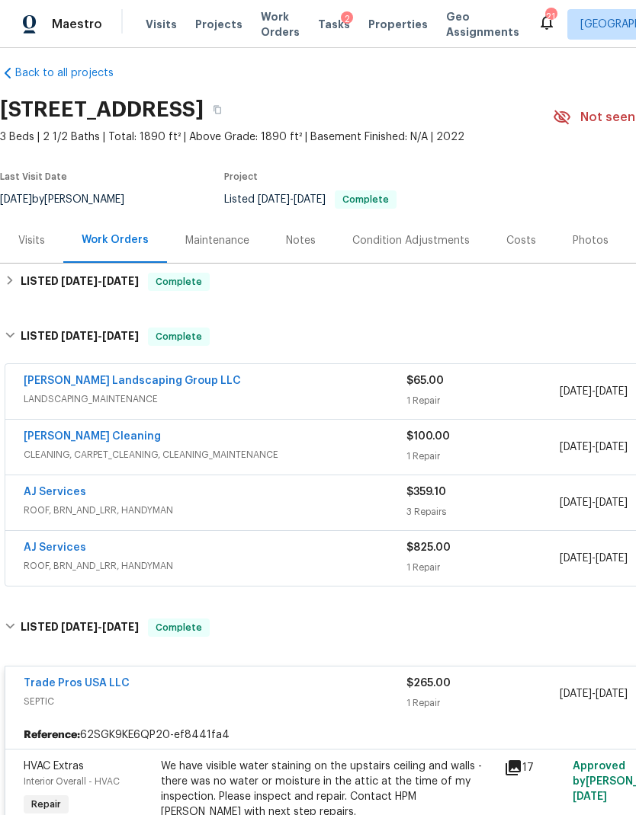
click at [63, 551] on link "AJ Services" at bounding box center [55, 548] width 62 height 11
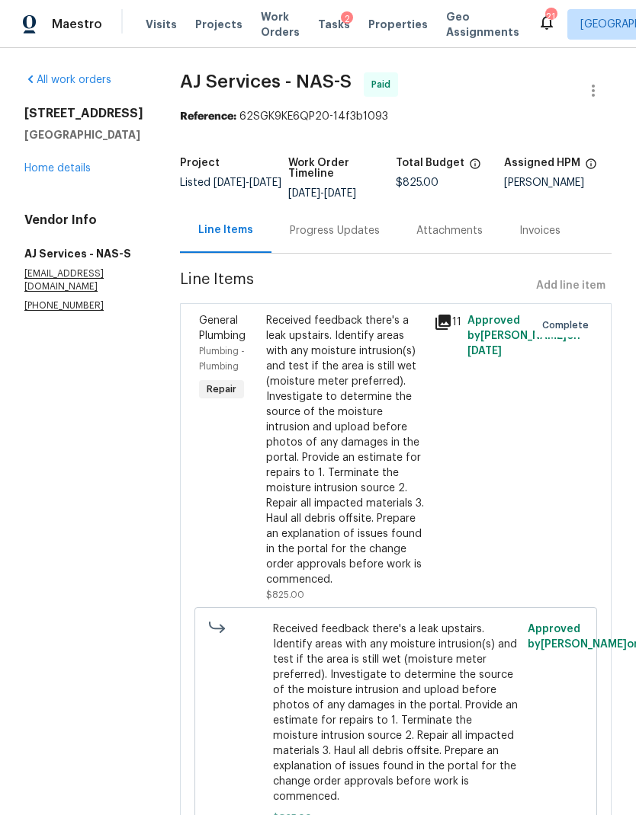
click at [343, 434] on div "Received feedback there's a leak upstairs. Identify areas with any moisture int…" at bounding box center [345, 450] width 159 height 274
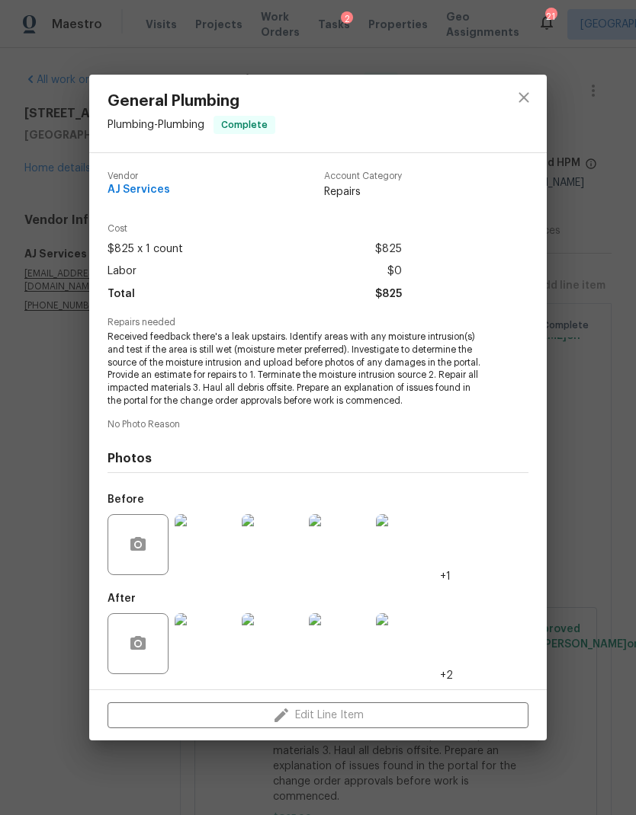
click at [194, 559] on img at bounding box center [205, 544] width 61 height 61
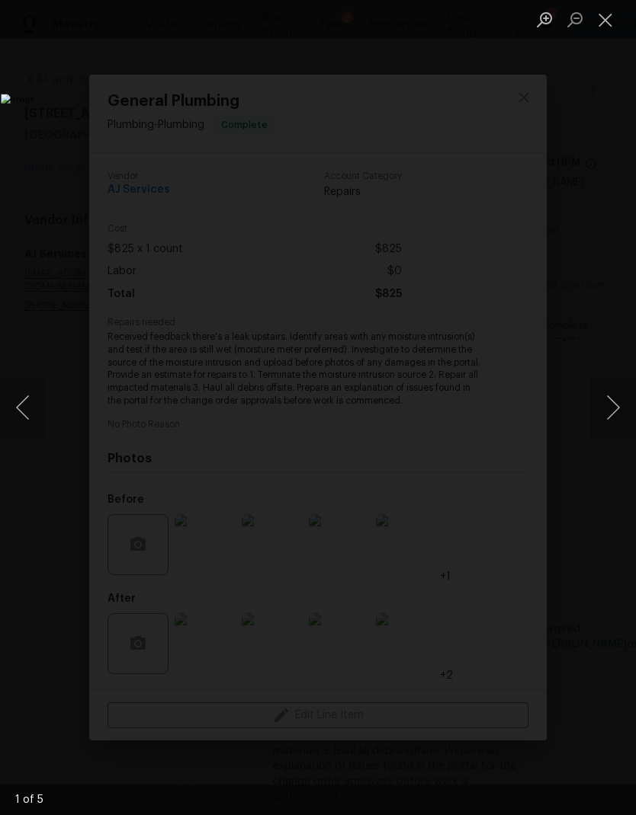
click at [617, 408] on button "Next image" at bounding box center [613, 407] width 46 height 61
click at [610, 408] on button "Next image" at bounding box center [613, 407] width 46 height 61
click at [612, 405] on button "Next image" at bounding box center [613, 407] width 46 height 61
click at [613, 427] on button "Next image" at bounding box center [613, 407] width 46 height 61
click at [610, 415] on button "Next image" at bounding box center [613, 407] width 46 height 61
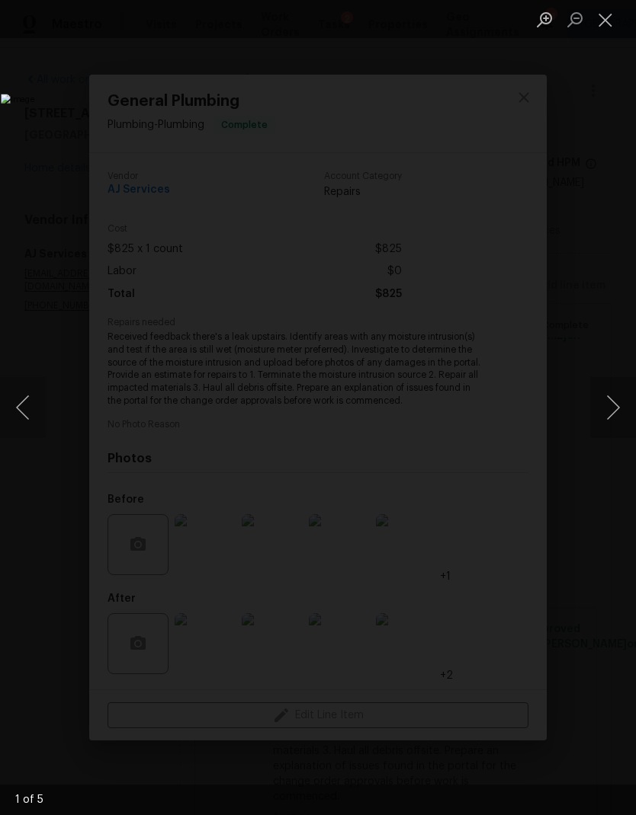
click at [608, 407] on button "Next image" at bounding box center [613, 407] width 46 height 61
click at [609, 418] on button "Next image" at bounding box center [613, 407] width 46 height 61
click at [604, 30] on button "Close lightbox" at bounding box center [605, 19] width 30 height 27
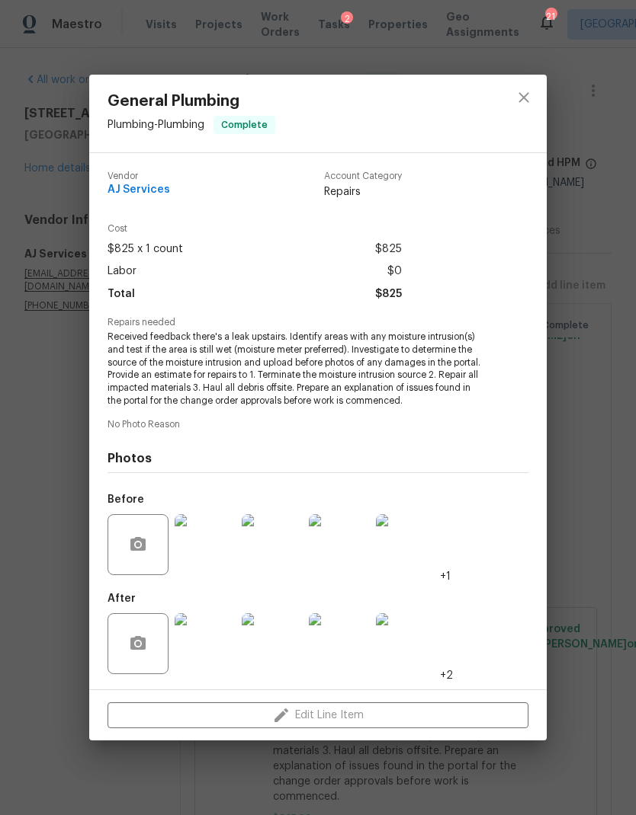
click at [213, 641] on img at bounding box center [205, 643] width 61 height 61
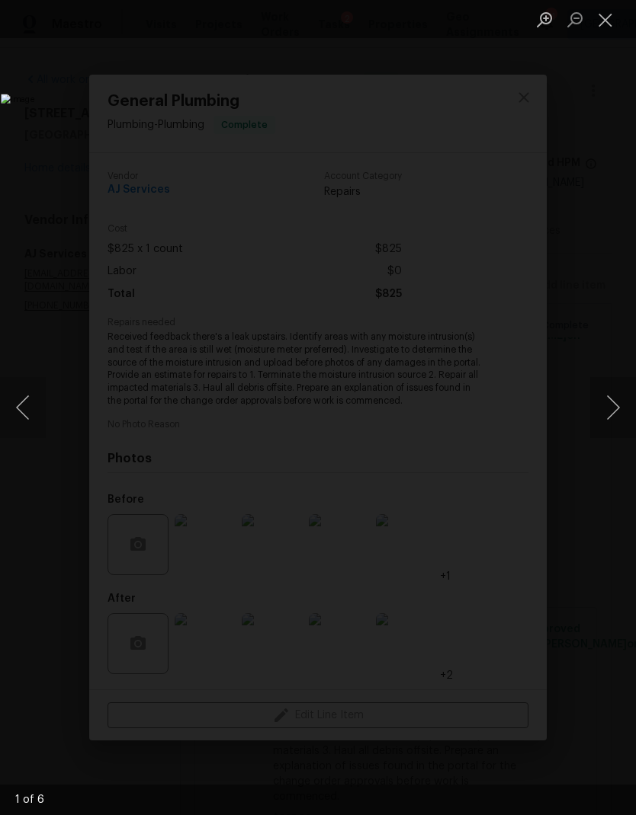
click at [614, 418] on button "Next image" at bounding box center [613, 407] width 46 height 61
click at [610, 422] on button "Next image" at bounding box center [613, 407] width 46 height 61
click at [610, 27] on button "Close lightbox" at bounding box center [605, 19] width 30 height 27
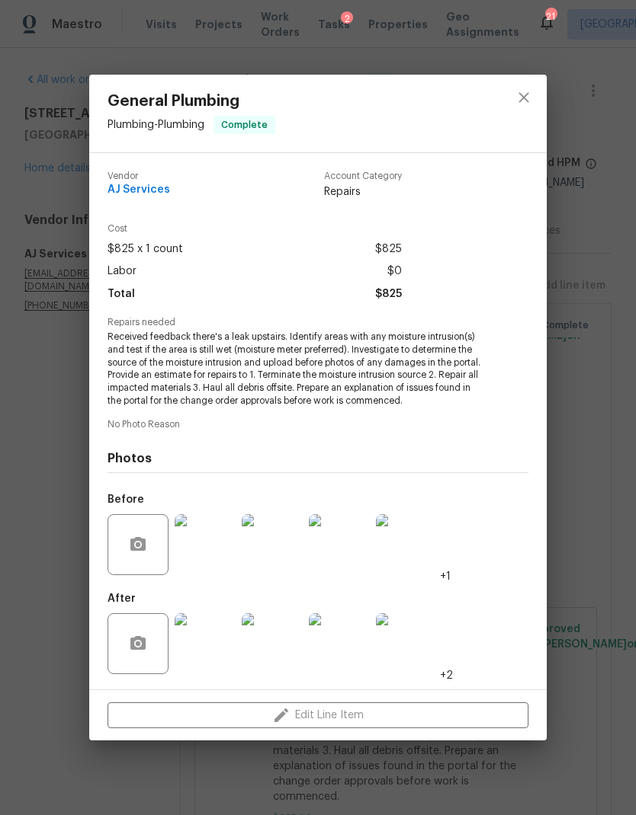
click at [342, 648] on img at bounding box center [339, 643] width 61 height 61
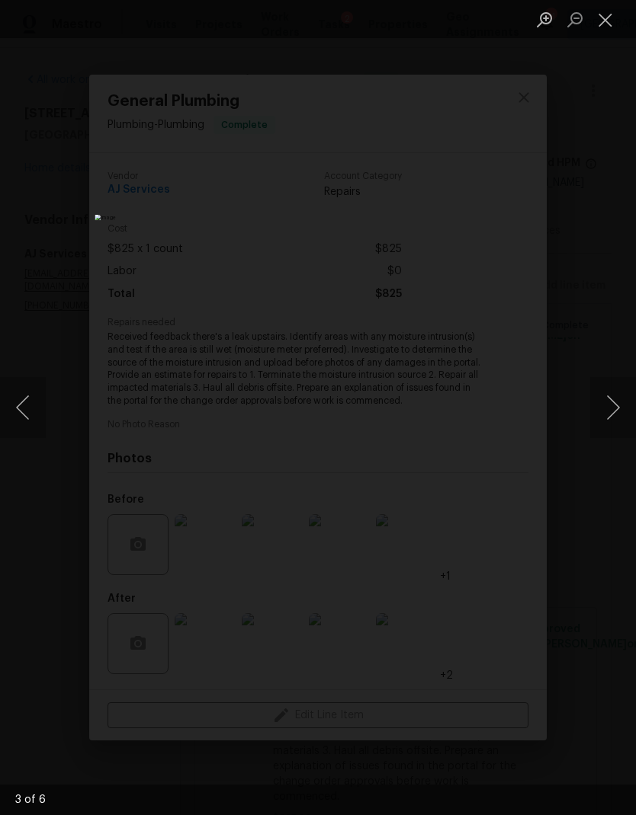
click at [605, 414] on button "Next image" at bounding box center [613, 407] width 46 height 61
click at [607, 409] on button "Next image" at bounding box center [613, 407] width 46 height 61
click at [606, 411] on button "Next image" at bounding box center [613, 407] width 46 height 61
click at [27, 416] on button "Previous image" at bounding box center [23, 407] width 46 height 61
click at [611, 418] on button "Next image" at bounding box center [613, 407] width 46 height 61
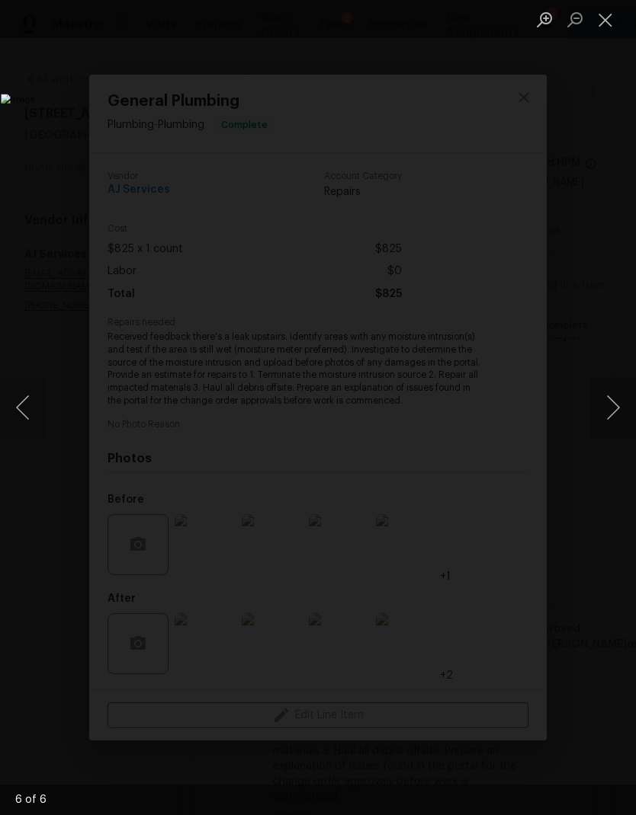
click at [606, 421] on button "Next image" at bounding box center [613, 407] width 46 height 61
click at [607, 394] on button "Next image" at bounding box center [613, 407] width 46 height 61
click at [613, 404] on button "Next image" at bounding box center [613, 407] width 46 height 61
click at [613, 19] on button "Close lightbox" at bounding box center [605, 19] width 30 height 27
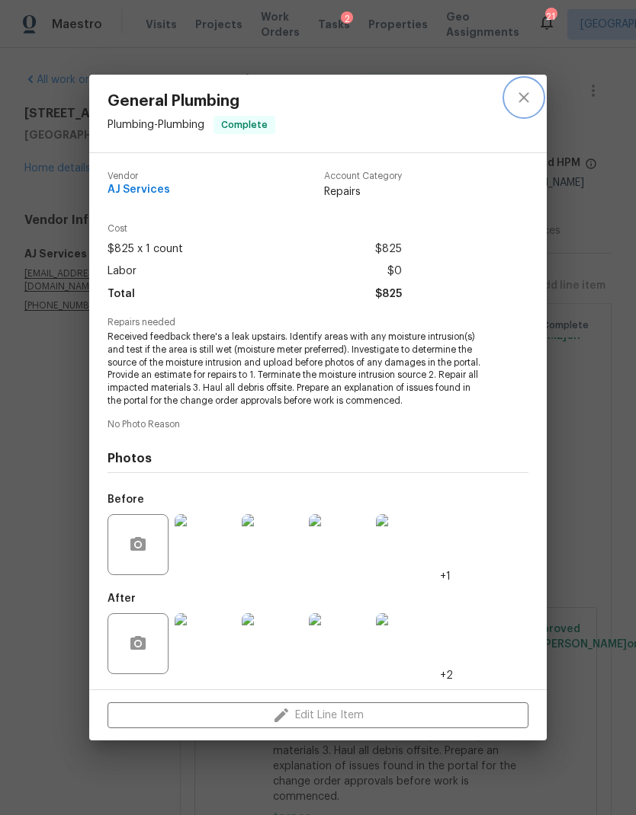
click at [528, 109] on button "close" at bounding box center [523, 97] width 37 height 37
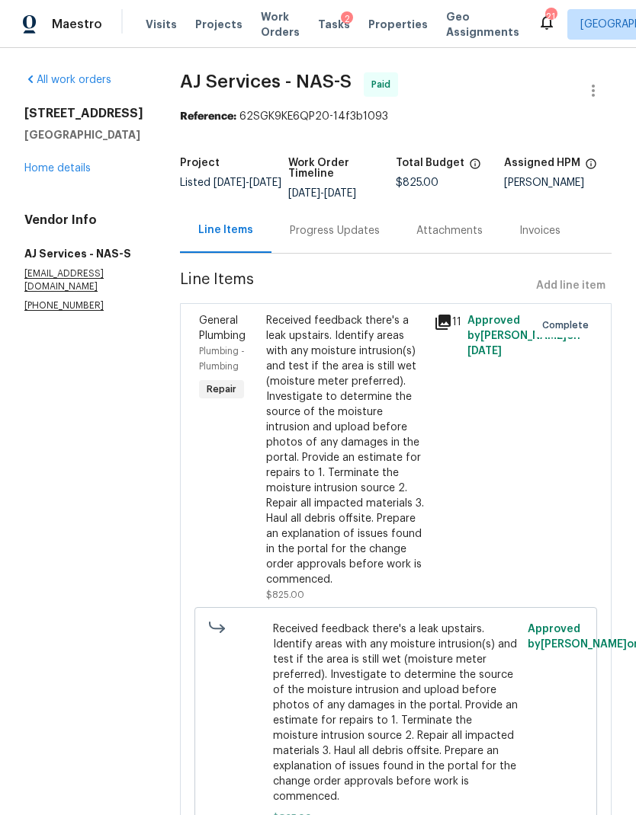
click at [66, 171] on div "2656 Lakevilla Dr Unit 16 Nashville, TN 37217 Home details" at bounding box center [83, 141] width 119 height 70
click at [63, 174] on link "Home details" at bounding box center [57, 168] width 66 height 11
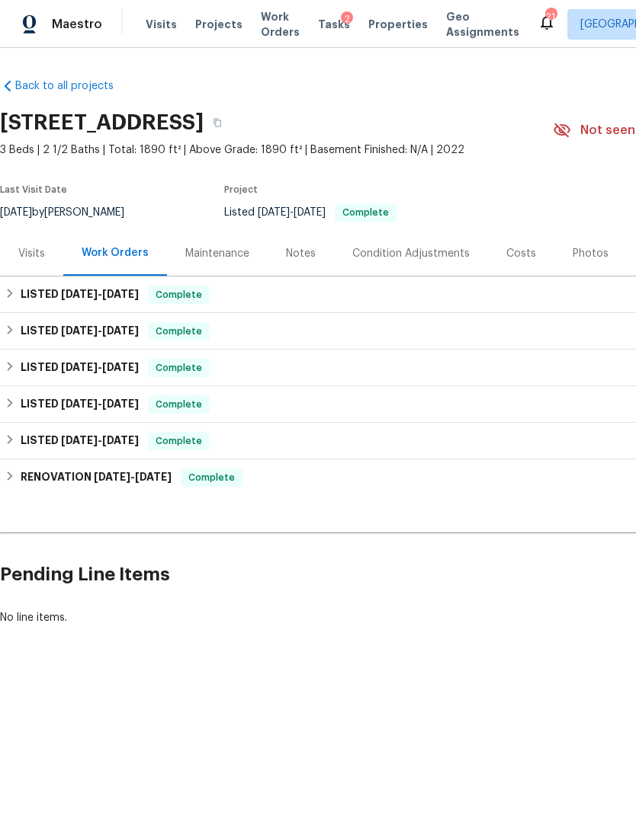
click at [299, 271] on div "Notes" at bounding box center [300, 253] width 66 height 45
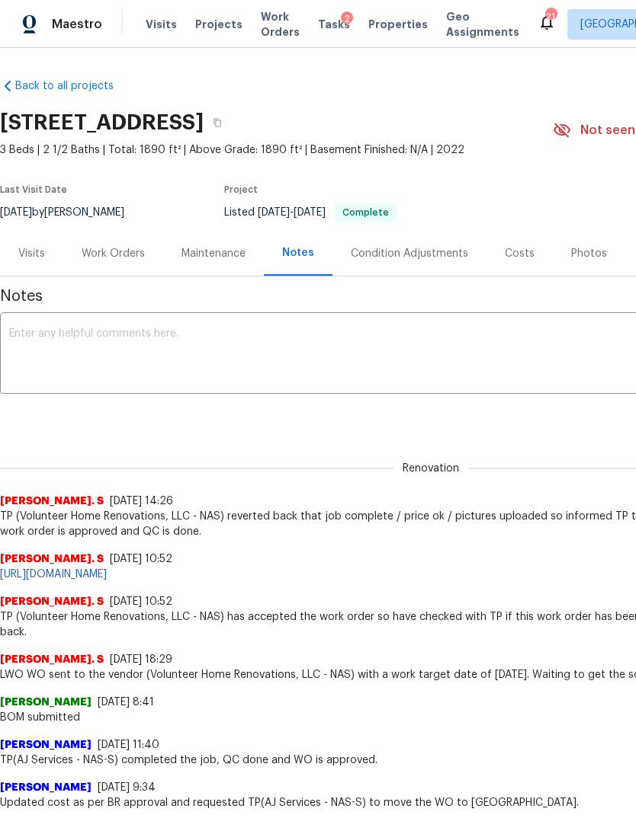
click at [244, 366] on textarea at bounding box center [430, 354] width 843 height 53
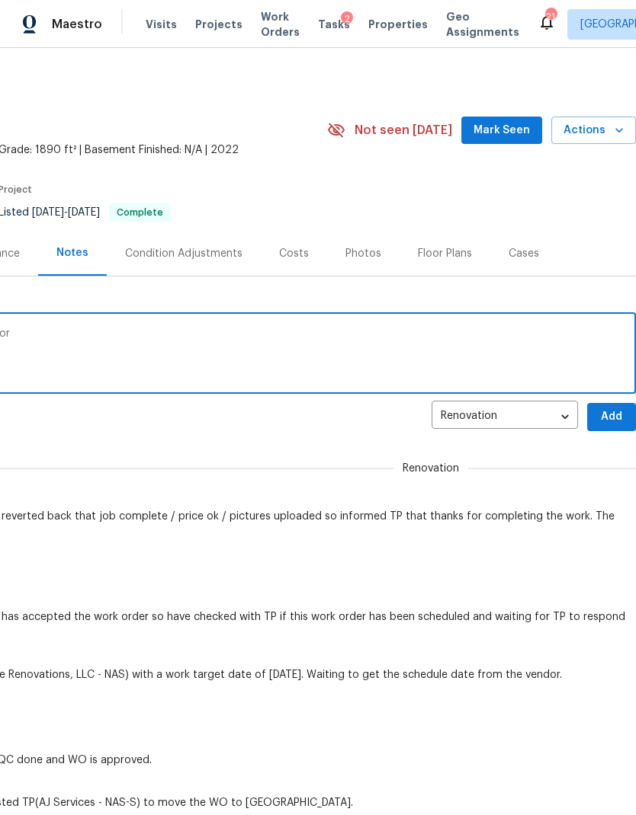
scroll to position [0, 226]
type textarea "Job not completed send message to vendor"
click at [613, 415] on span "Add" at bounding box center [611, 417] width 24 height 19
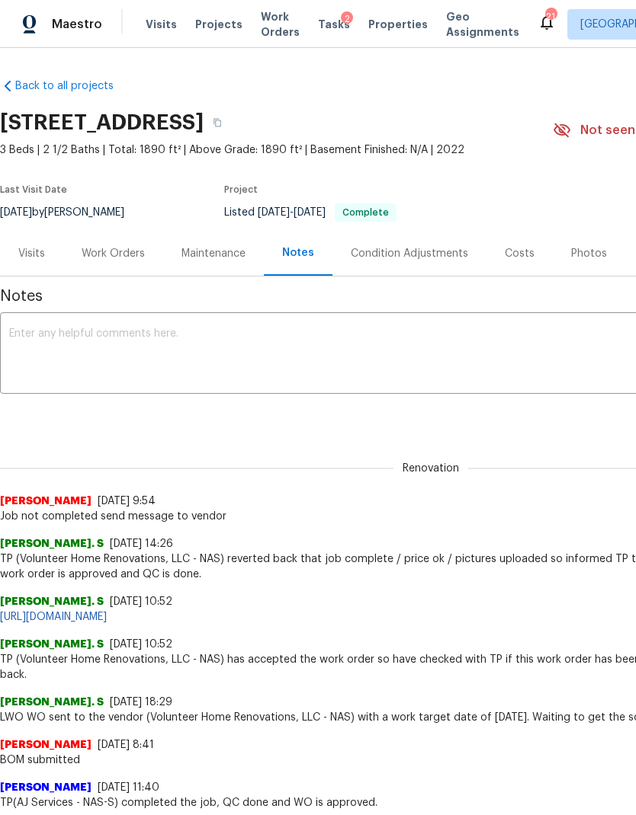
scroll to position [0, 0]
click at [106, 247] on div "Work Orders" at bounding box center [113, 253] width 63 height 15
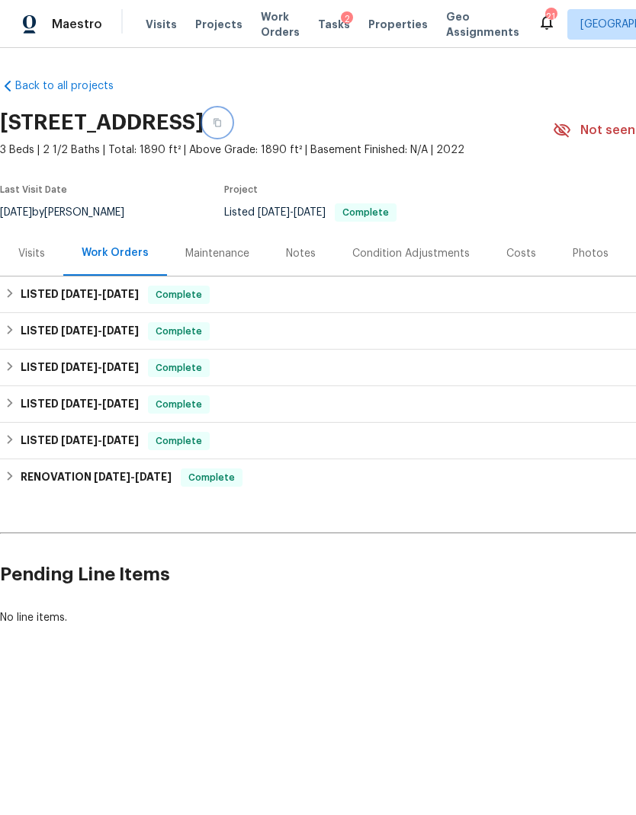
click at [231, 120] on button "button" at bounding box center [216, 122] width 27 height 27
click at [383, 23] on span "Properties" at bounding box center [397, 24] width 59 height 15
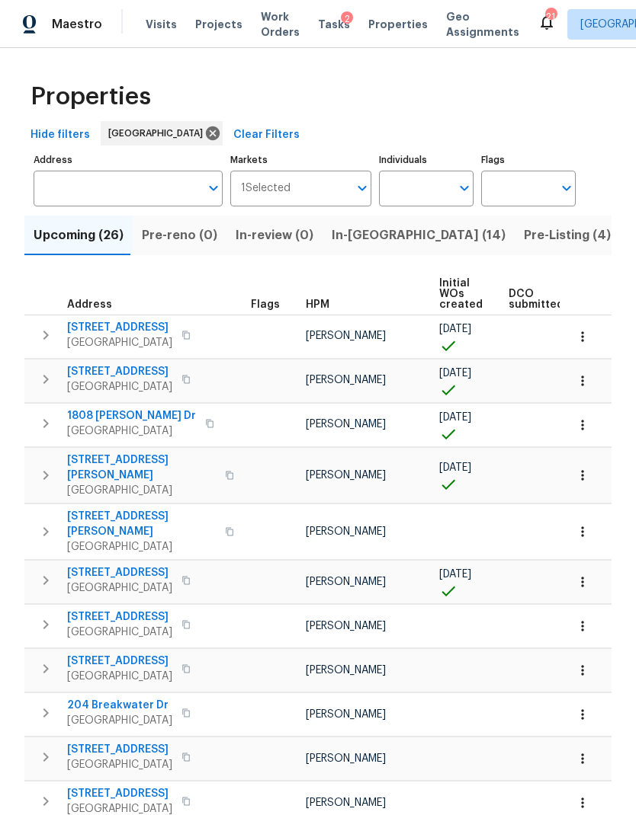
click at [122, 182] on input "Address" at bounding box center [117, 189] width 166 height 36
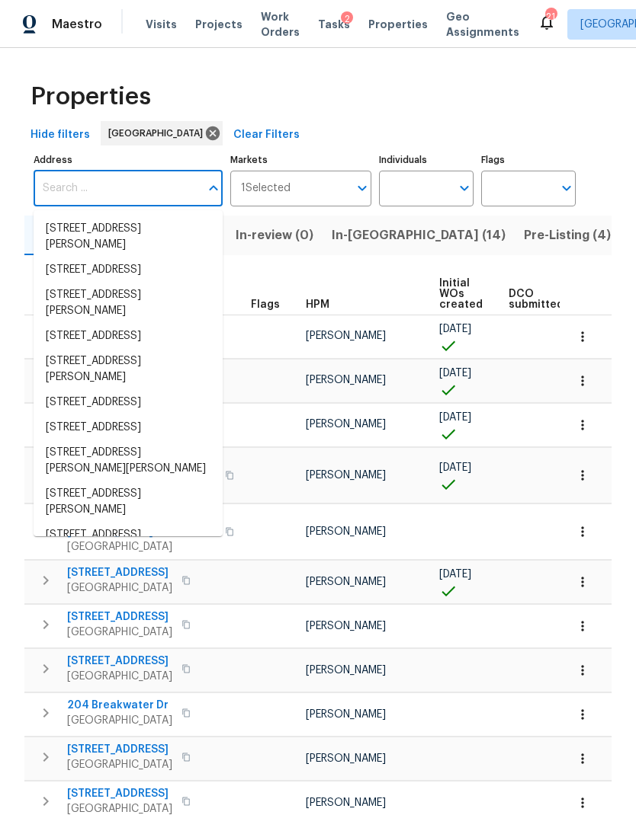
click at [94, 189] on input "Address" at bounding box center [117, 189] width 166 height 36
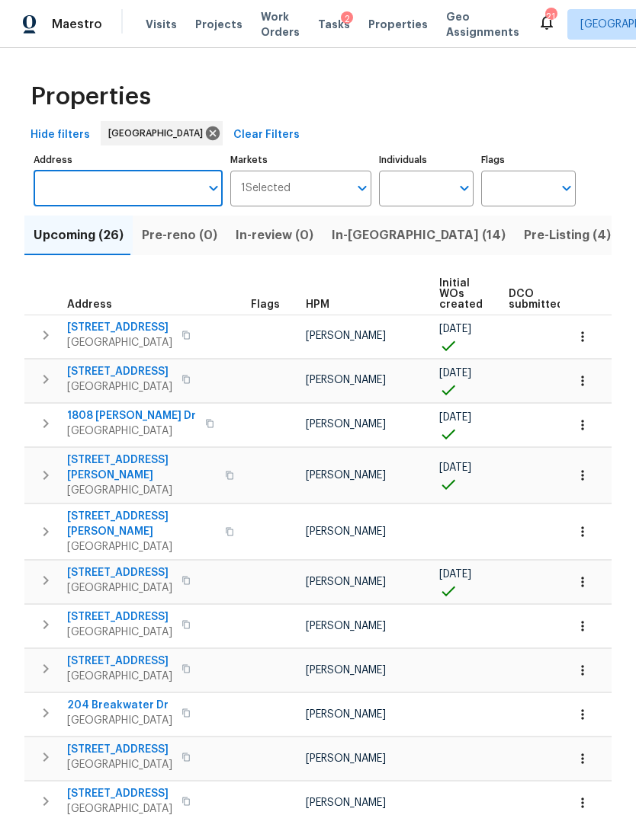
paste input "[STREET_ADDRESS]"
type input "[STREET_ADDRESS]"
click at [117, 240] on li "2656 Lakevilla Dr Unit 16 Nashville TN 37217" at bounding box center [128, 228] width 189 height 25
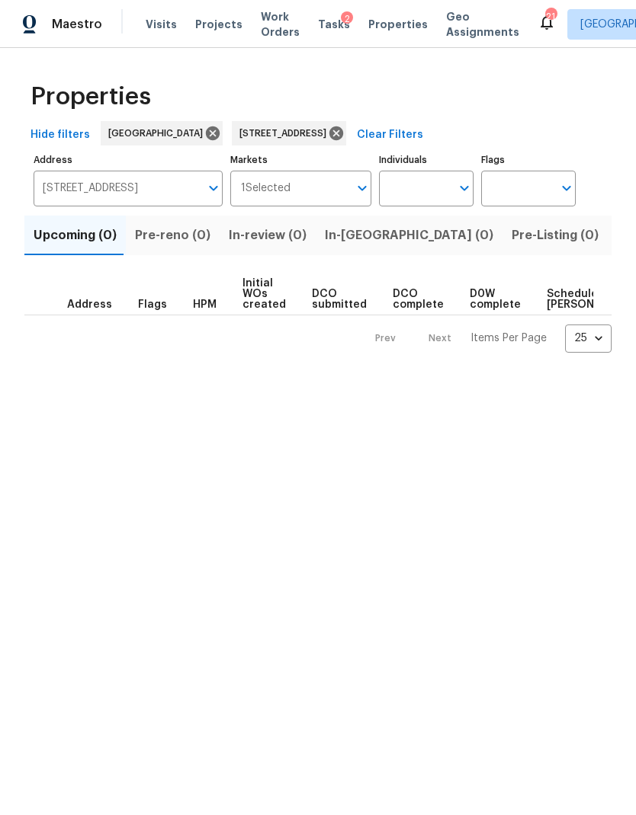
click at [616, 241] on span "Listed (1)" at bounding box center [643, 235] width 55 height 21
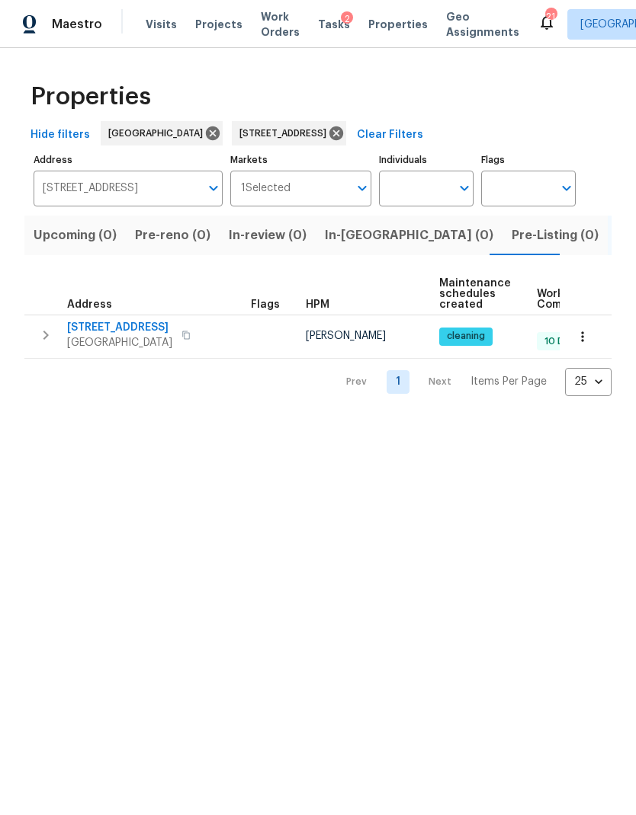
click at [46, 346] on button "button" at bounding box center [45, 335] width 30 height 30
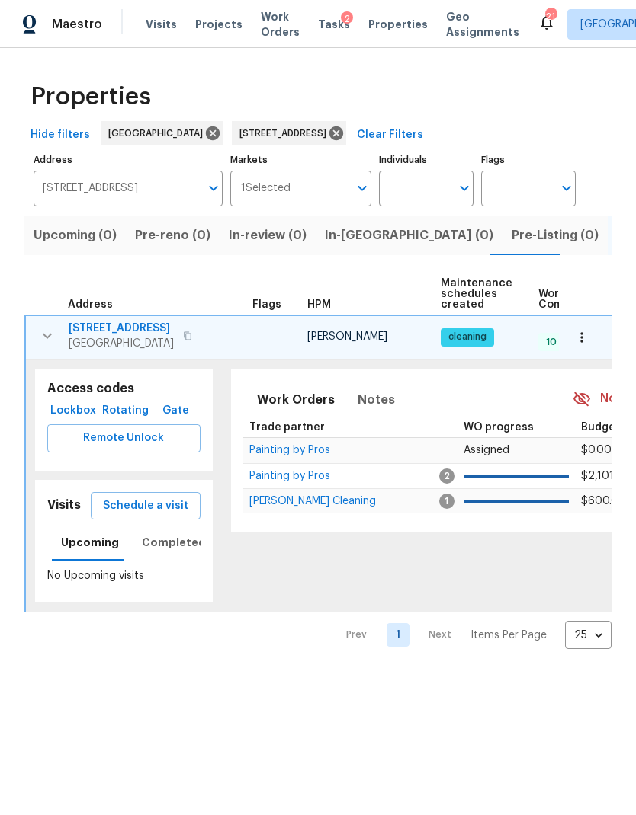
click at [71, 415] on span "Lockbox" at bounding box center [73, 411] width 40 height 19
click at [155, 336] on span "2656 Lakevilla Dr Unit 16" at bounding box center [121, 328] width 105 height 15
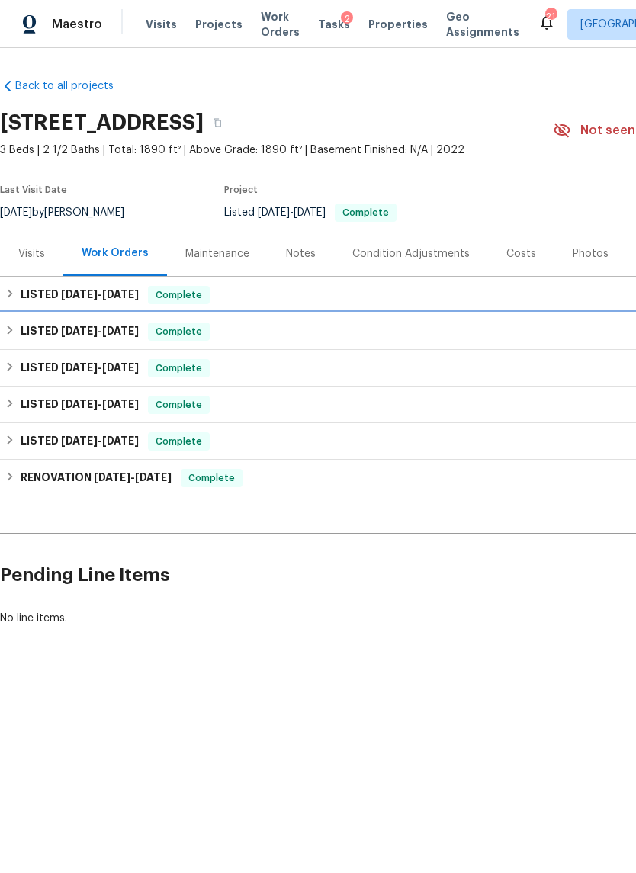
click at [123, 332] on span "[DATE]" at bounding box center [120, 330] width 37 height 11
